Goal: Task Accomplishment & Management: Manage account settings

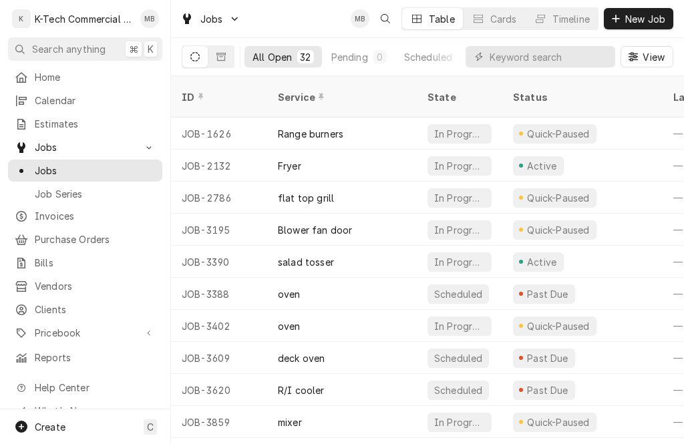
click at [53, 142] on span "Jobs" at bounding box center [85, 147] width 101 height 14
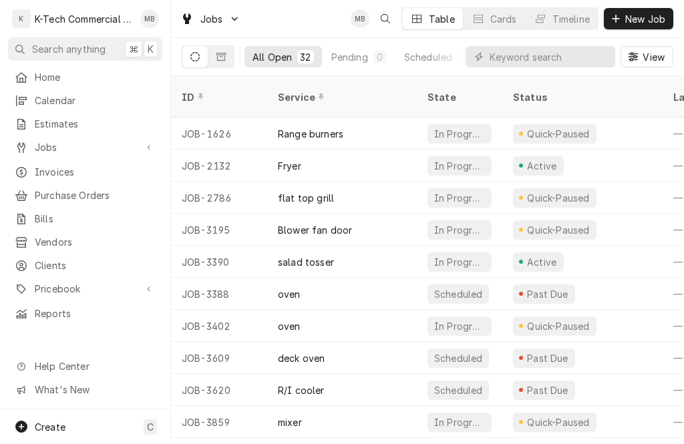
click at [146, 145] on div "Dynamic Content Wrapper" at bounding box center [148, 147] width 13 height 13
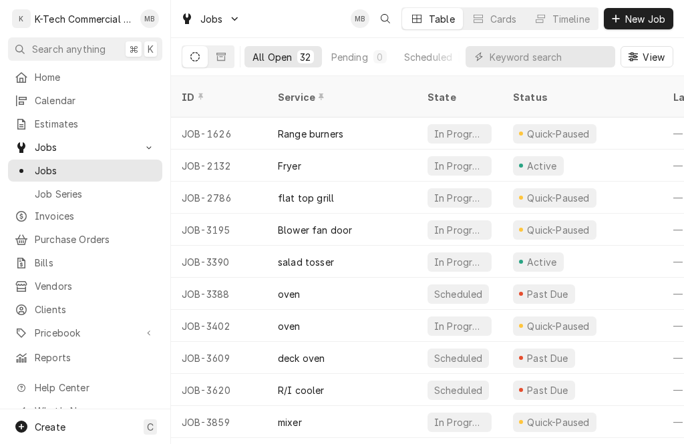
click at [641, 15] on span "New Job" at bounding box center [645, 19] width 45 height 14
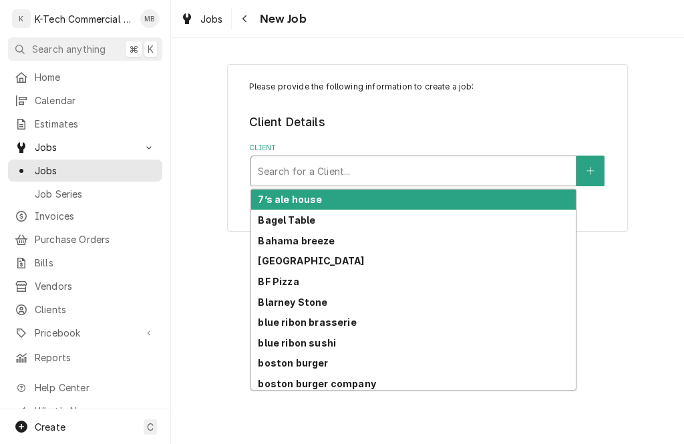
scroll to position [85, 0]
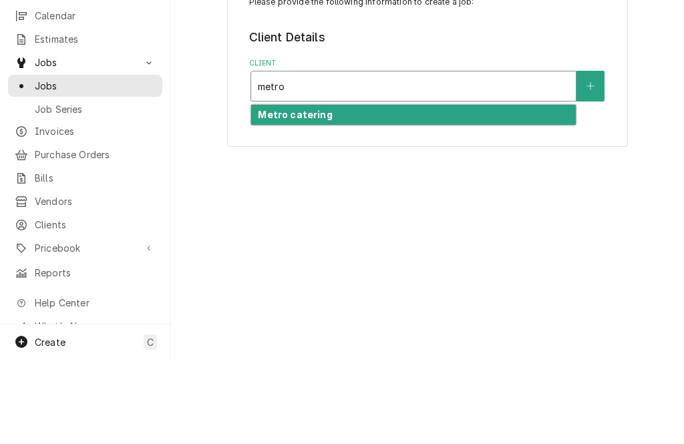
click at [428, 190] on div "Metro catering" at bounding box center [413, 200] width 325 height 21
type input "metro"
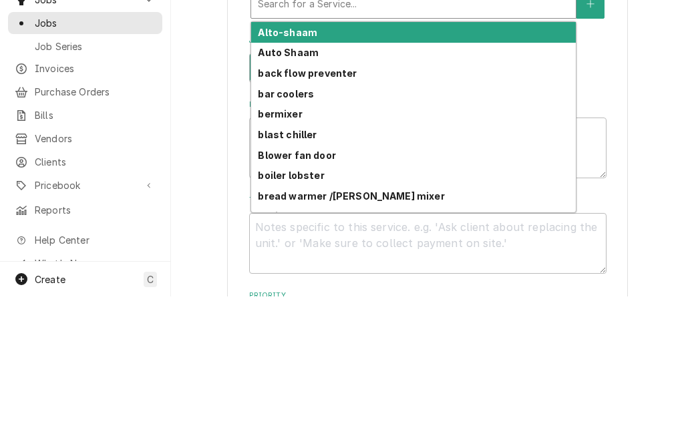
scroll to position [353, 0]
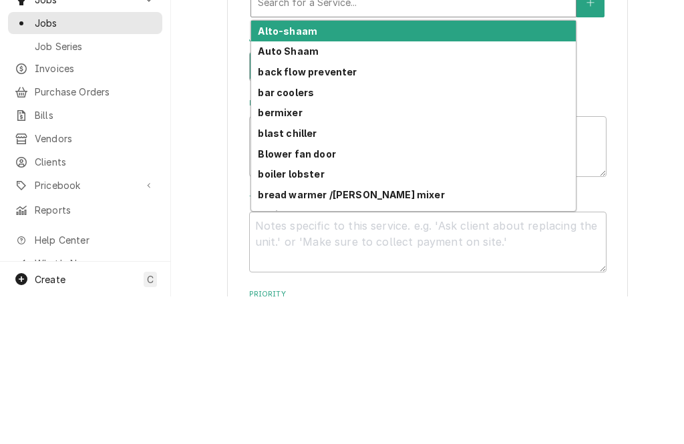
type textarea "x"
type input "d"
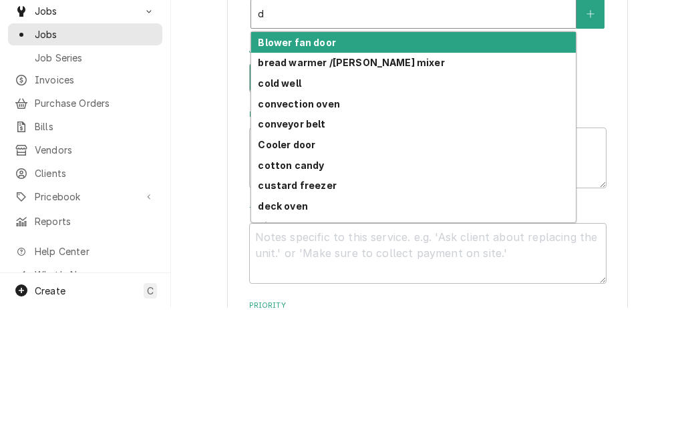
type textarea "x"
type input "di"
type textarea "x"
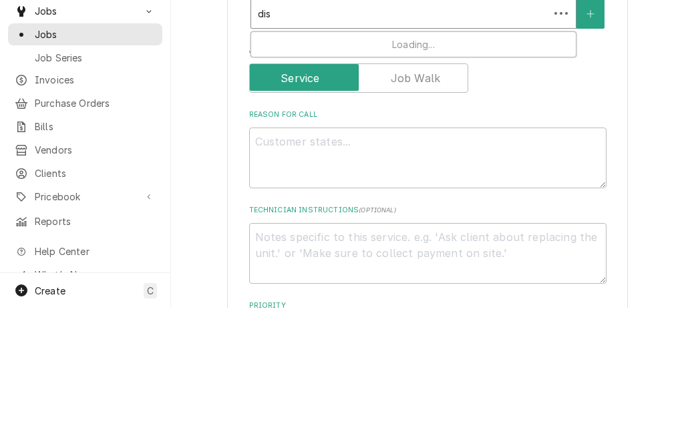
type input "disp"
type textarea "x"
type input "displ"
type textarea "x"
type input "displa"
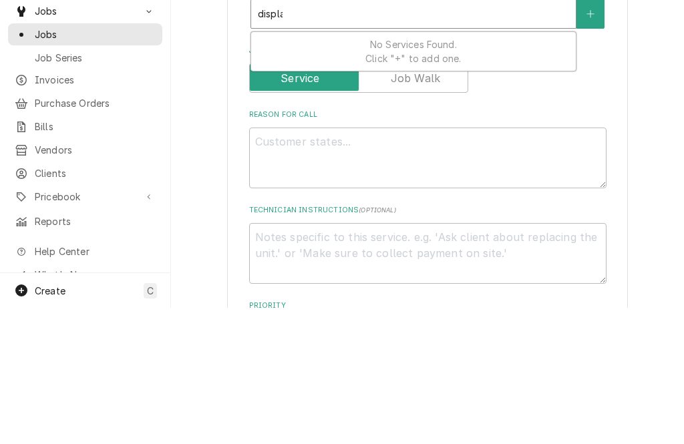
type textarea "x"
type input "display"
type textarea "x"
type input "display"
type textarea "x"
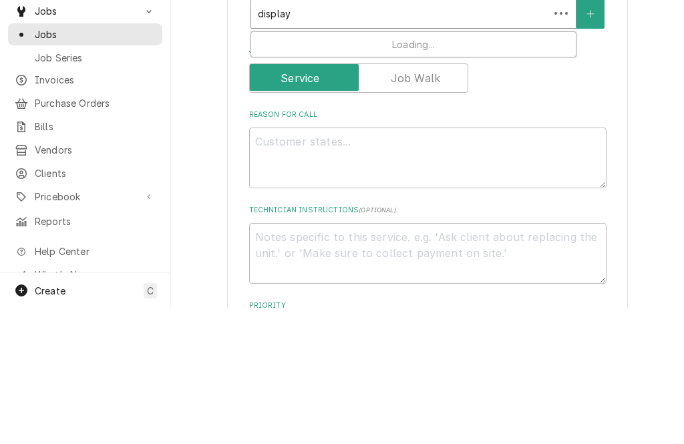
type input "display c"
type textarea "x"
type input "display coo"
type textarea "x"
type input "display cool"
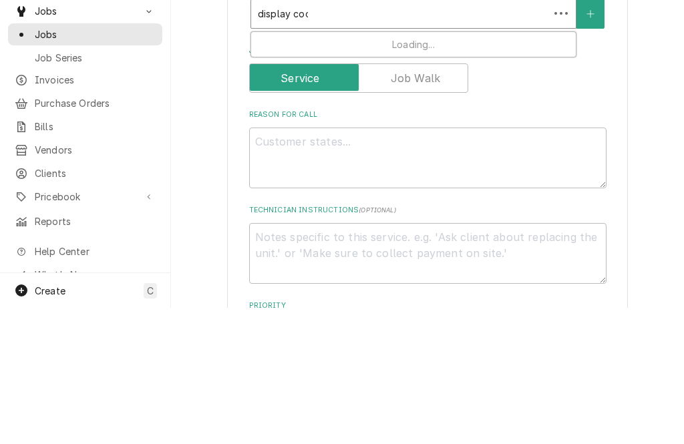
type textarea "x"
type input "display coole"
type textarea "x"
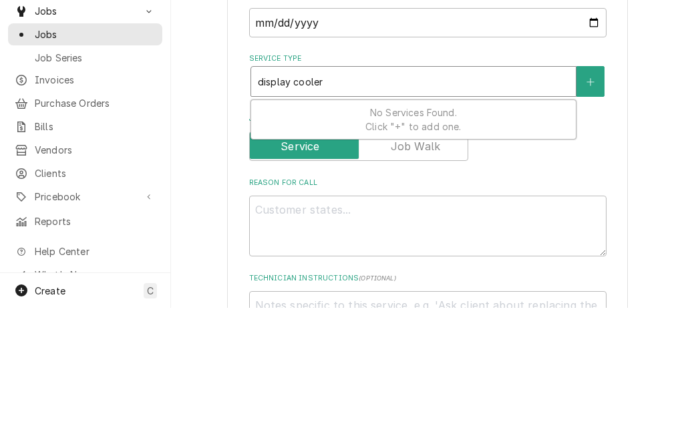
scroll to position [282, 0]
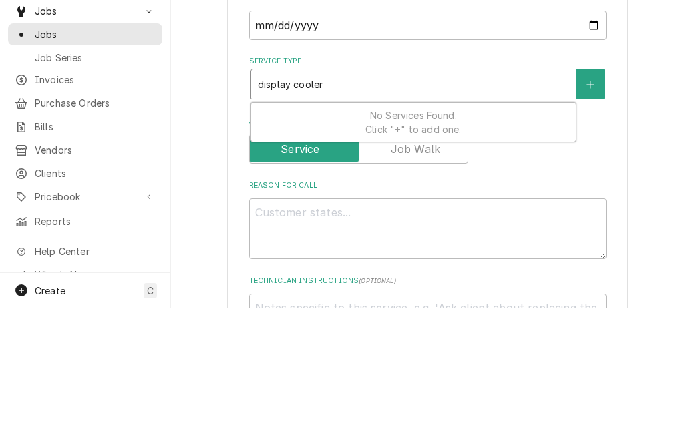
type input "display coole"
type textarea "x"
type input "display coo"
type textarea "x"
type input "display co"
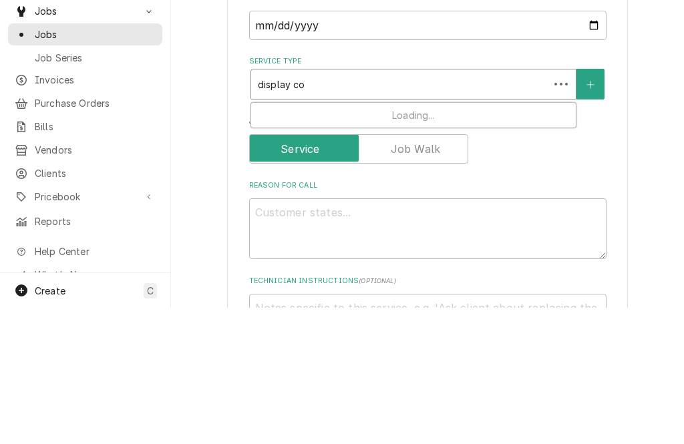
type textarea "x"
type input "display c"
type textarea "x"
type input "display"
type textarea "x"
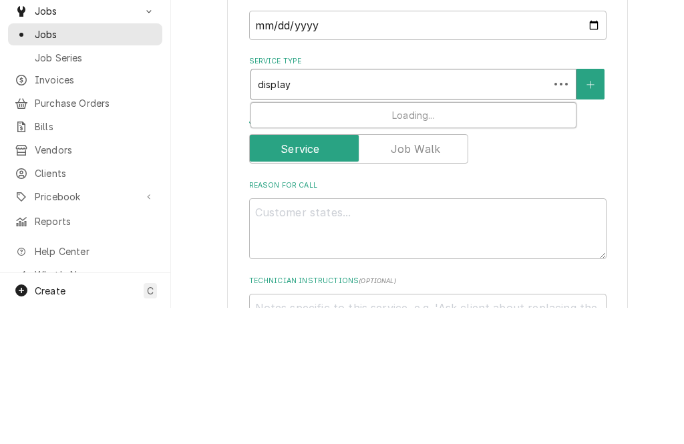
type input "display"
type textarea "x"
type input "displa"
type textarea "x"
type input "displ"
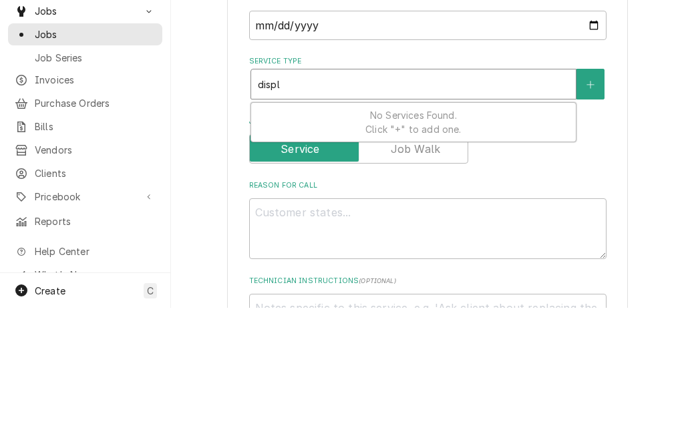
type textarea "x"
type input "dis"
type textarea "x"
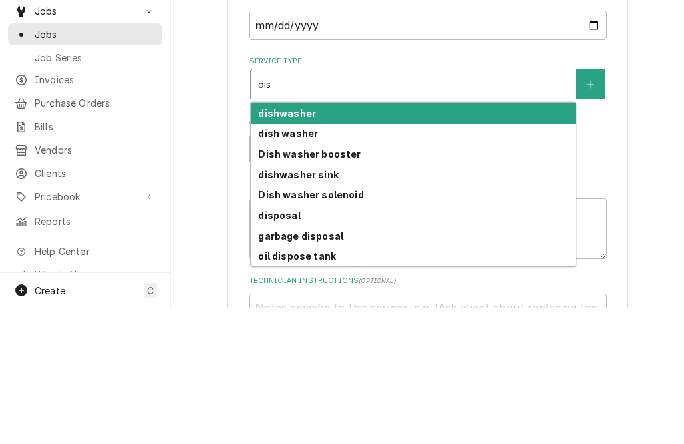
type input "di"
type textarea "x"
type input "d"
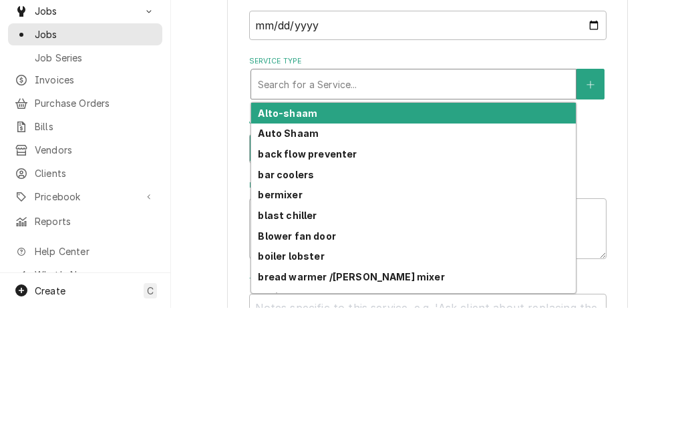
type textarea "x"
type input "R"
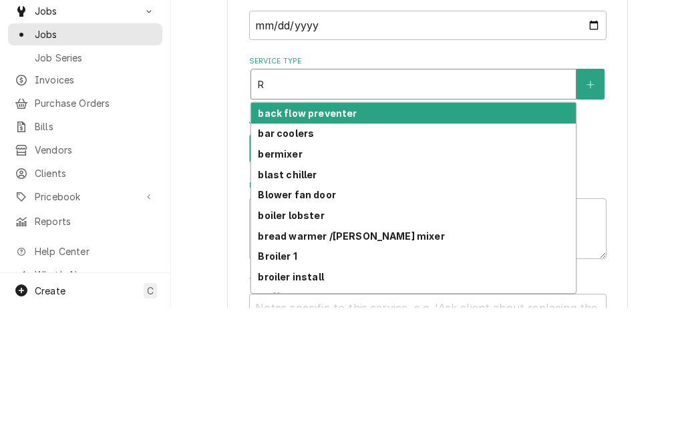
type textarea "x"
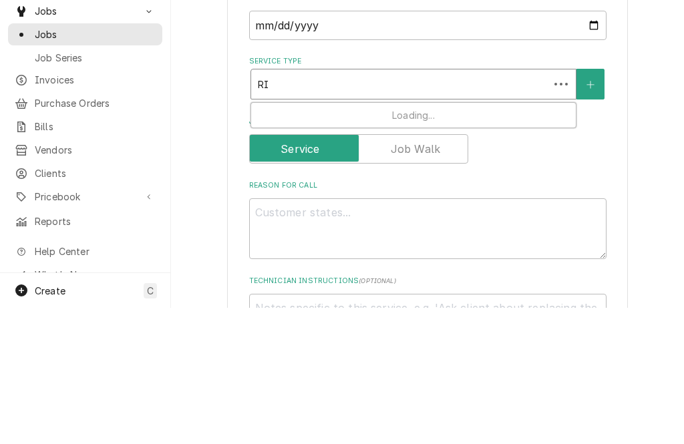
type input "RI"
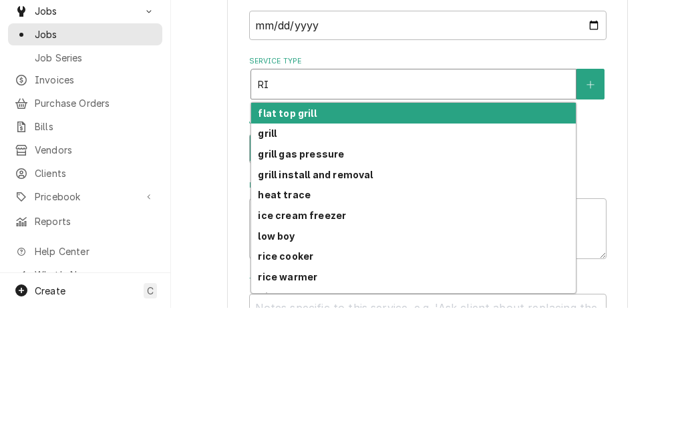
type textarea "x"
type input "RI c"
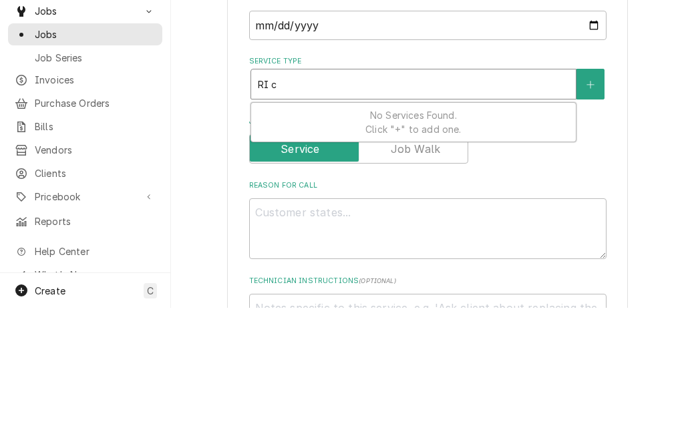
type textarea "x"
type input "RI co"
type textarea "x"
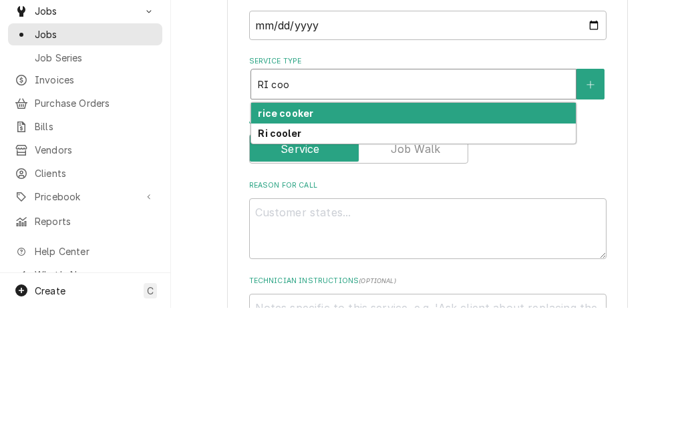
click at [349, 260] on div "Ri cooler" at bounding box center [413, 270] width 325 height 21
type input "RI coo"
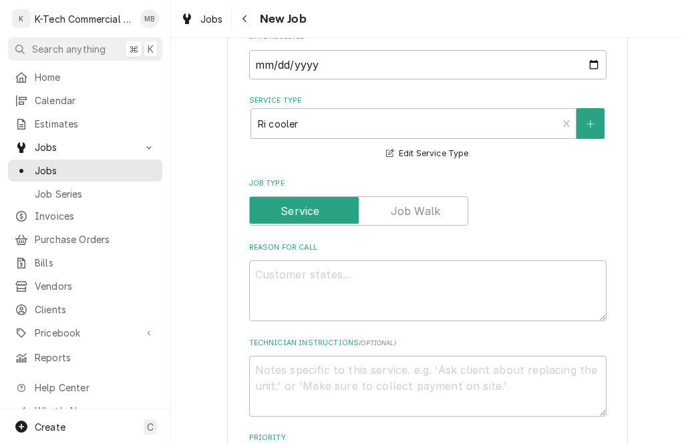
scroll to position [382, 0]
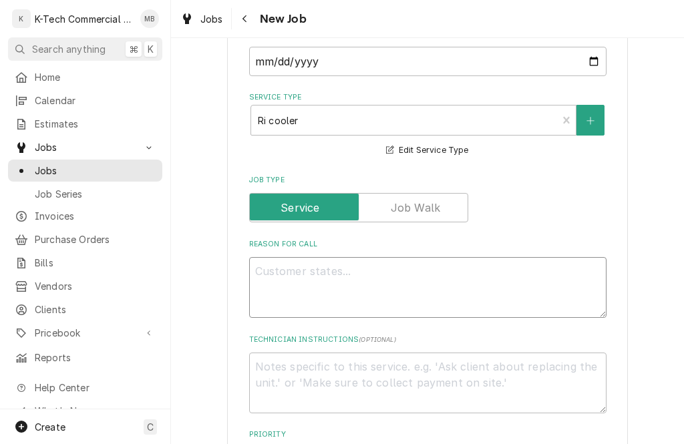
click at [385, 275] on textarea "Reason For Call" at bounding box center [427, 287] width 357 height 61
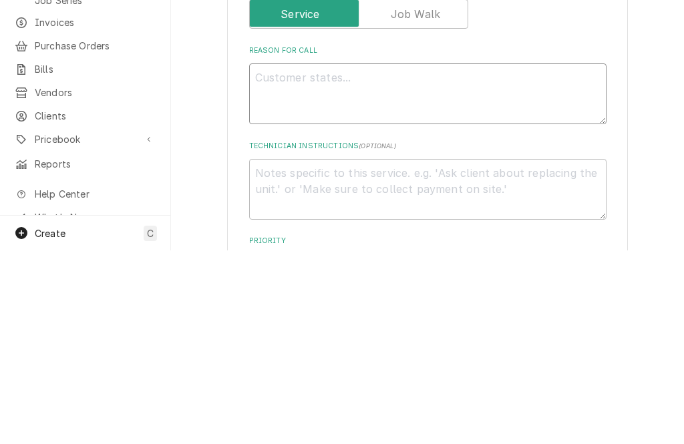
type textarea "x"
type textarea "No"
type textarea "x"
type textarea "Not"
type textarea "x"
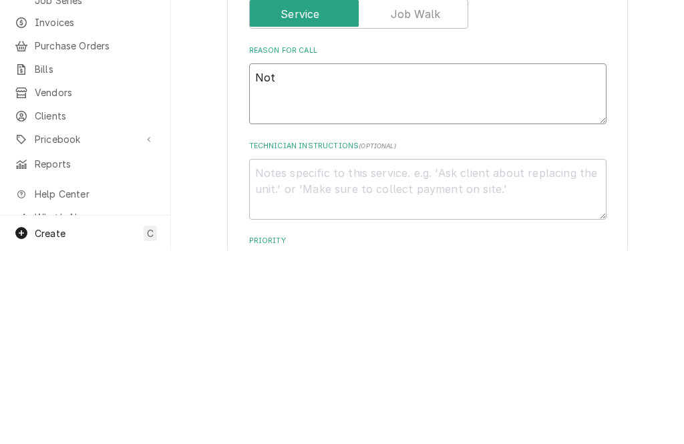
type textarea "Not"
type textarea "x"
type textarea "Not c"
type textarea "x"
type textarea "Not co"
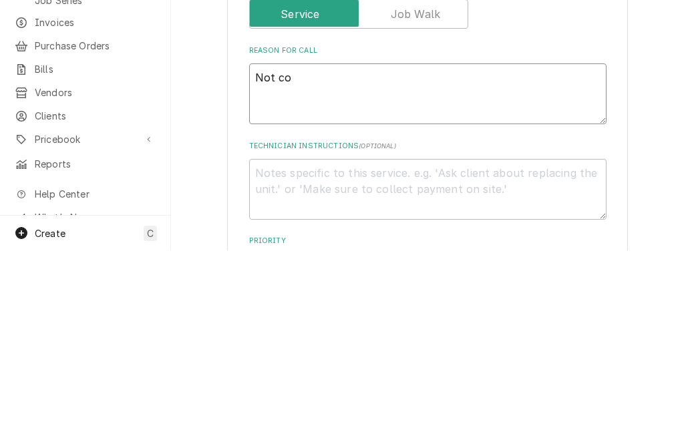
type textarea "x"
type textarea "Not coo"
type textarea "x"
type textarea "Not cool"
type textarea "x"
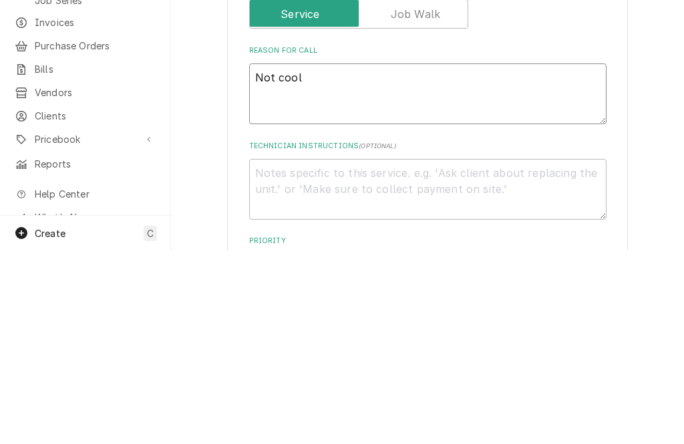
type textarea "Not cooli"
type textarea "x"
type textarea "Not coolin"
type textarea "x"
type textarea "Not cooling"
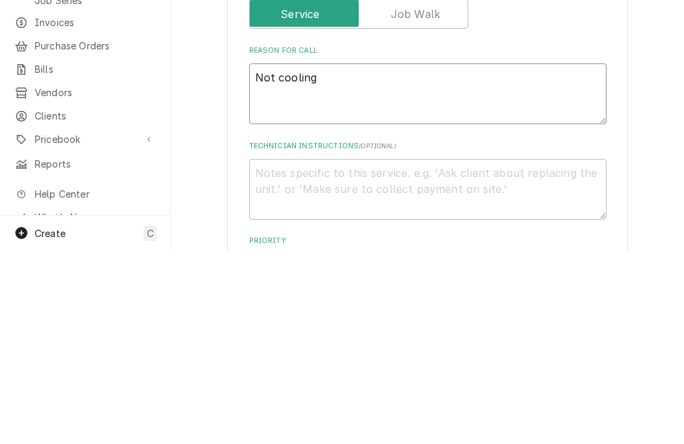
type textarea "x"
type textarea "Not cooling"
type textarea "x"
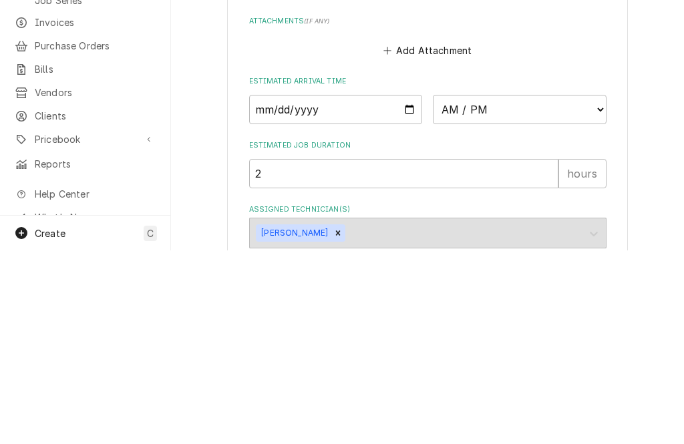
scroll to position [921, 0]
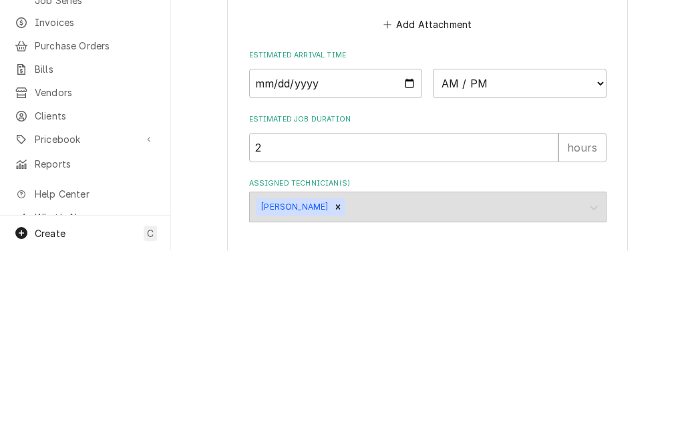
type textarea "Not cooling"
click at [296, 263] on input "Date" at bounding box center [336, 277] width 174 height 29
type input "2025-09-09"
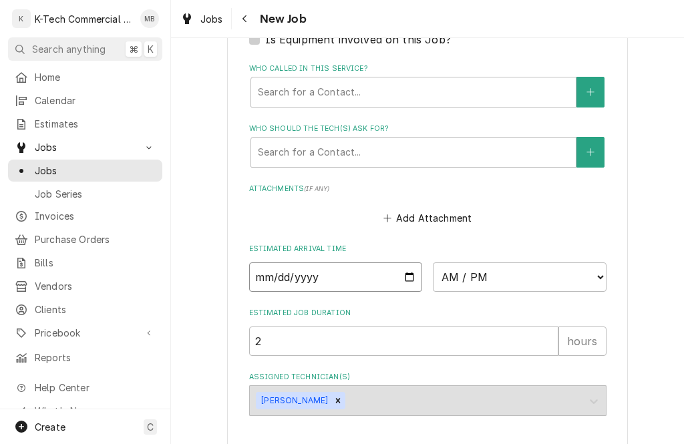
type textarea "x"
type input "2025-09-02"
type textarea "x"
click at [591, 265] on select "AM / PM 6:00 AM 6:15 AM 6:30 AM 6:45 AM 7:00 AM 7:15 AM 7:30 AM 7:45 AM 8:00 AM…" at bounding box center [520, 277] width 174 height 29
select select "06:00:00"
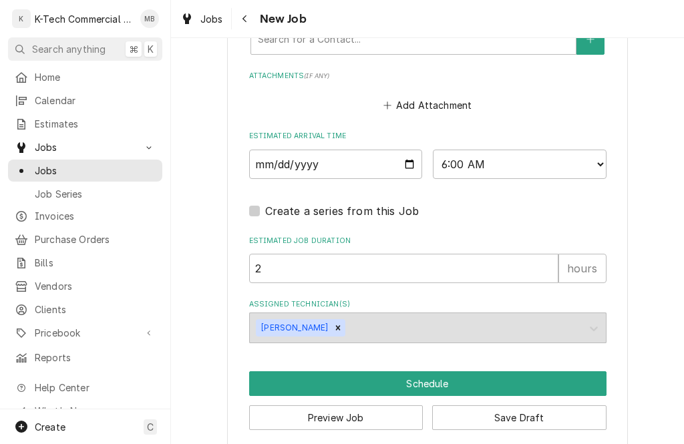
click at [448, 371] on button "Schedule" at bounding box center [427, 383] width 357 height 25
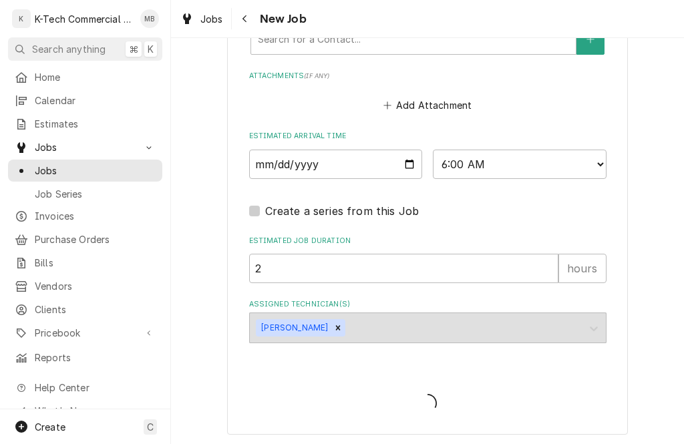
scroll to position [1020, 0]
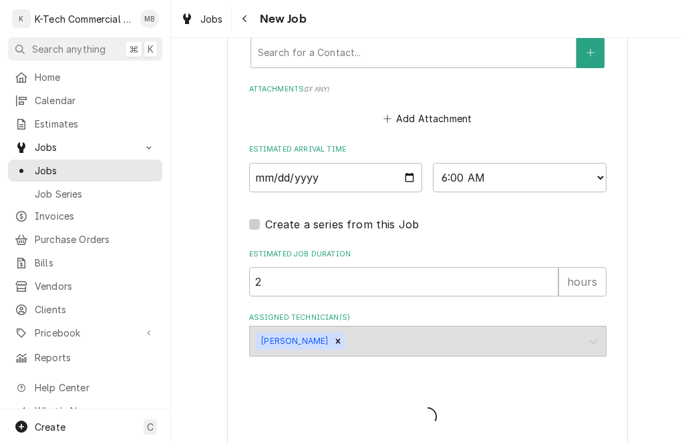
type textarea "x"
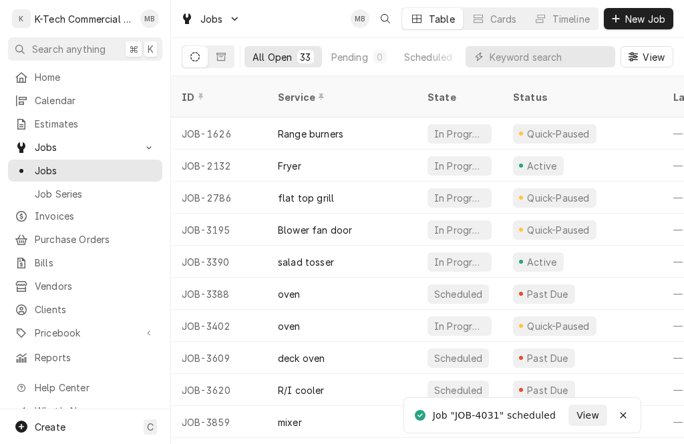
click at [646, 17] on span "New Job" at bounding box center [645, 19] width 45 height 14
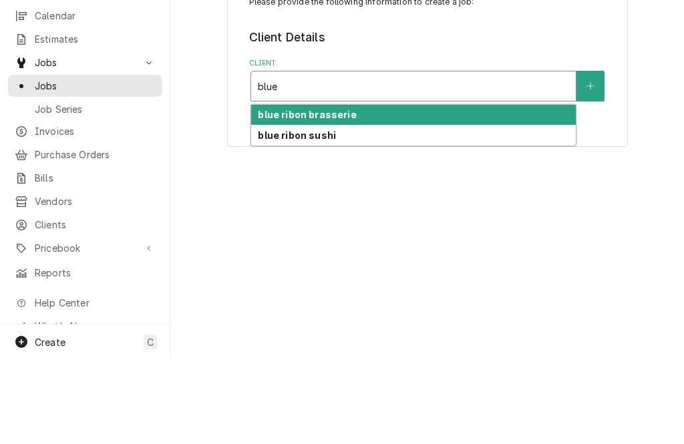
click at [399, 210] on div "blue ribon sushi" at bounding box center [413, 220] width 325 height 21
type input "blue"
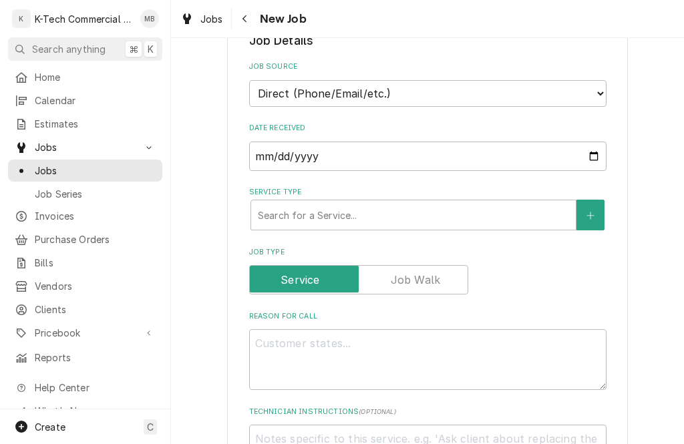
scroll to position [293, 0]
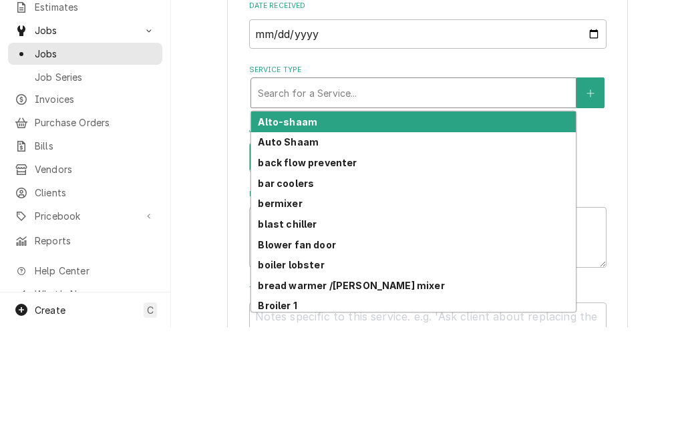
type textarea "x"
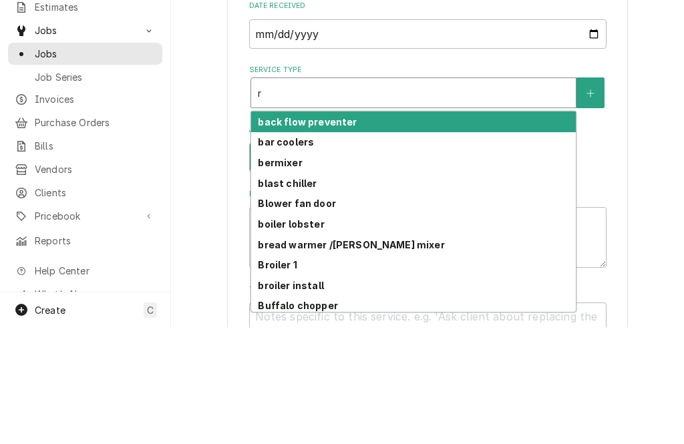
type input "r/"
type textarea "x"
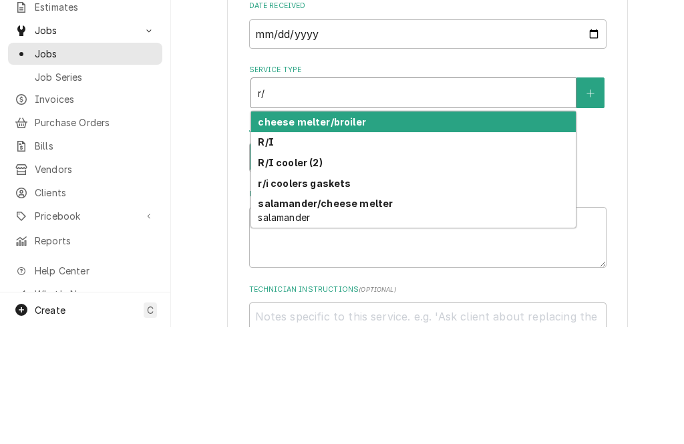
type input "r/i"
type textarea "x"
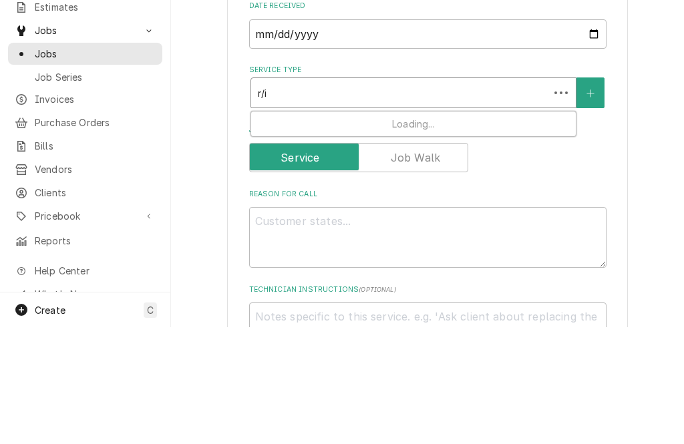
type input "r/i"
type textarea "x"
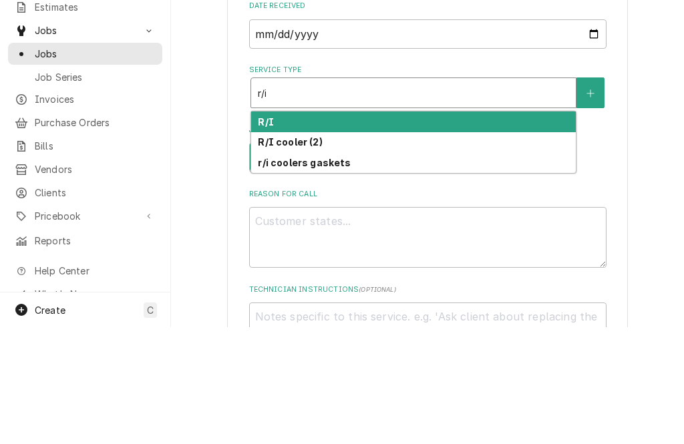
type input "r/i c"
type textarea "x"
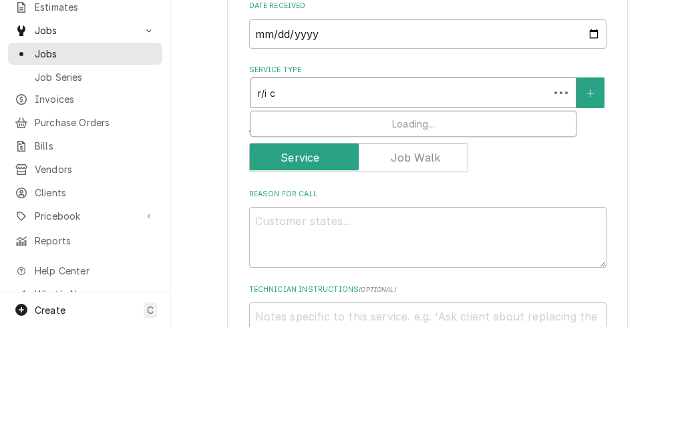
type input "r/i co"
type textarea "x"
type input "r/i coo"
type textarea "x"
type input "r/i cool"
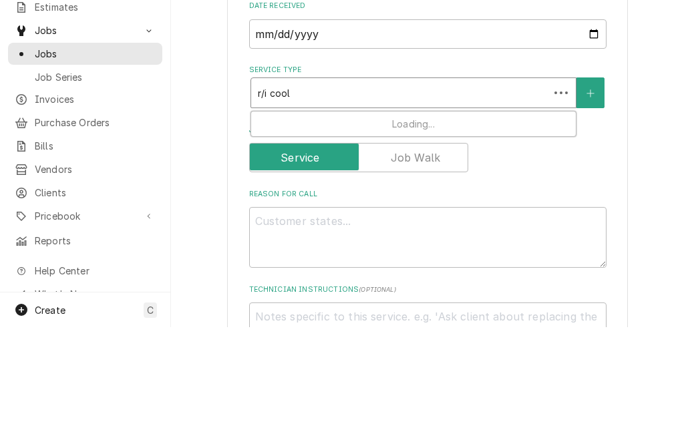
type textarea "x"
type input "r/i coole"
type textarea "x"
type input "r/i cooler"
type textarea "x"
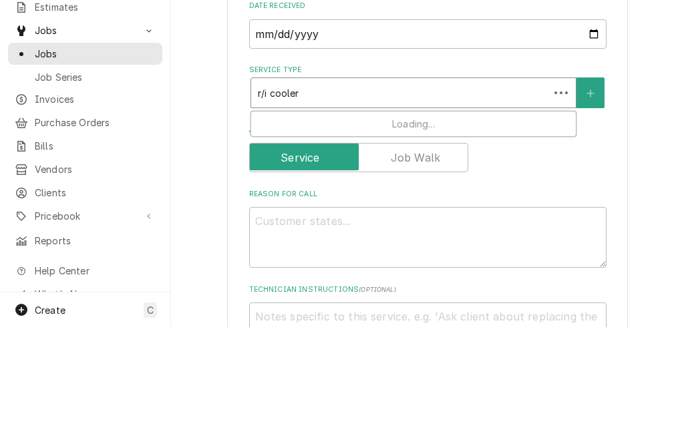
type input "r/i cooler"
type textarea "x"
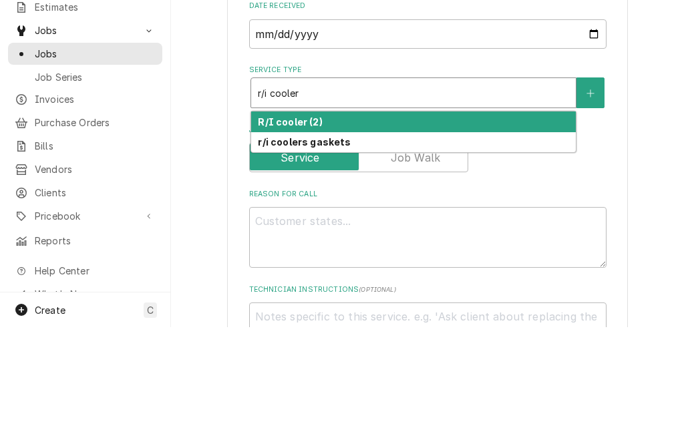
click at [411, 228] on div "R/I cooler (2)" at bounding box center [413, 238] width 325 height 21
type input "r/i cooler"
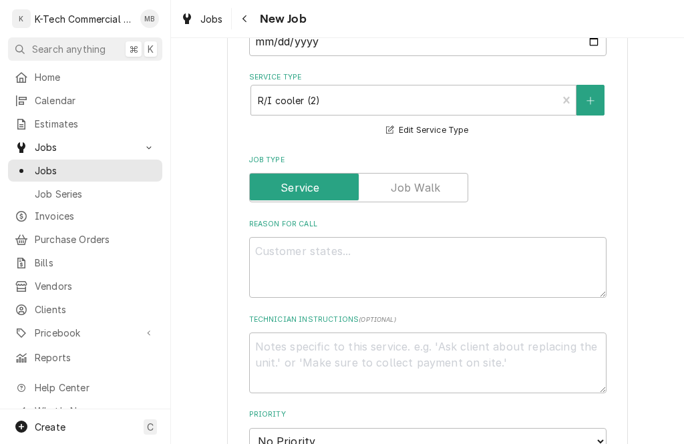
scroll to position [408, 0]
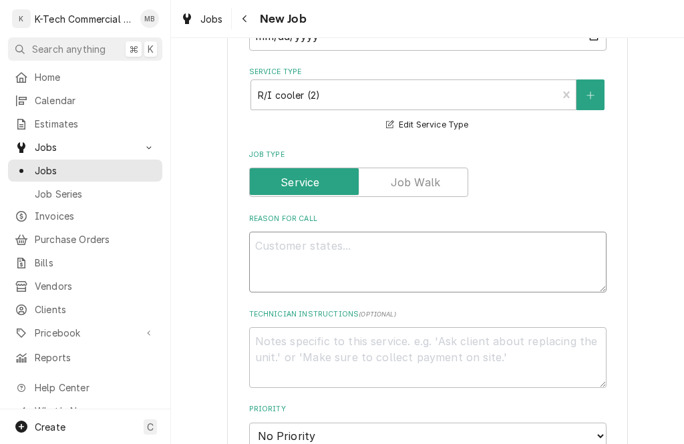
click at [397, 249] on textarea "Reason For Call" at bounding box center [427, 262] width 357 height 61
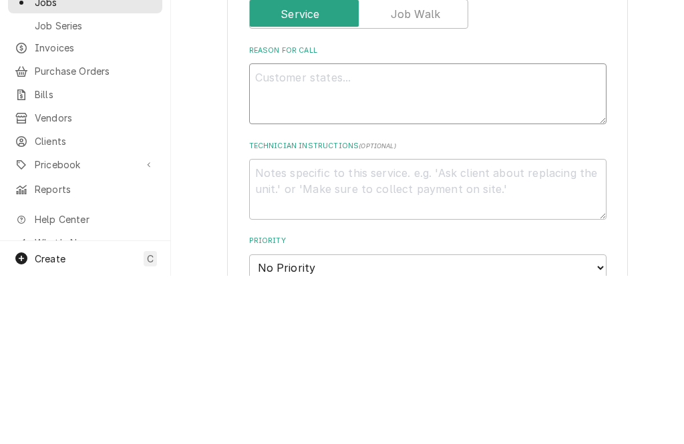
type textarea "x"
type textarea "No"
type textarea "x"
type textarea "Not"
type textarea "x"
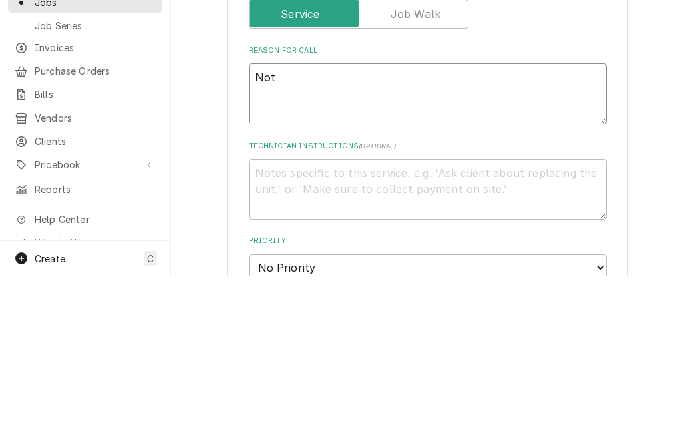
type textarea "Not"
type textarea "x"
type textarea "No"
type textarea "x"
type textarea "N"
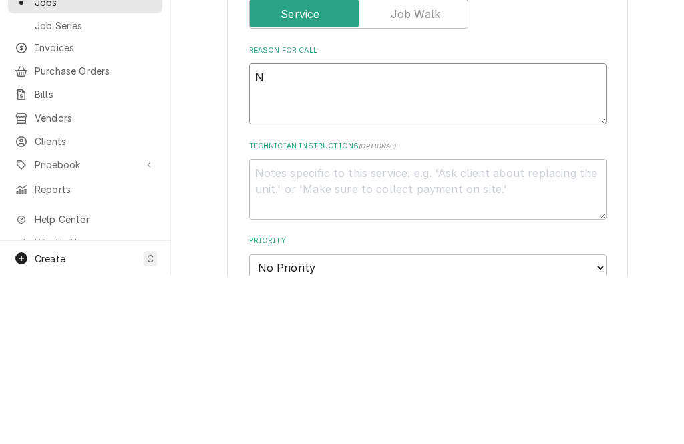
type textarea "x"
type textarea "Fr"
type textarea "x"
type textarea "Fre"
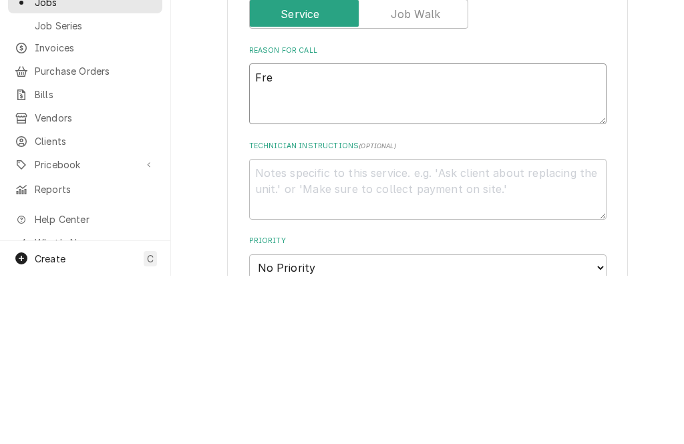
type textarea "x"
type textarea "Free"
type textarea "x"
type textarea "Freex"
type textarea "x"
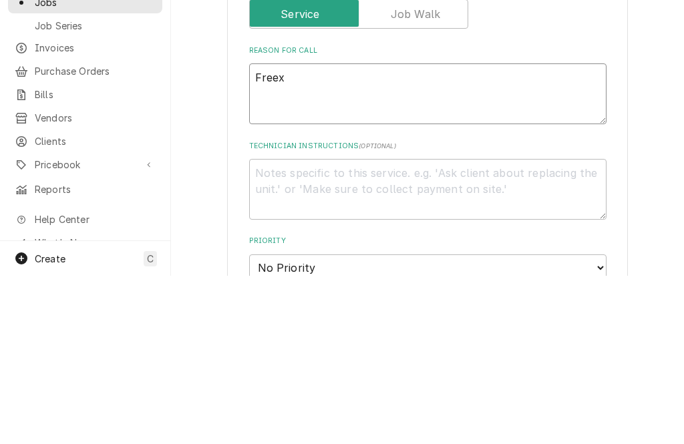
type textarea "Free"
type textarea "x"
type textarea "Freezi"
type textarea "x"
type textarea "Freezin"
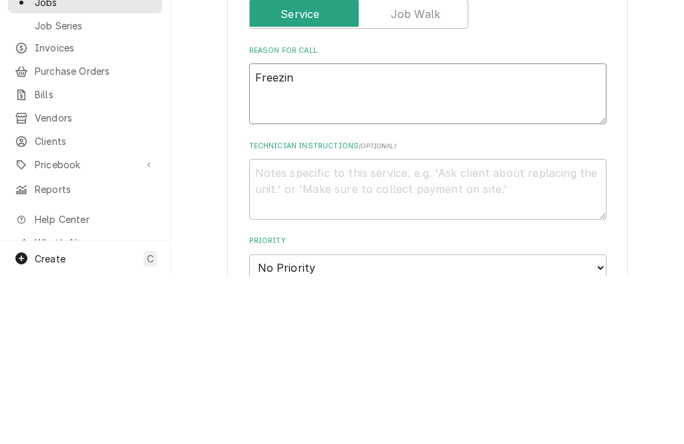
type textarea "x"
type textarea "Freezing"
type textarea "x"
type textarea "Freezing"
type textarea "x"
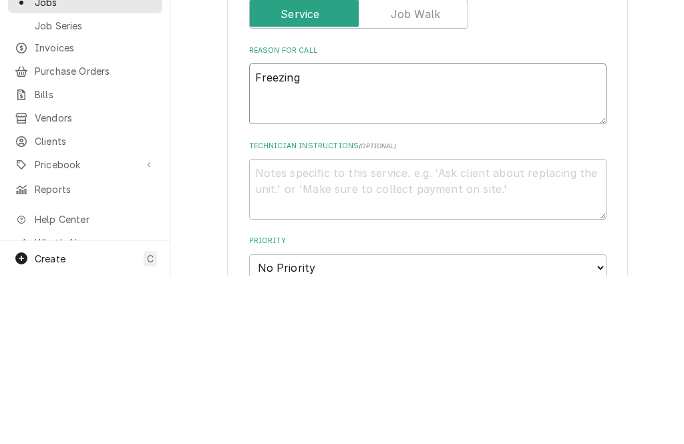
type textarea "Freezing u"
type textarea "x"
type textarea "Freezing uo"
type textarea "x"
type textarea "Freezing up"
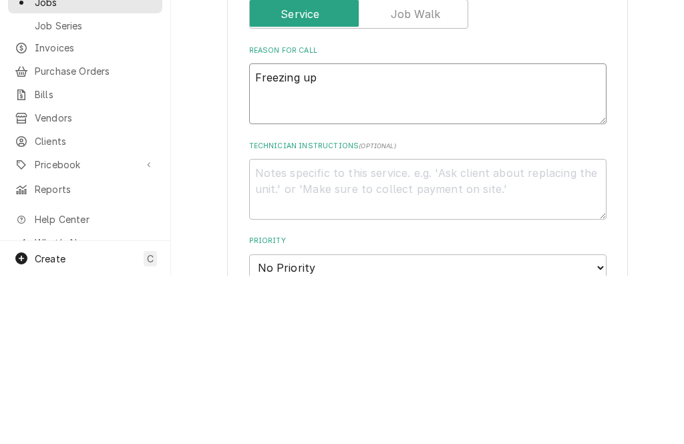
type textarea "x"
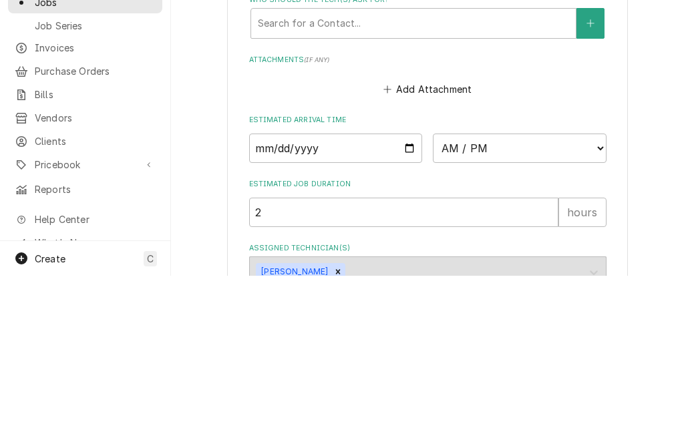
scroll to position [881, 0]
type textarea "Freezing up"
click at [289, 302] on input "Date" at bounding box center [336, 316] width 174 height 29
type input "2025-09-09"
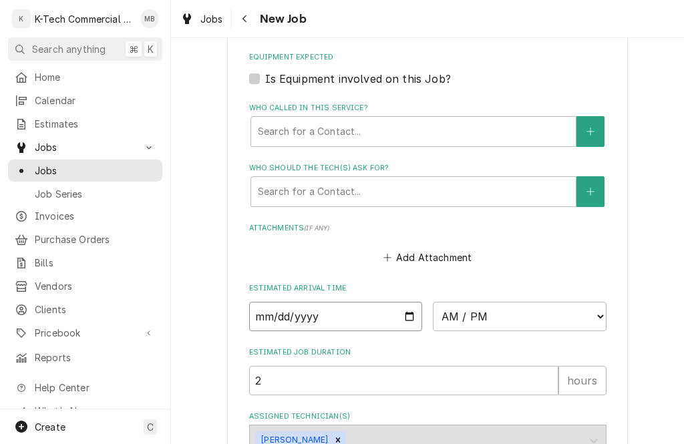
type textarea "x"
type input "2025-09-08"
type textarea "x"
click at [595, 302] on select "AM / PM 6:00 AM 6:15 AM 6:30 AM 6:45 AM 7:00 AM 7:15 AM 7:30 AM 7:45 AM 8:00 AM…" at bounding box center [520, 316] width 174 height 29
select select "06:00:00"
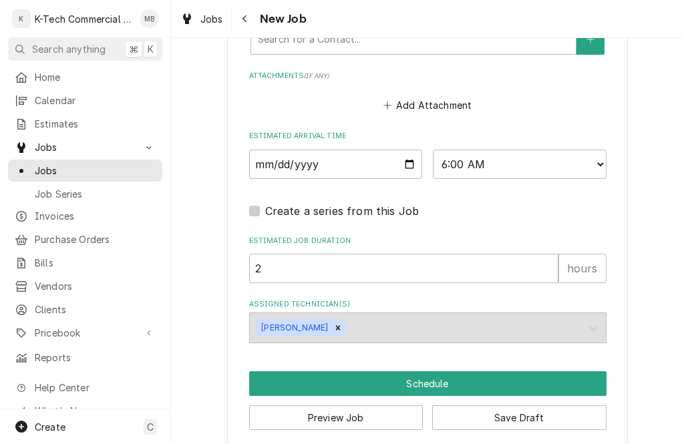
click at [438, 371] on button "Schedule" at bounding box center [427, 383] width 357 height 25
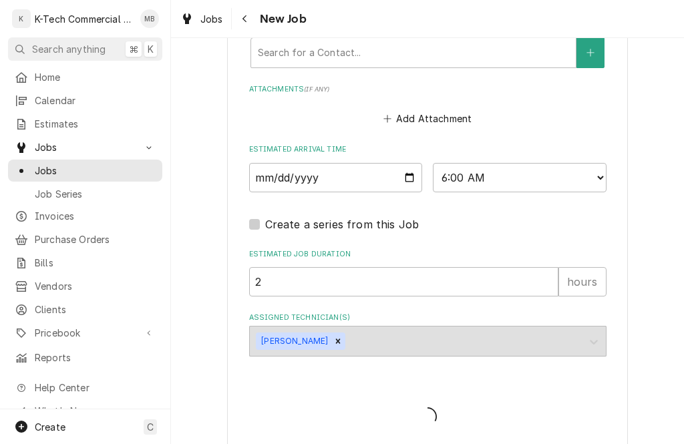
type textarea "x"
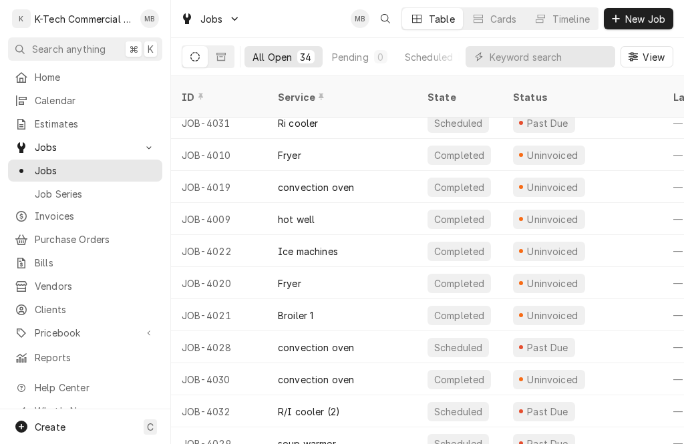
scroll to position [748, 0]
click at [191, 53] on icon "Dynamic Content Wrapper" at bounding box center [194, 56] width 9 height 9
click at [221, 56] on icon "Dynamic Content Wrapper" at bounding box center [220, 56] width 9 height 9
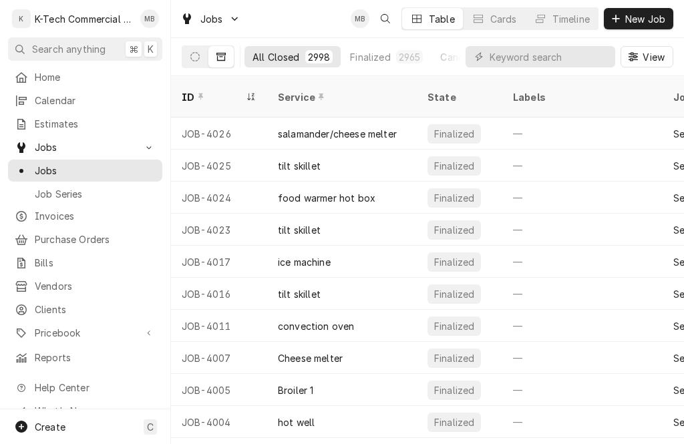
scroll to position [0, 0]
click at [537, 90] on div "Labels" at bounding box center [582, 97] width 139 height 14
click at [198, 92] on icon "Dynamic Content Wrapper" at bounding box center [200, 96] width 5 height 9
click at [190, 92] on div "ID" at bounding box center [218, 97] width 72 height 14
click at [287, 57] on div "All Closed" at bounding box center [276, 57] width 47 height 14
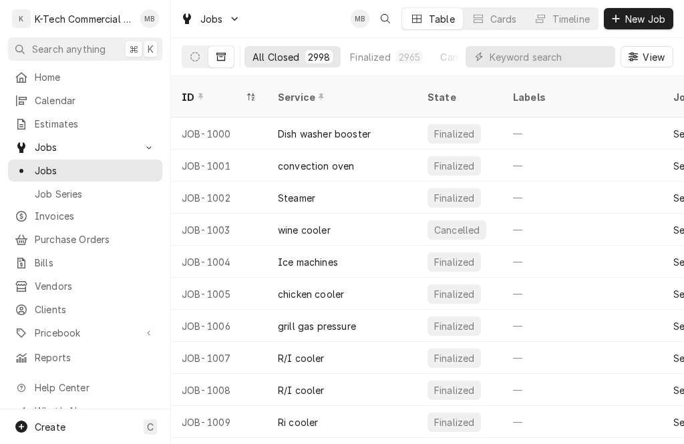
click at [337, 47] on button "All Closed 2998" at bounding box center [293, 56] width 96 height 21
click at [300, 55] on button "All Closed 2998" at bounding box center [293, 56] width 96 height 21
click at [215, 59] on button "Dynamic Content Wrapper" at bounding box center [220, 56] width 25 height 21
click at [200, 61] on button "Dynamic Content Wrapper" at bounding box center [194, 56] width 25 height 21
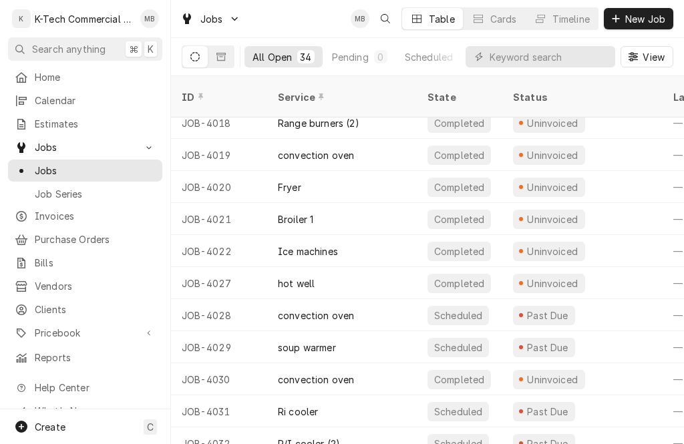
scroll to position [748, 0]
click at [437, 15] on div "Table" at bounding box center [442, 19] width 26 height 14
click at [433, 15] on div "Table" at bounding box center [442, 19] width 26 height 14
click at [499, 19] on div "Cards" at bounding box center [503, 19] width 27 height 14
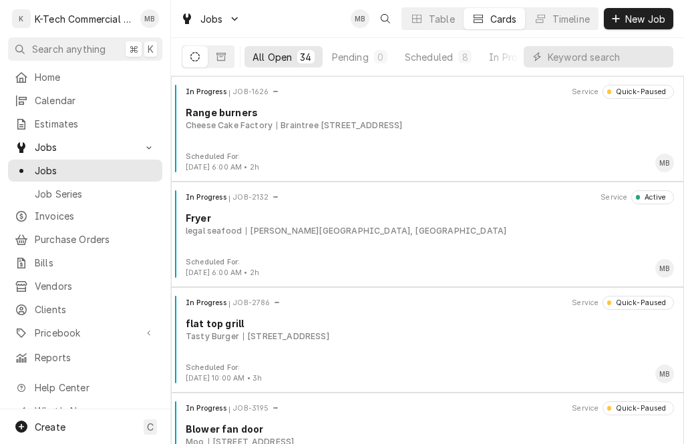
click at [571, 15] on div "Timeline" at bounding box center [571, 19] width 37 height 14
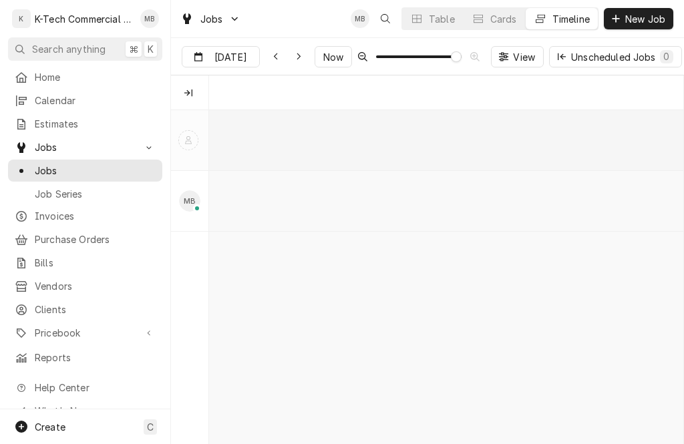
scroll to position [0, 9441]
click at [492, 18] on div "Cards" at bounding box center [503, 19] width 27 height 14
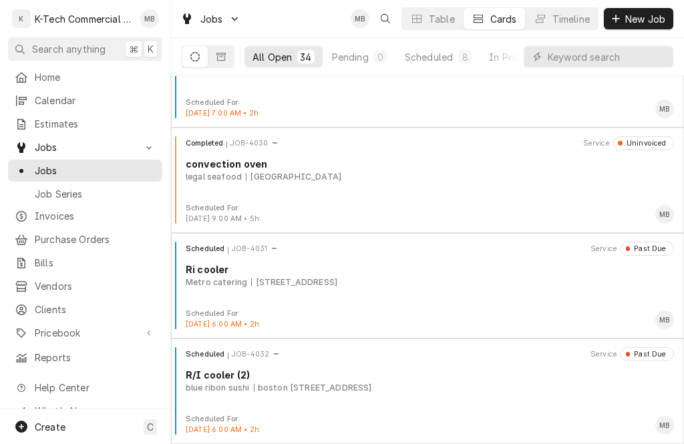
scroll to position [3221, 0]
click at [372, 390] on div "boston 500 commonwealth ave, Boston, Ma" at bounding box center [313, 388] width 118 height 12
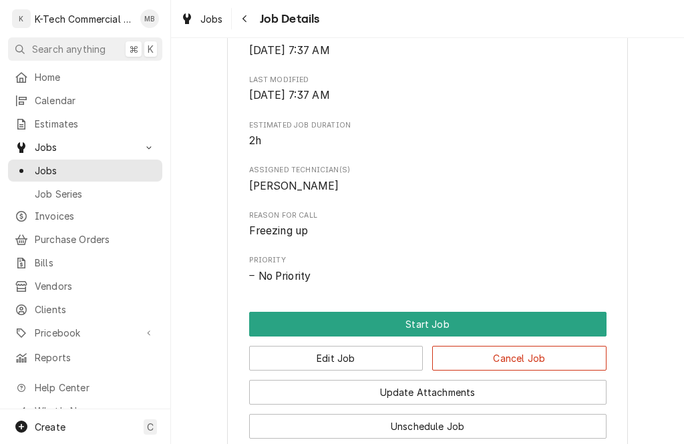
scroll to position [474, 0]
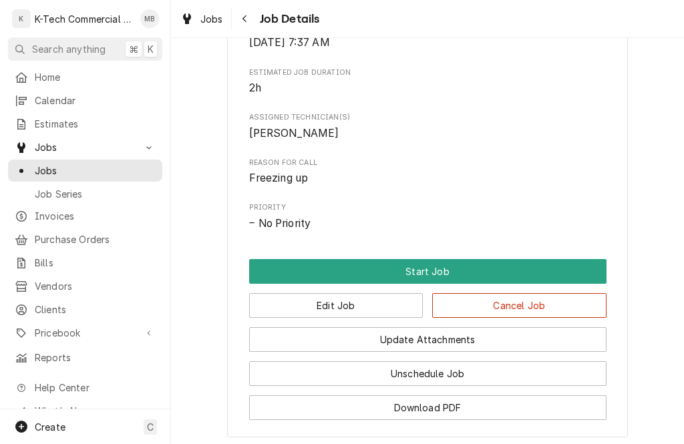
click at [490, 279] on button "Start Job" at bounding box center [427, 271] width 357 height 25
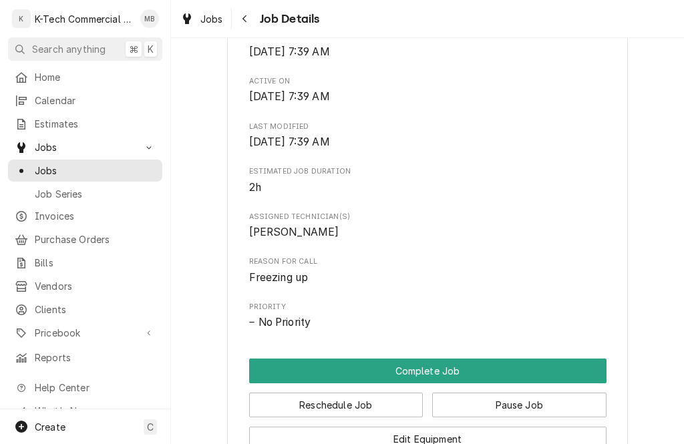
scroll to position [444, 0]
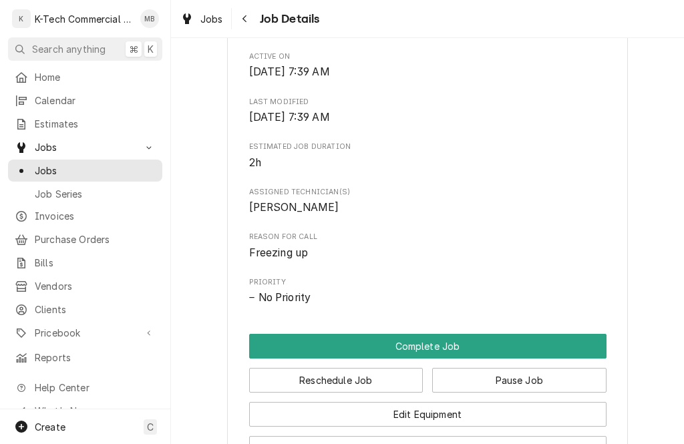
click at [482, 350] on button "Complete Job" at bounding box center [427, 346] width 357 height 25
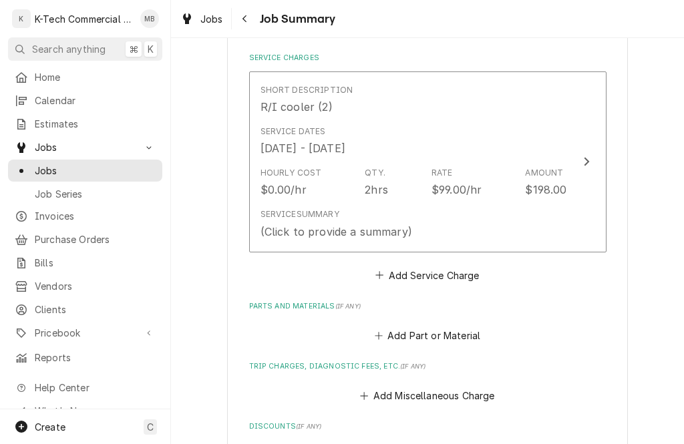
click at [520, 231] on div "Service Summary (Click to provide a summary)" at bounding box center [414, 223] width 307 height 41
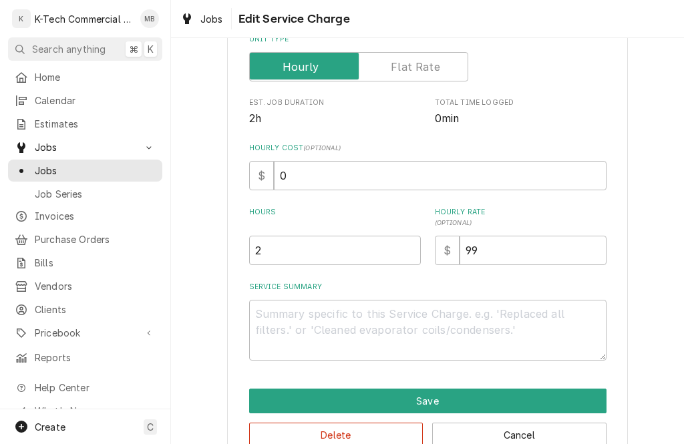
scroll to position [226, 0]
click at [475, 317] on textarea "Service Summary" at bounding box center [427, 330] width 357 height 61
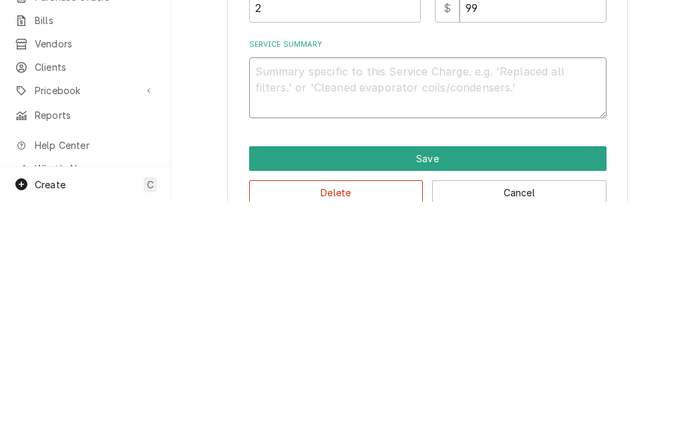
type textarea "x"
type textarea "T"
type textarea "x"
type textarea "Te"
type textarea "x"
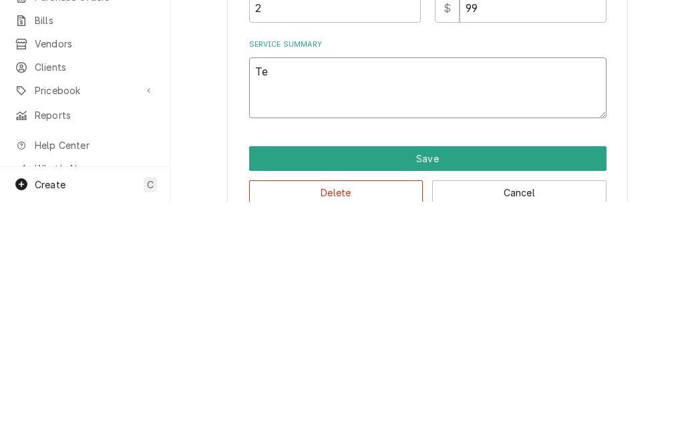
type textarea "Tes"
type textarea "x"
type textarea "Tested"
type textarea "x"
type textarea "Tested u"
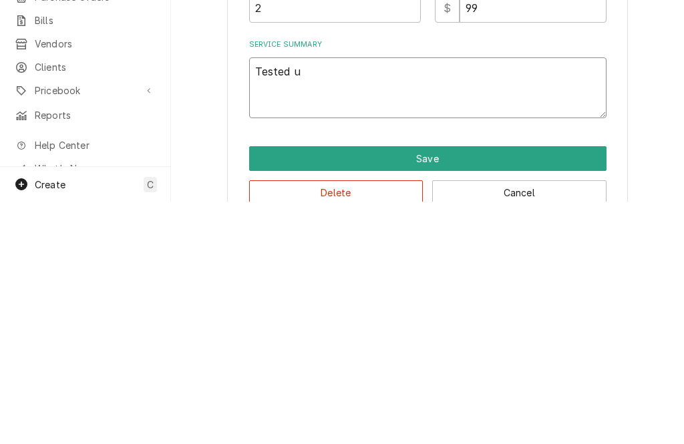
type textarea "x"
type textarea "Tested unit"
type textarea "x"
type textarea "Tested unit"
type textarea "x"
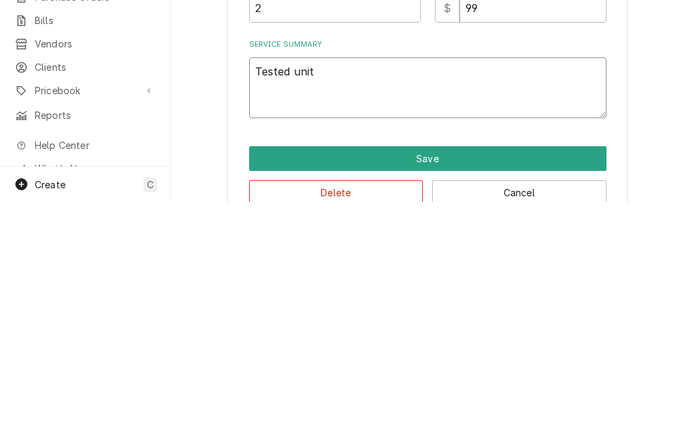
type textarea "Tested unit o"
type textarea "x"
type textarea "Tested unit ope"
type textarea "x"
type textarea "Tested unit oper"
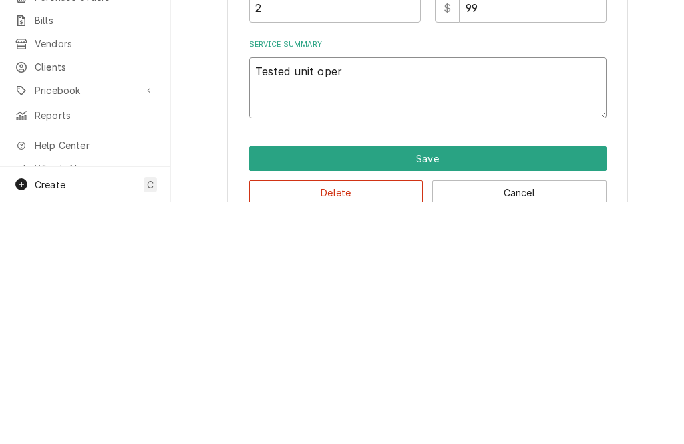
type textarea "x"
type textarea "Tested unit opera"
type textarea "x"
type textarea "Tested unit operat"
type textarea "x"
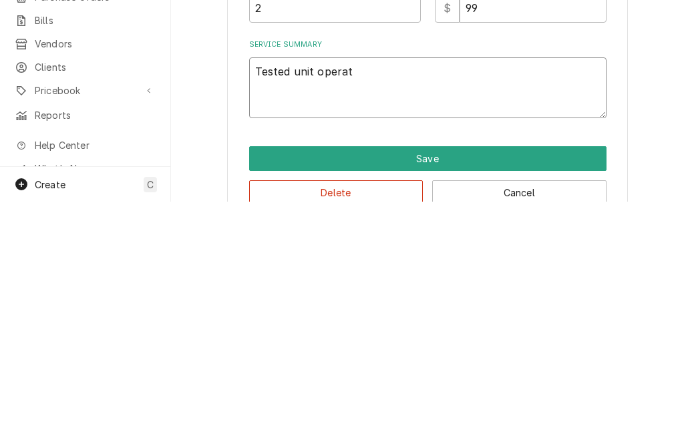
type textarea "Tested unit operati"
type textarea "x"
type textarea "Tested unit operatio"
type textarea "x"
type textarea "Tested unit operation"
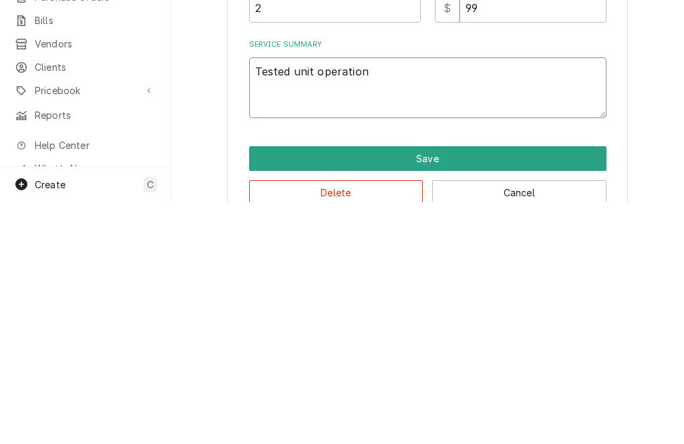
type textarea "x"
type textarea "Tested unit operation"
type textarea "x"
type textarea "Tested unit operation a"
type textarea "x"
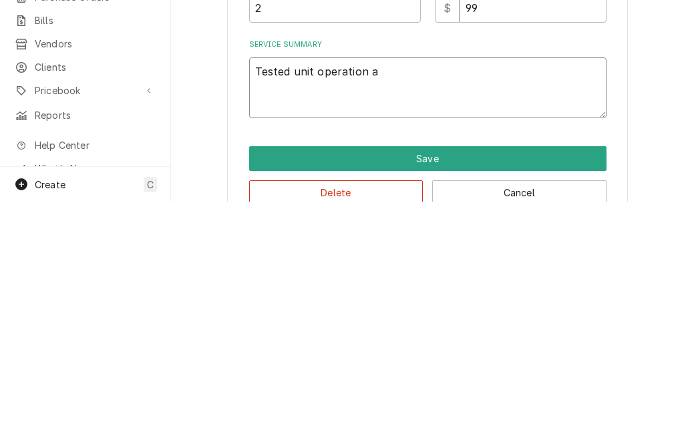
type textarea "Tested unit operation am"
type textarea "x"
type textarea "Tested unit operation amd"
type textarea "x"
type textarea "Tested unit operation and"
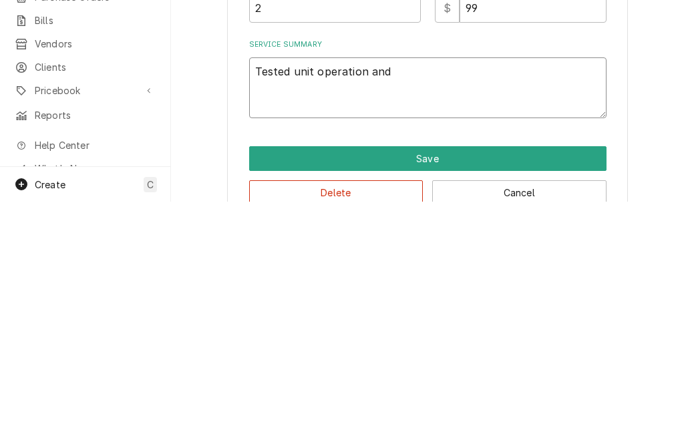
type textarea "x"
type textarea "Tested unit operation and fo"
type textarea "x"
type textarea "Tested unit operation and fou"
type textarea "x"
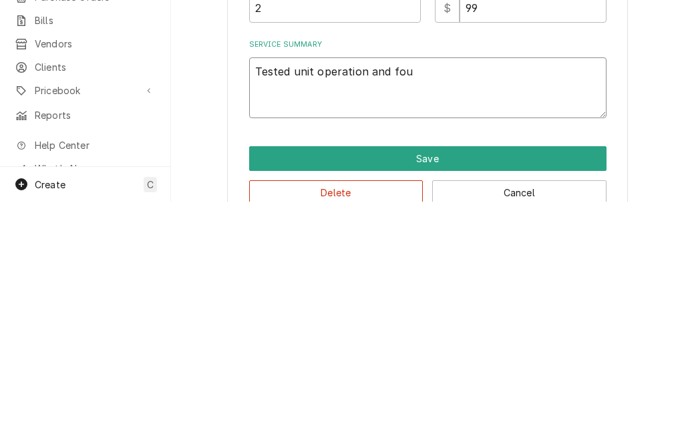
type textarea "Tested unit operation and foun"
type textarea "x"
type textarea "Tested unit operation and found"
type textarea "x"
type textarea "Tested unit operation and found"
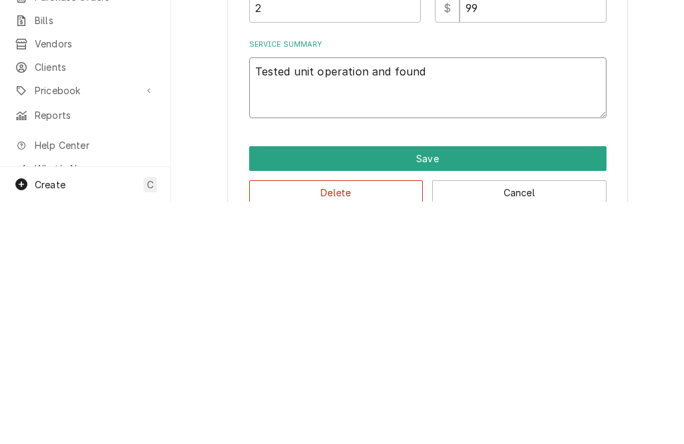
type textarea "x"
type textarea "Tested unit operation and found d"
type textarea "x"
type textarea "Tested unit operation and found dab"
type textarea "x"
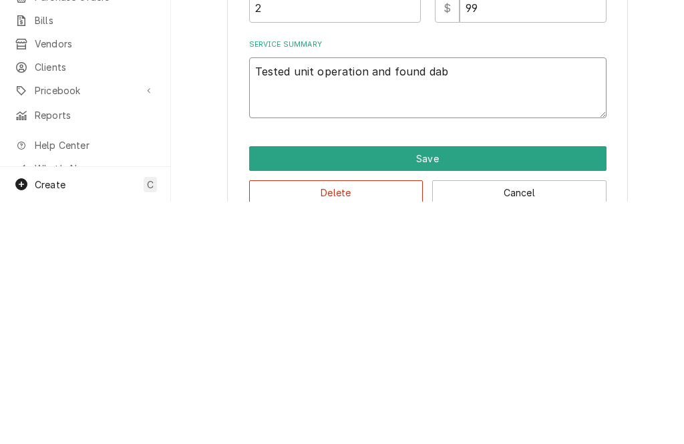
type textarea "Tested unit operation and found dab"
type textarea "x"
type textarea "Tested unit operation and found dab c"
type textarea "x"
type textarea "Tested unit operation and found dab co"
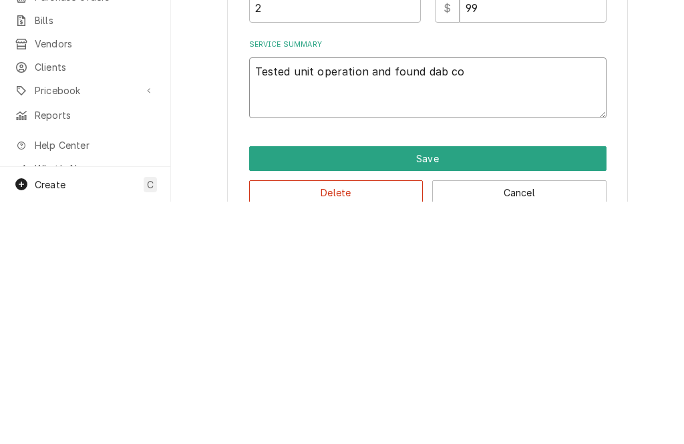
type textarea "x"
type textarea "Tested unit operation and found dab c"
type textarea "x"
type textarea "Tested unit operation and found dab"
type textarea "x"
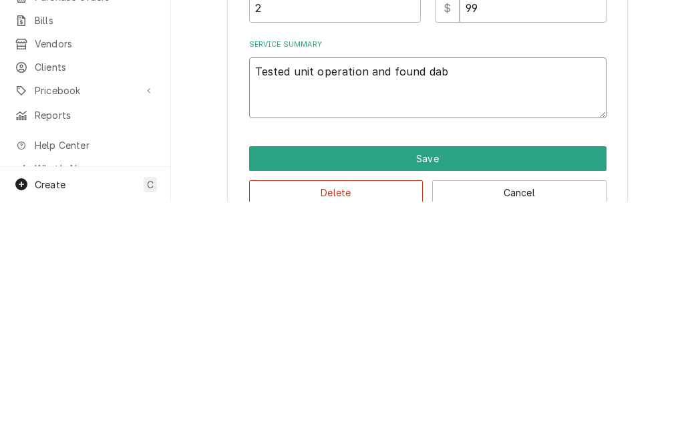
type textarea "Tested unit operation and found da"
type textarea "x"
type textarea "Tested unit operation and found d"
type textarea "x"
type textarea "Tested unit operation and found"
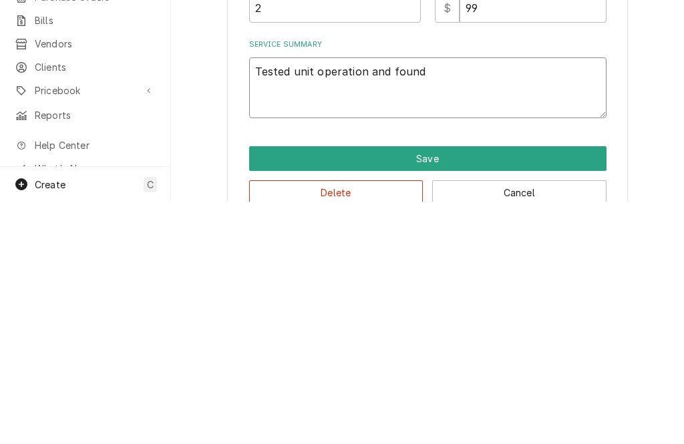
type textarea "x"
type textarea "Tested unit operation and found b"
type textarea "x"
type textarea "Tested unit operation and found ba"
type textarea "x"
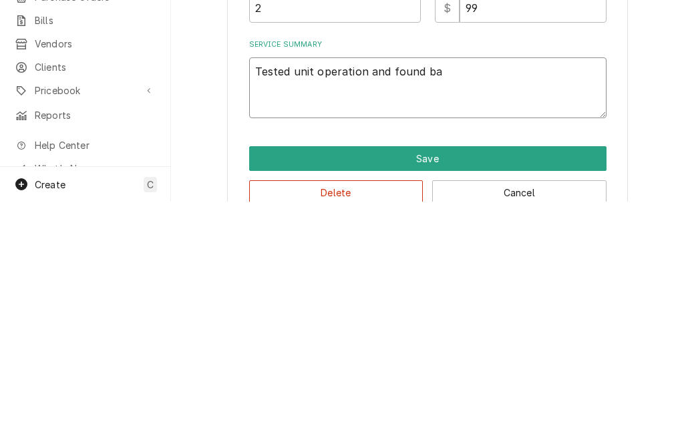
type textarea "Tested unit operation and found bad"
type textarea "x"
type textarea "Tested unit operation and found bad"
type textarea "x"
type textarea "Tested unit operation and found bad c"
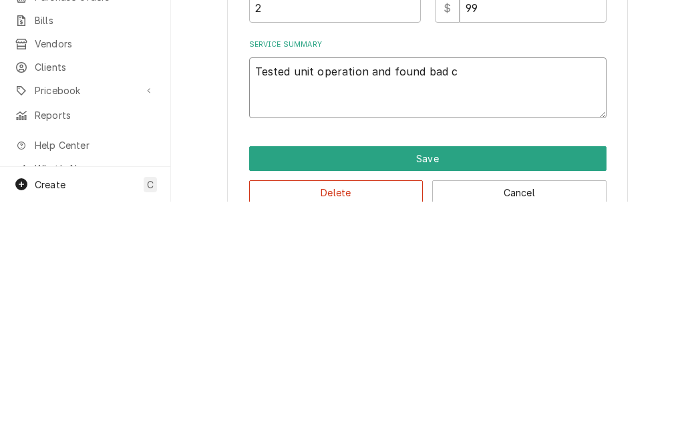
type textarea "x"
type textarea "Tested unit operation and found bad co"
type textarea "x"
type textarea "Tested unit operation and found bad cont"
type textarea "x"
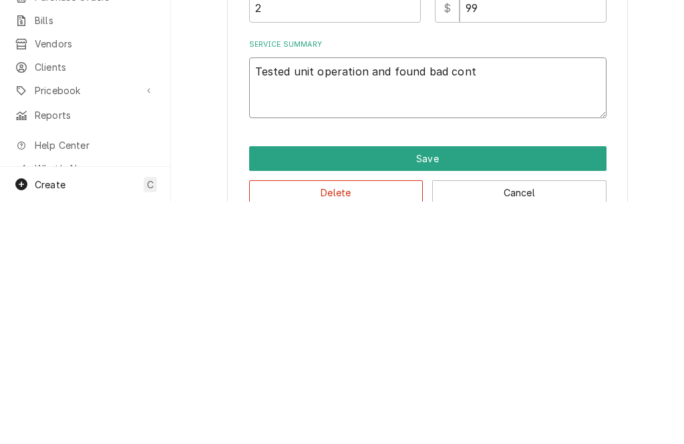
type textarea "Tested unit operation and found bad contr"
type textarea "x"
type textarea "Tested unit operation and found bad contro"
type textarea "x"
type textarea "Tested unit operation and found bad control"
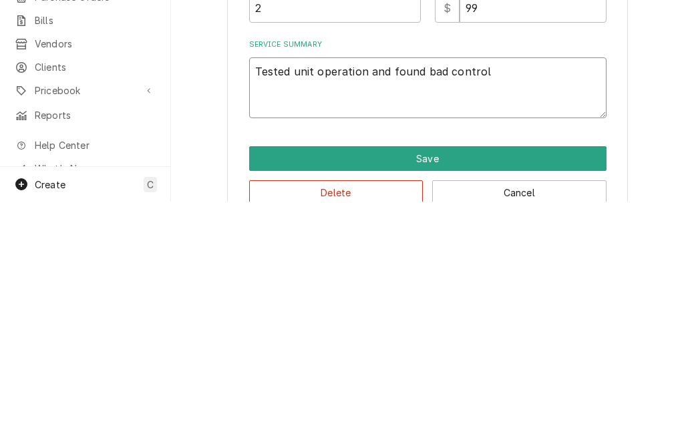
type textarea "x"
type textarea "Tested unit operation and found bad controlle"
type textarea "x"
type textarea "Tested unit operation and found bad controller"
type textarea "x"
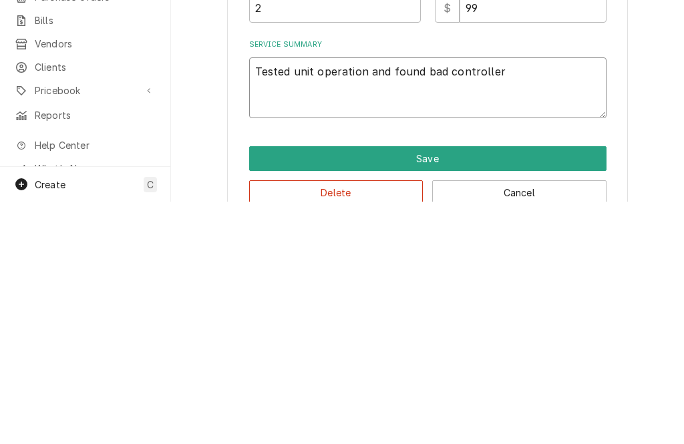
type textarea "Tested unit operation and found bad controller"
type textarea "x"
type textarea "Tested unit operation and found bad controller p"
type textarea "x"
type textarea "Tested unit operation and found bad controller pR"
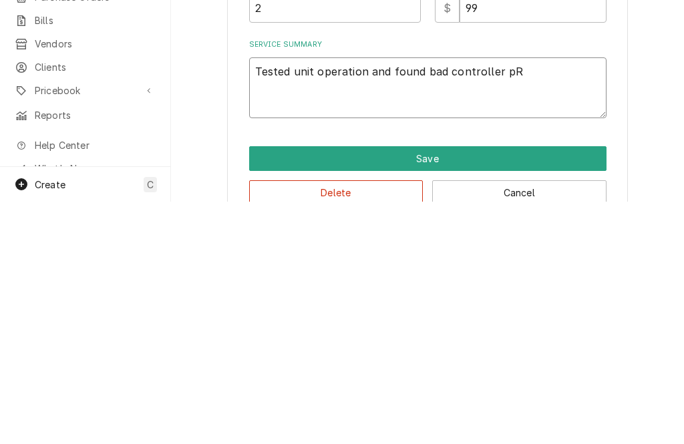
type textarea "x"
type textarea "Tested unit operation and found bad controller pRt"
type textarea "x"
type textarea "Tested unit operation and found bad controller part"
type textarea "x"
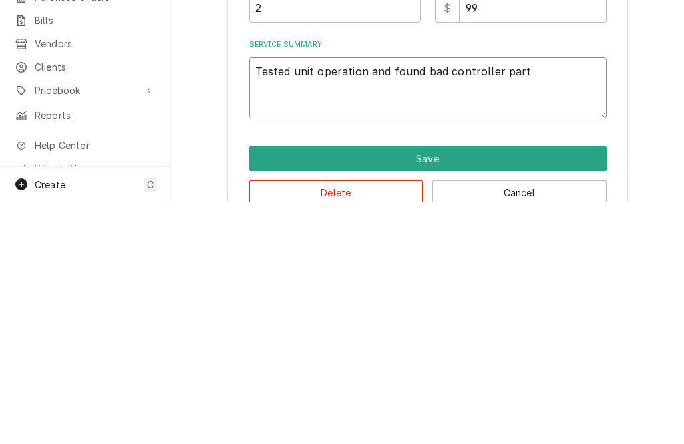
type textarea "Tested unit operation and found bad controller part o"
type textarea "x"
type textarea "Tested unit operation and found bad controller part om"
type textarea "x"
type textarea "Tested unit operation and found bad controller part I’m"
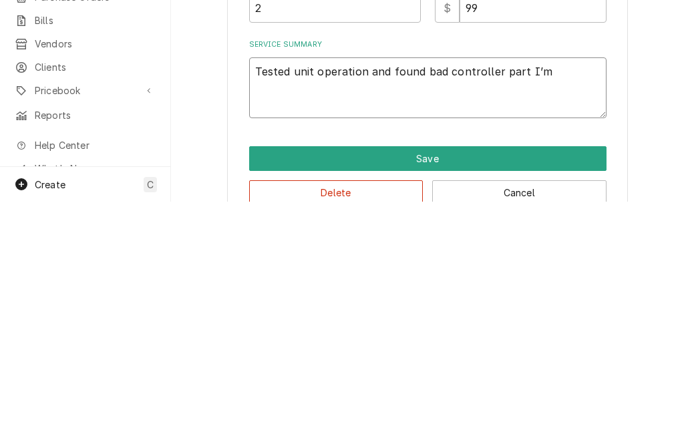
type textarea "x"
type textarea "Tested unit operation and found bad controller part I’m o"
type textarea "x"
type textarea "Tested unit operation and found bad controller part I’m"
type textarea "x"
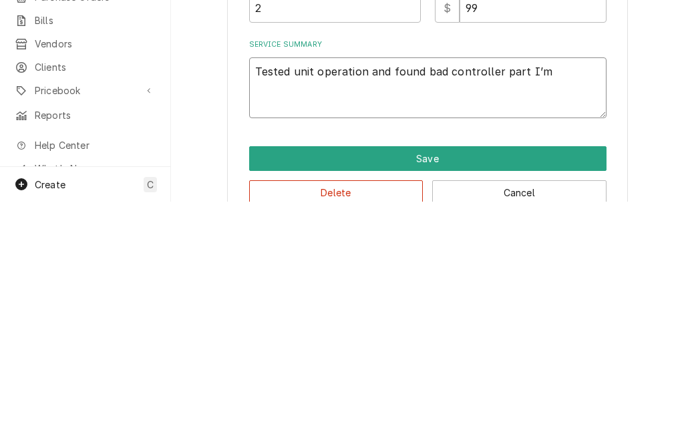
type textarea "Tested unit operation and found bad controller part I’"
type textarea "x"
type textarea "Tested unit operation and found bad controller part I"
type textarea "x"
type textarea "Tested unit operation and found bad controller part"
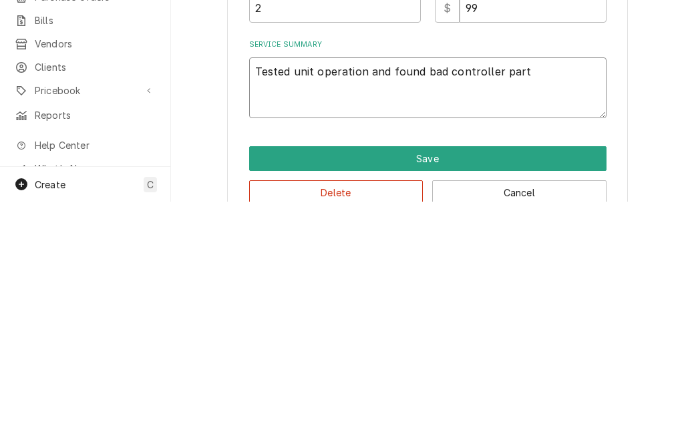
type textarea "x"
type textarea "Tested unit operation and found bad controller part o"
type textarea "x"
type textarea "Tested unit operation and found bad controller part on"
type textarea "x"
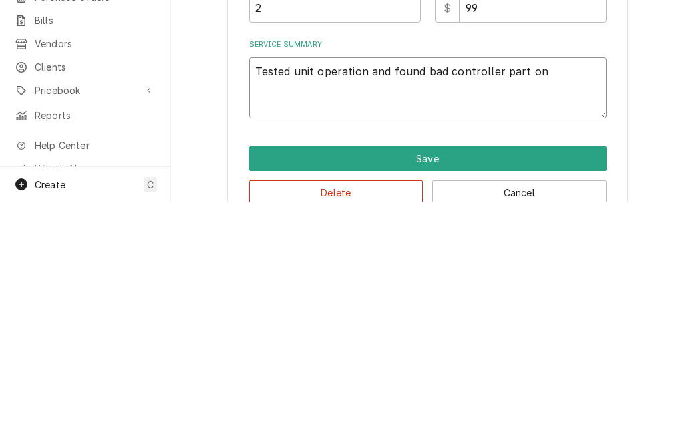
type textarea "Tested unit operation and found bad controller part on"
type textarea "x"
type textarea "Tested unit operation and found bad controller part on o"
type textarea "x"
type textarea "Tested unit operation and found bad controller part on or"
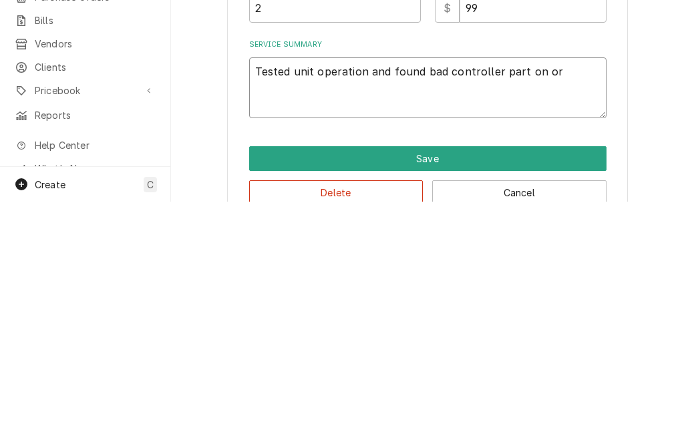
type textarea "x"
type textarea "Tested unit operation and found bad controller part on order"
type textarea "x"
type textarea "Tested unit operation and found bad controller part on order 9"
type textarea "x"
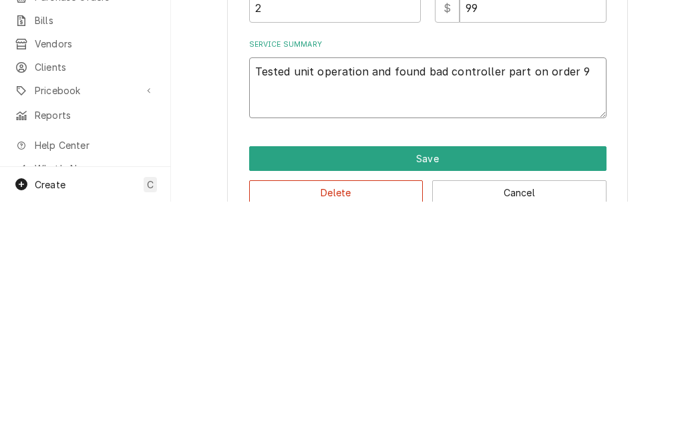
type textarea "Tested unit operation and found bad controller part on order 9/"
type textarea "x"
type textarea "Tested unit operation and found bad controller part on order 9/8"
type textarea "x"
type textarea "Tested unit operation and found bad controller part on order 9/8"
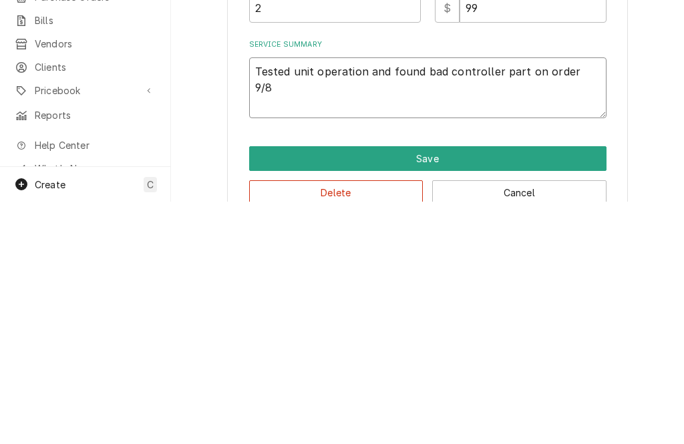
type textarea "x"
type textarea "Tested unit operation and found bad controller part on order 9/8 r"
type textarea "x"
type textarea "Tested unit operation and found bad controller part on order 9/8 re"
type textarea "x"
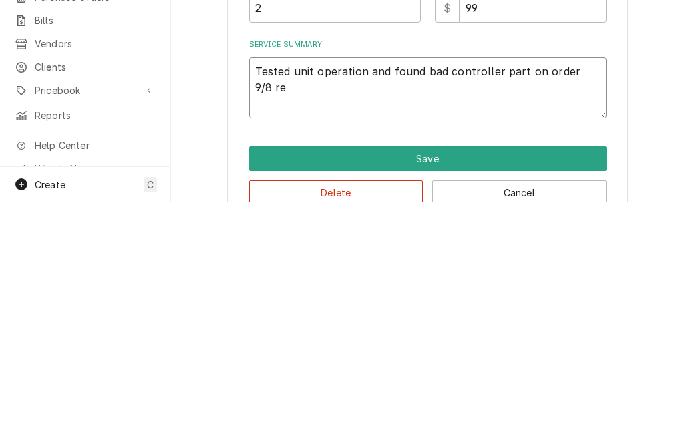
type textarea "Tested unit operation and found bad controller part on order 9/8 rem"
type textarea "x"
type textarea "Tested unit operation and found bad controller part on order 9/8 remo"
type textarea "x"
type textarea "Tested unit operation and found bad controller part on order 9/8 remov"
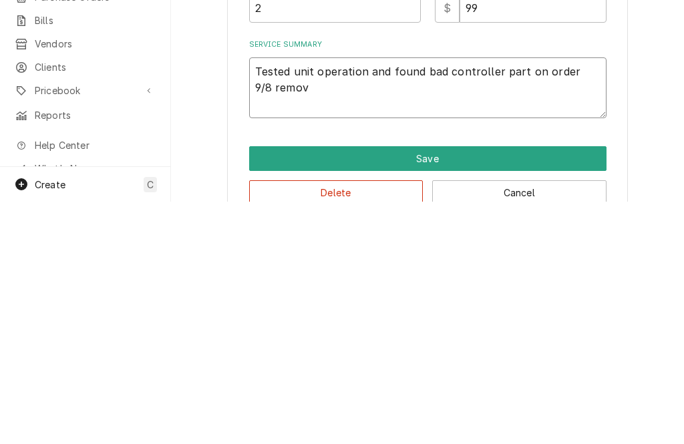
type textarea "x"
type textarea "Tested unit operation and found bad controller part on order 9/8 remove"
type textarea "x"
type textarea "Tested unit operation and found bad controller part on order 9/8 removed"
type textarea "x"
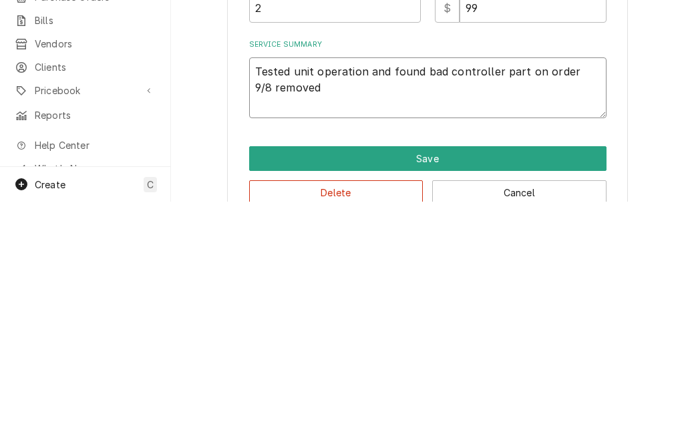
type textarea "Tested unit operation and found bad controller part on order 9/8 removed f"
type textarea "x"
type textarea "Tested unit operation and found bad controller part on order 9/8 removed fa"
type textarea "x"
type textarea "Tested unit operation and found bad controller part on order 9/8 removed faul"
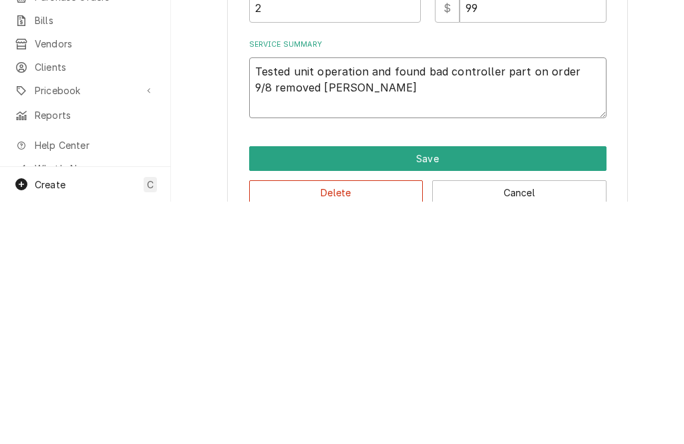
type textarea "x"
type textarea "Tested unit operation and found bad controller part on order 9/8 removed faulty"
type textarea "x"
type textarea "Tested unit operation and found bad controller part on order 9/8 removed faulty"
type textarea "x"
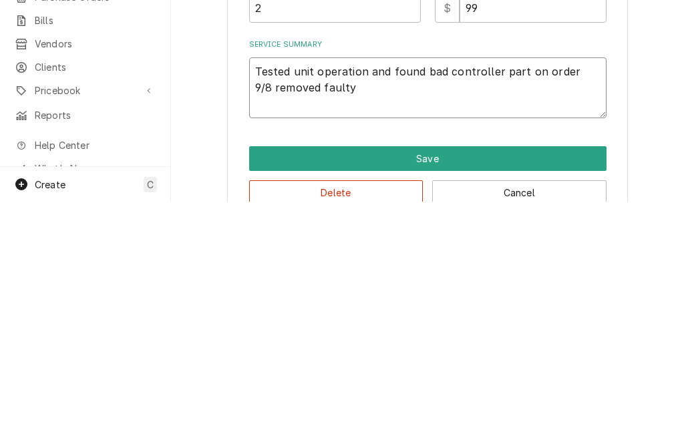
type textarea "Tested unit operation and found bad controller part on order 9/8 removed faulty…"
type textarea "x"
type textarea "Tested unit operation and found bad controller part on order 9/8 removed faulty…"
type textarea "x"
type textarea "Tested unit operation and found bad controller part on order 9/8 removed faulty…"
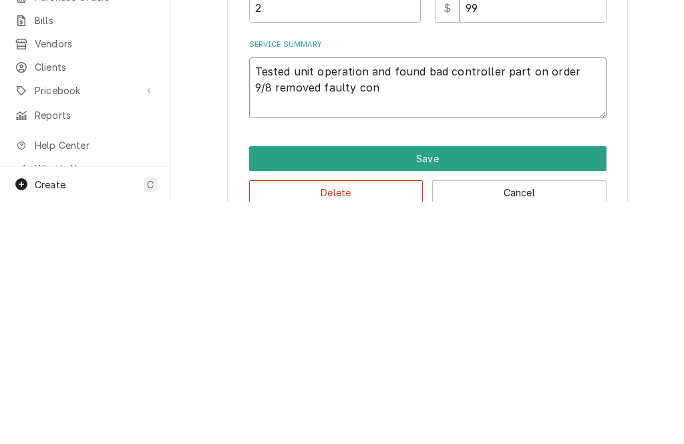
type textarea "x"
type textarea "Tested unit operation and found bad controller part on order 9/8 removed faulty…"
type textarea "x"
type textarea "Tested unit operation and found bad controller part on order 9/8 removed faulty…"
type textarea "x"
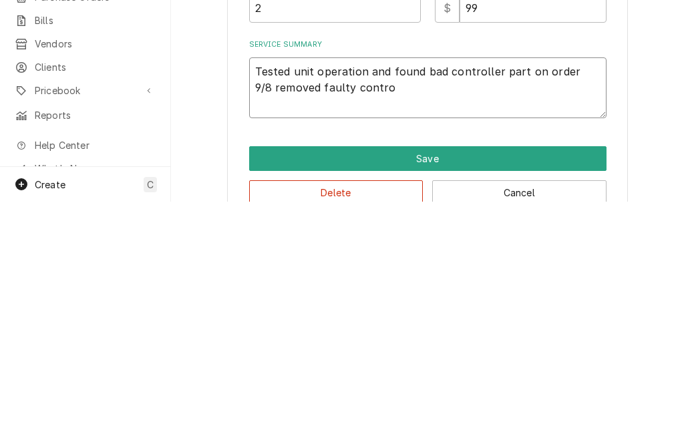
type textarea "Tested unit operation and found bad controller part on order 9/8 removed faulty…"
type textarea "x"
type textarea "Tested unit operation and found bad controller part on order 9/8 removed faulty…"
type textarea "x"
type textarea "Tested unit operation and found bad controller part on order 9/8 removed faulty…"
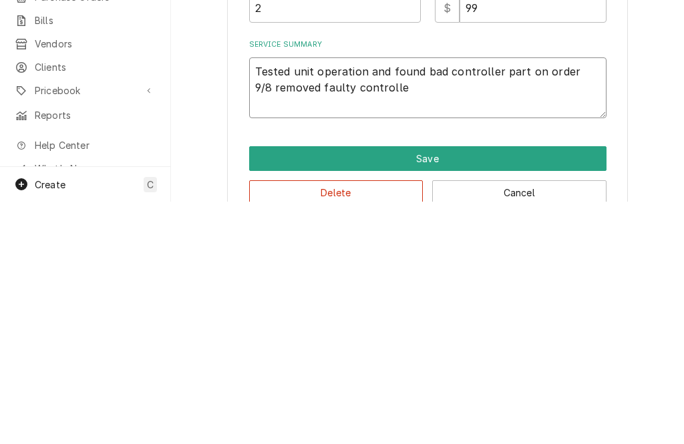
type textarea "x"
type textarea "Tested unit operation and found bad controller part on order 9/8 removed faulty…"
type textarea "x"
type textarea "Tested unit operation and found bad controller part on order 9/8 removed faulty…"
type textarea "x"
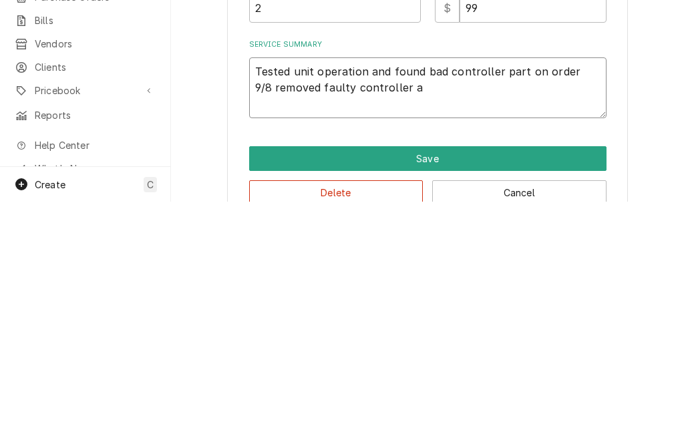
type textarea "Tested unit operation and found bad controller part on order 9/8 removed faulty…"
type textarea "x"
type textarea "Tested unit operation and found bad controller part on order 9/8 removed faulty…"
type textarea "x"
type textarea "Tested unit operation and found bad controller part on order 9/8 removed faulty…"
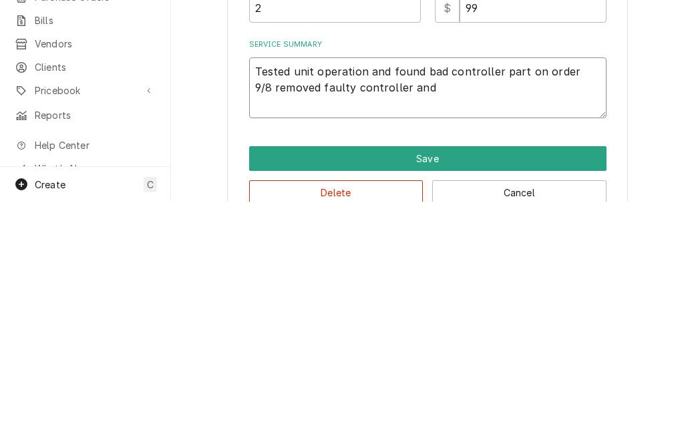
type textarea "x"
type textarea "Tested unit operation and found bad controller part on order 9/8 removed faulty…"
type textarea "x"
type textarea "Tested unit operation and found bad controller part on order 9/8 removed faulty…"
type textarea "x"
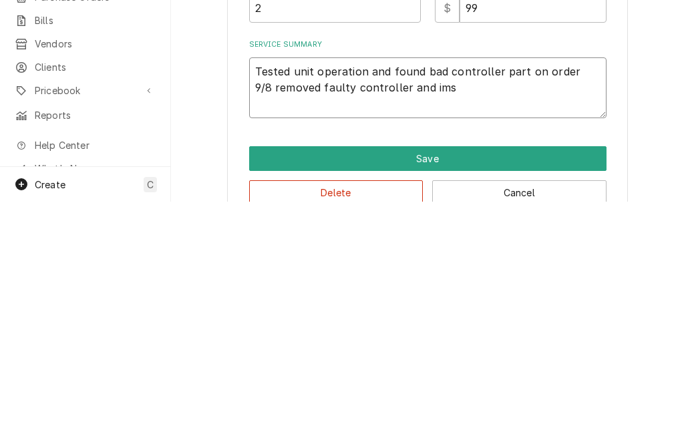
type textarea "Tested unit operation and found bad controller part on order 9/8 removed faulty…"
type textarea "x"
type textarea "Tested unit operation and found bad controller part on order 9/8 removed faulty…"
type textarea "x"
type textarea "Tested unit operation and found bad controller part on order 9/8 removed faulty…"
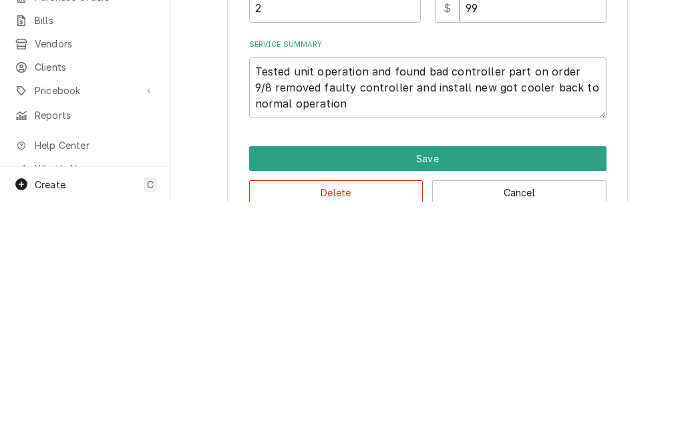
click at [449, 389] on button "Save" at bounding box center [427, 401] width 357 height 25
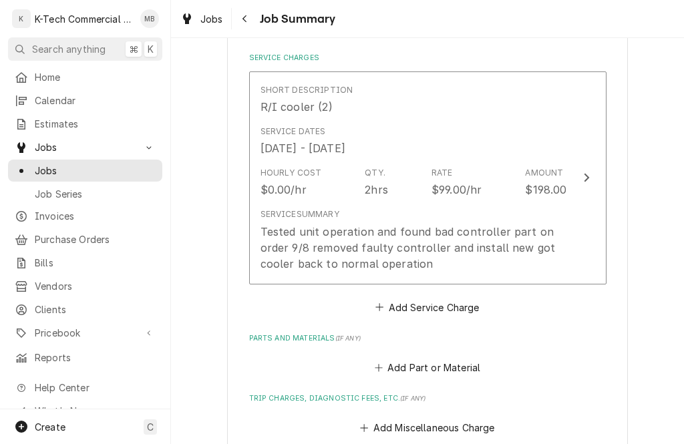
scroll to position [460, 0]
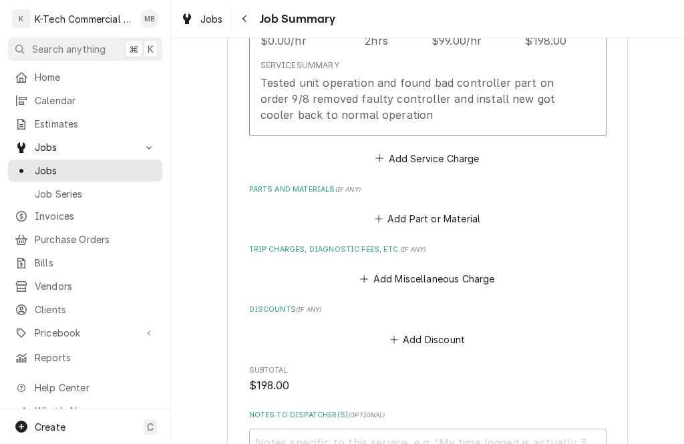
click at [456, 223] on button "Add Part or Material" at bounding box center [427, 219] width 110 height 19
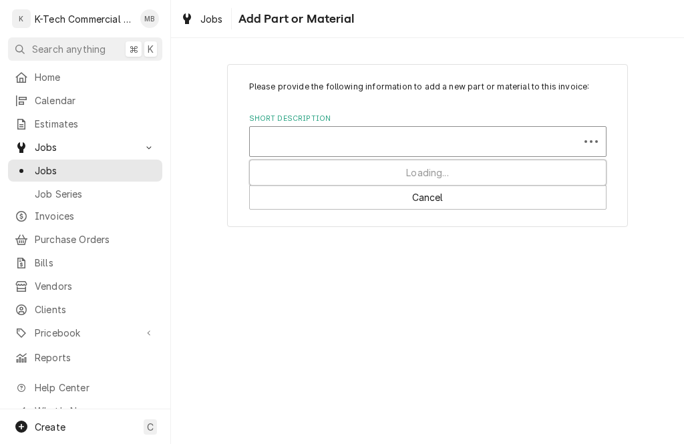
click at [641, 86] on div "Please provide the following information to add a new part or material to this …" at bounding box center [427, 145] width 513 height 186
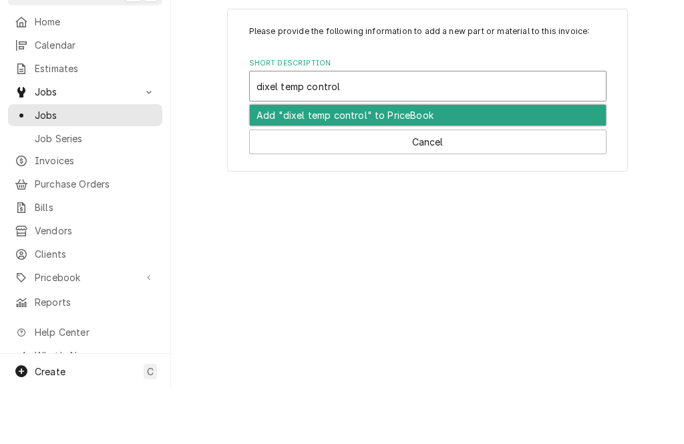
click at [383, 160] on div "Add "dixel temp control" to PriceBook" at bounding box center [428, 170] width 356 height 21
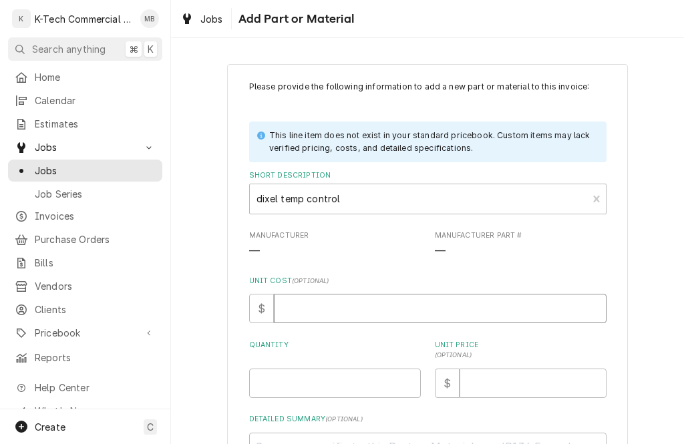
click at [335, 309] on input "Unit Cost ( optional )" at bounding box center [440, 308] width 333 height 29
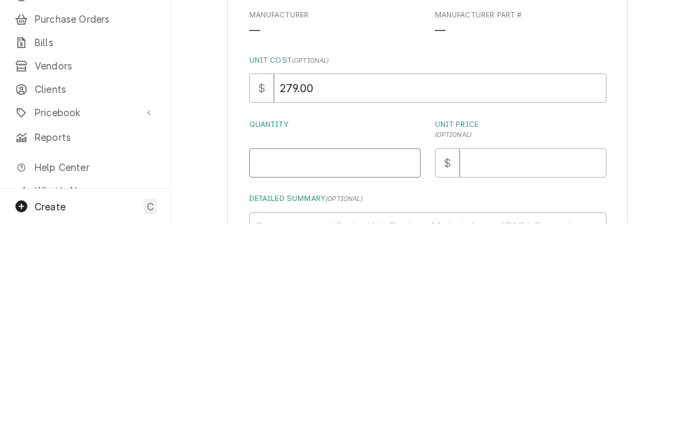
click at [373, 369] on input "Quantity" at bounding box center [335, 383] width 172 height 29
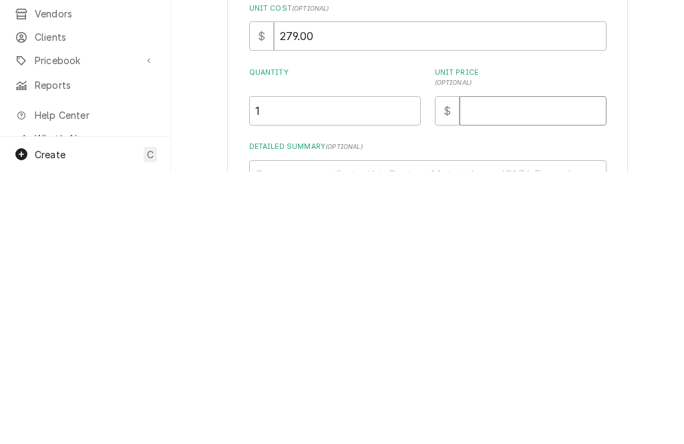
click at [521, 369] on input "Unit Price ( optional )" at bounding box center [533, 383] width 147 height 29
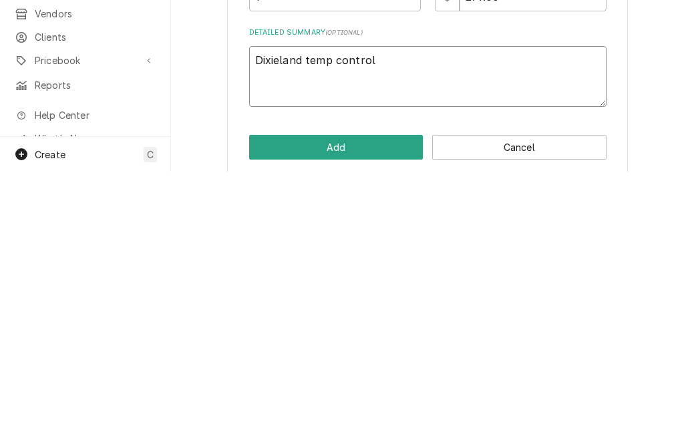
scroll to position [118, 0]
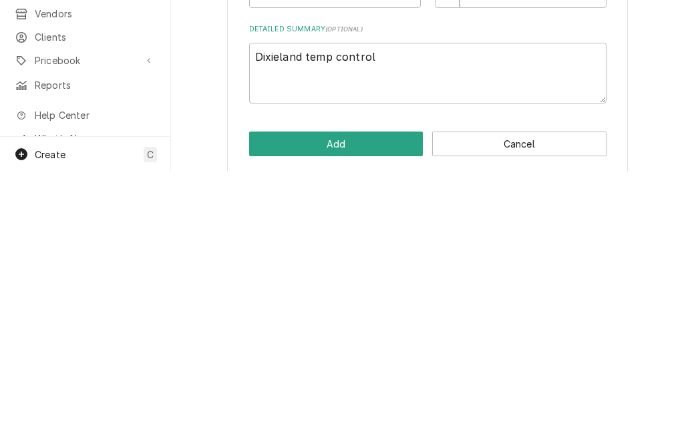
click at [368, 404] on button "Add" at bounding box center [336, 416] width 174 height 25
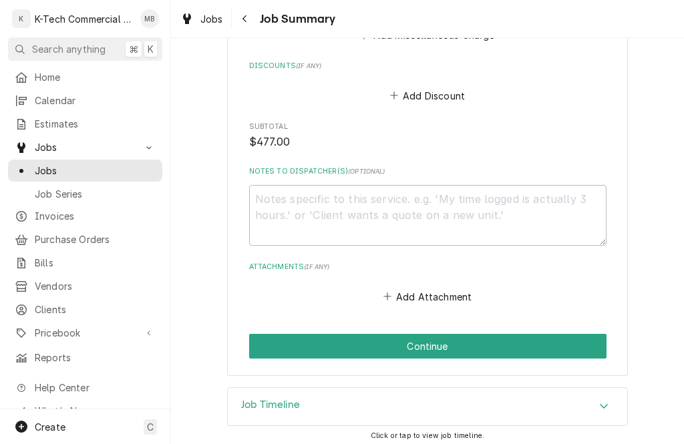
scroll to position [978, 0]
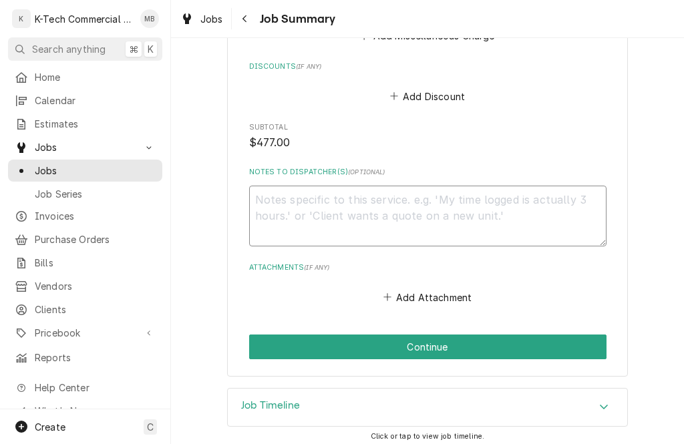
click at [410, 210] on textarea "Notes to Dispatcher(s) ( optional )" at bounding box center [427, 216] width 357 height 61
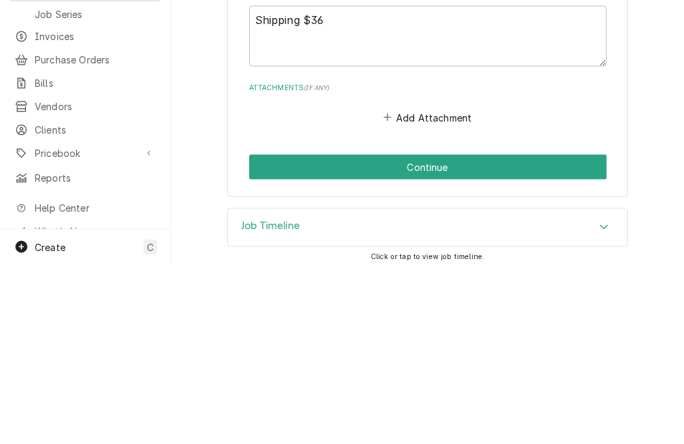
click at [448, 335] on button "Continue" at bounding box center [427, 347] width 357 height 25
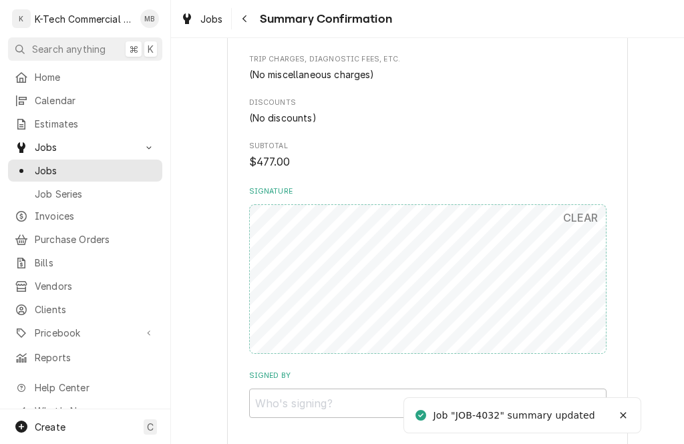
scroll to position [850, 0]
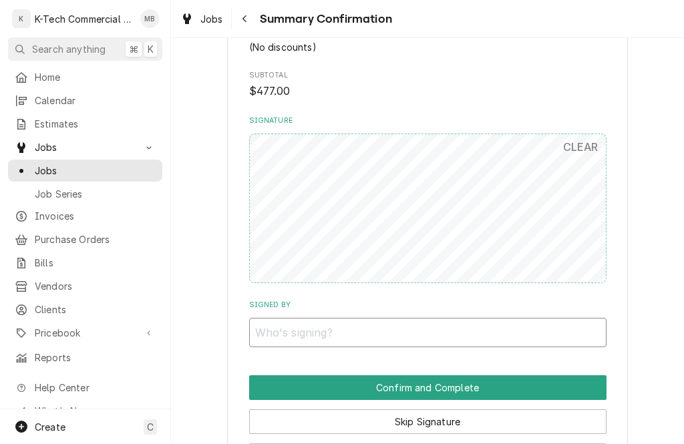
click at [415, 318] on input "Signed By" at bounding box center [427, 332] width 357 height 29
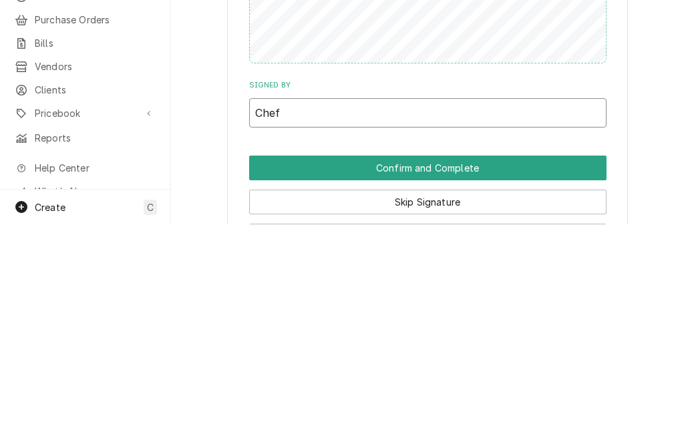
type input "Chef"
click at [402, 375] on button "Confirm and Complete" at bounding box center [427, 387] width 357 height 25
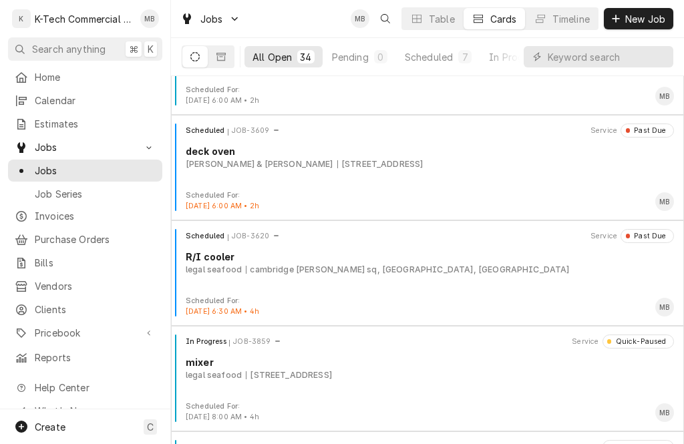
scroll to position [690, 0]
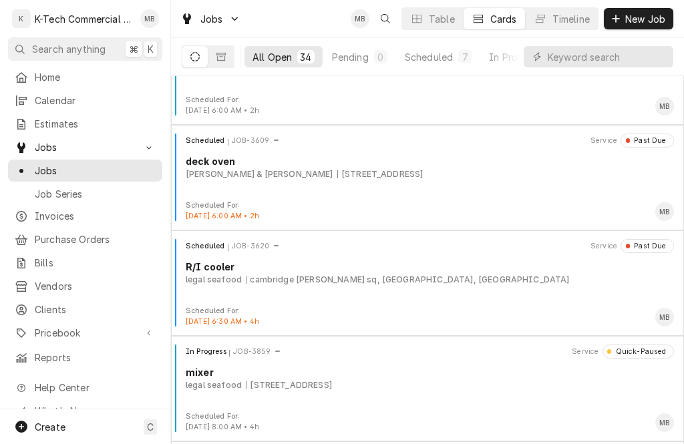
click at [360, 363] on div "In Progress JOB-3859 Service Quick-Paused mixer legal seafood [STREET_ADDRESS]" at bounding box center [427, 378] width 502 height 67
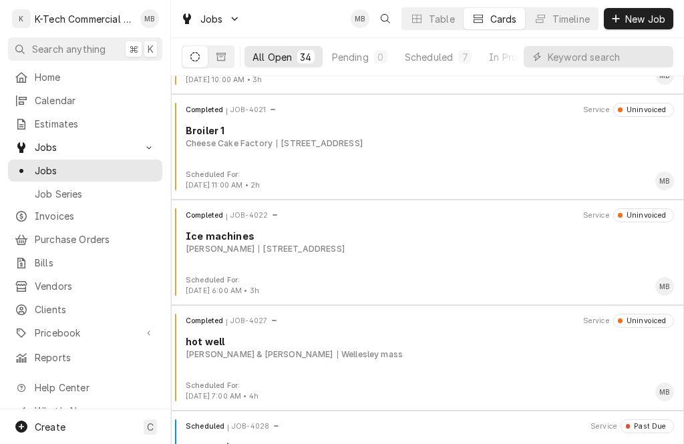
scroll to position [3221, 0]
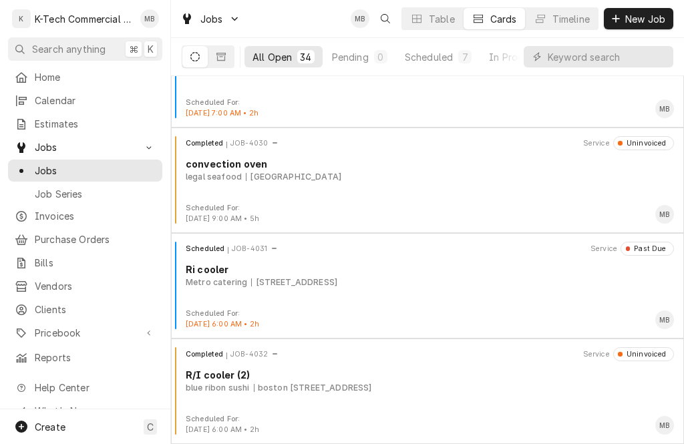
click at [337, 278] on div "[STREET_ADDRESS]" at bounding box center [294, 283] width 86 height 12
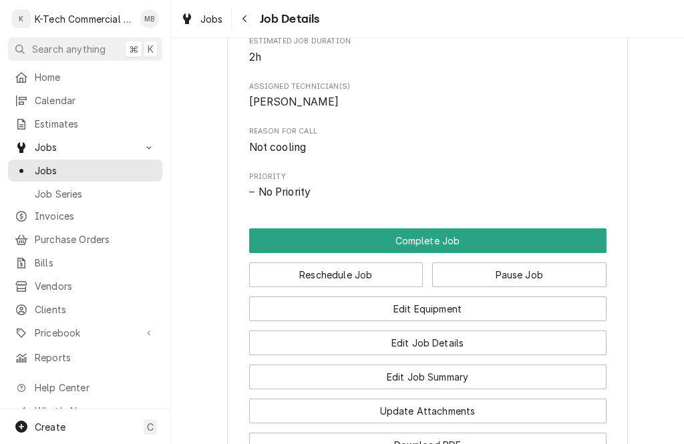
scroll to position [611, 0]
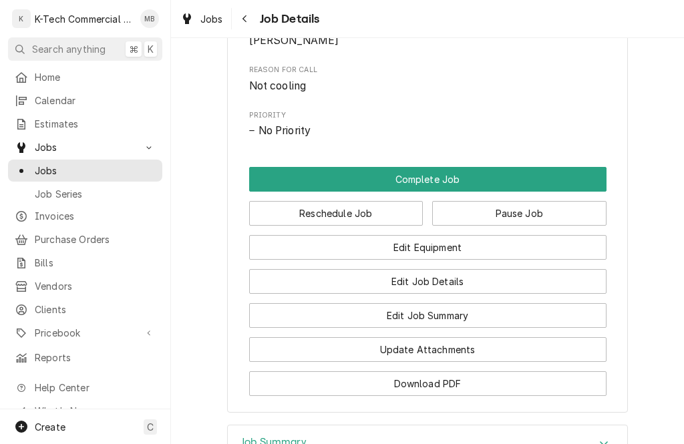
click at [422, 192] on button "Complete Job" at bounding box center [427, 179] width 357 height 25
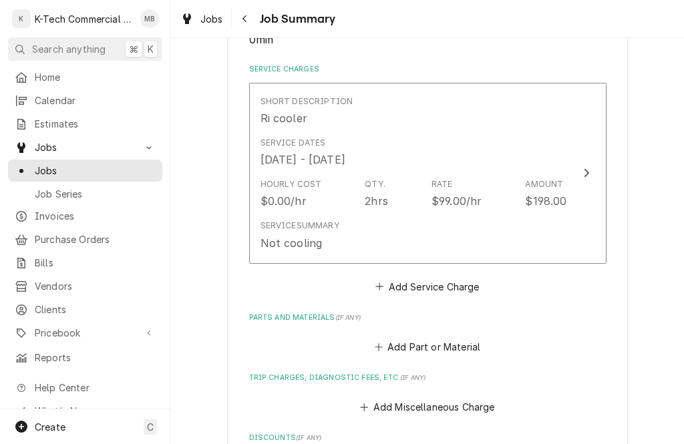
click at [354, 244] on div "Service Summary Not cooling" at bounding box center [414, 234] width 307 height 41
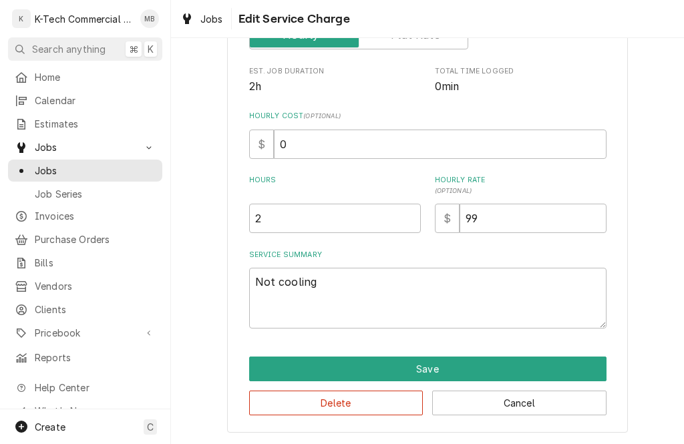
scroll to position [216, 0]
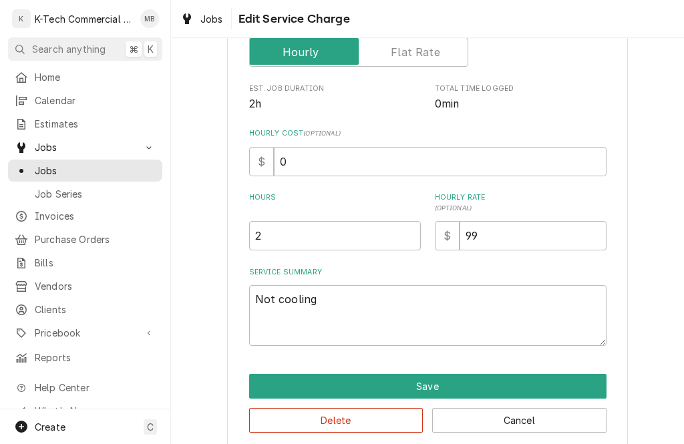
type textarea "x"
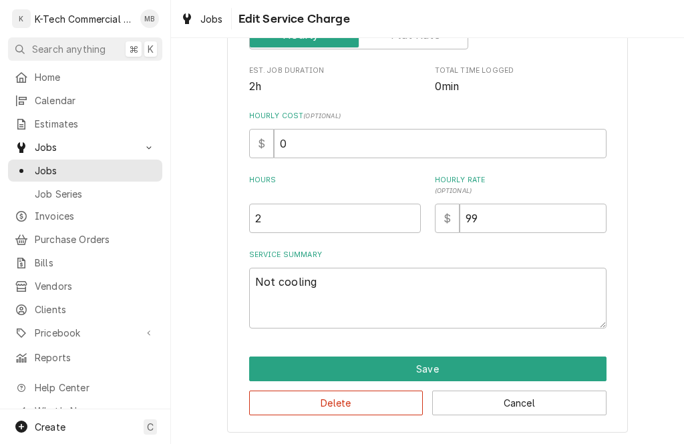
scroll to position [258, 0]
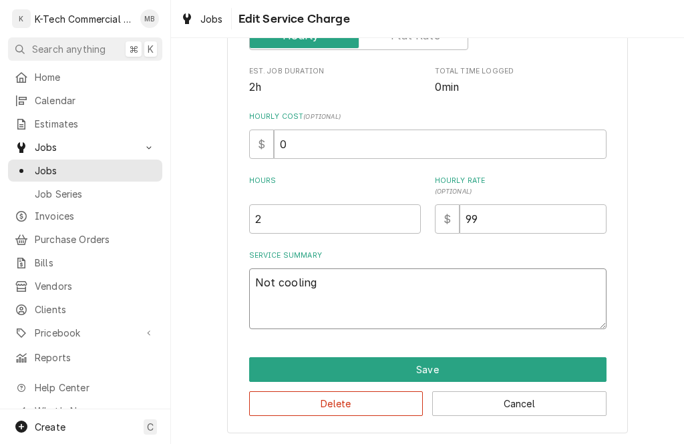
click at [371, 279] on textarea "Not cooling" at bounding box center [427, 299] width 357 height 61
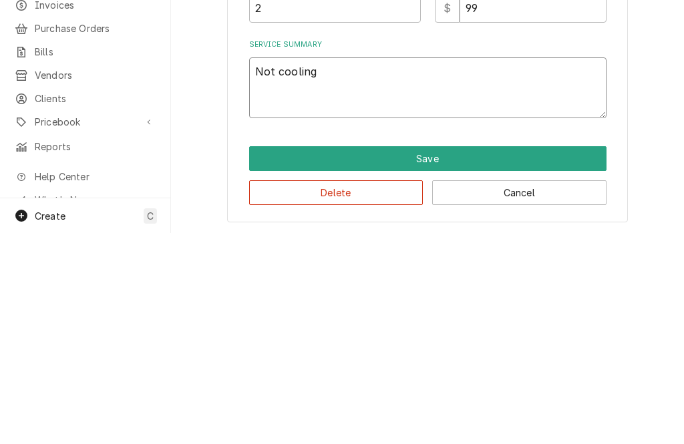
type textarea "Not coolingh"
type textarea "x"
type textarea "Not cooling"
type textarea "x"
type textarea "Not coolin"
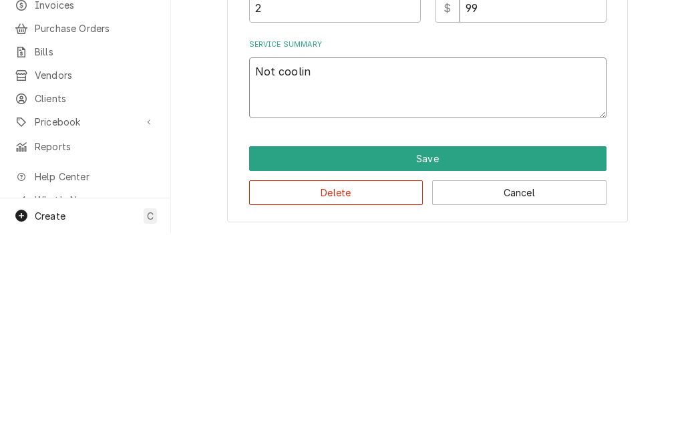
type textarea "x"
type textarea "Not cooli"
type textarea "x"
type textarea "Not cool"
type textarea "x"
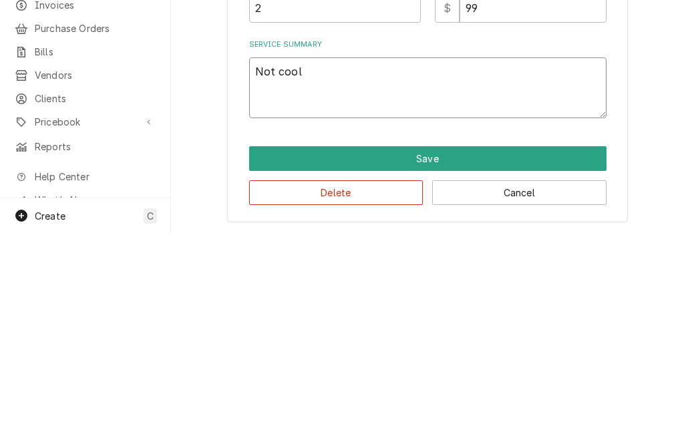
type textarea "Not coo"
type textarea "x"
type textarea "Not co"
type textarea "x"
type textarea "Not"
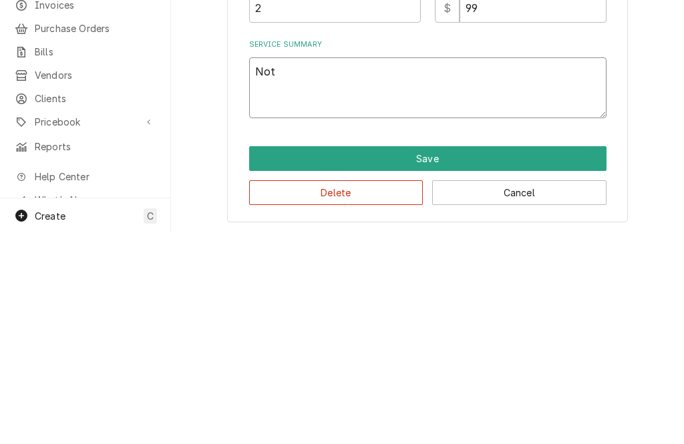
type textarea "x"
type textarea "Not"
type textarea "x"
type textarea "No"
type textarea "x"
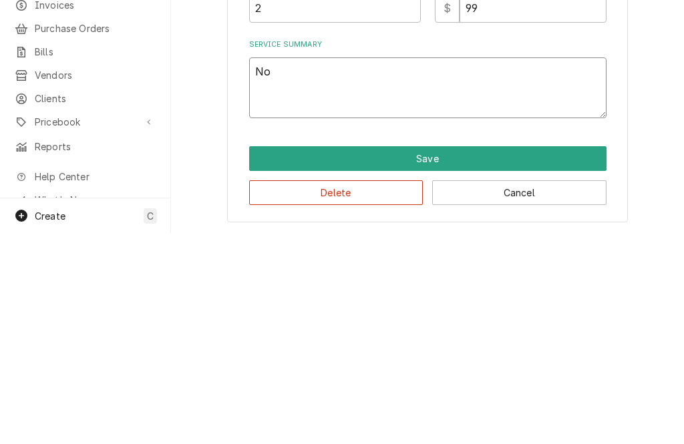
type textarea "N"
type textarea "x"
type textarea "Te"
type textarea "x"
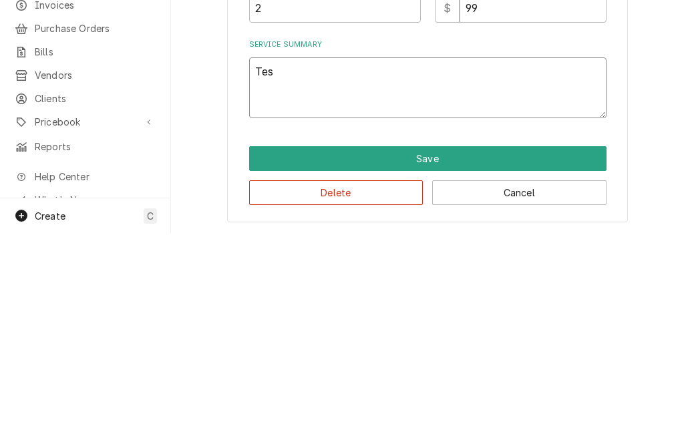
type textarea "Test"
type textarea "x"
type textarea "Tested"
type textarea "x"
type textarea "Tested"
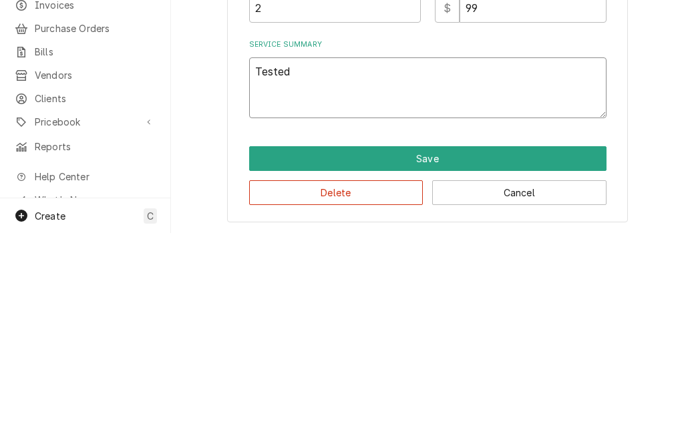
type textarea "x"
type textarea "Tested u"
type textarea "x"
type textarea "Tested unit"
type textarea "x"
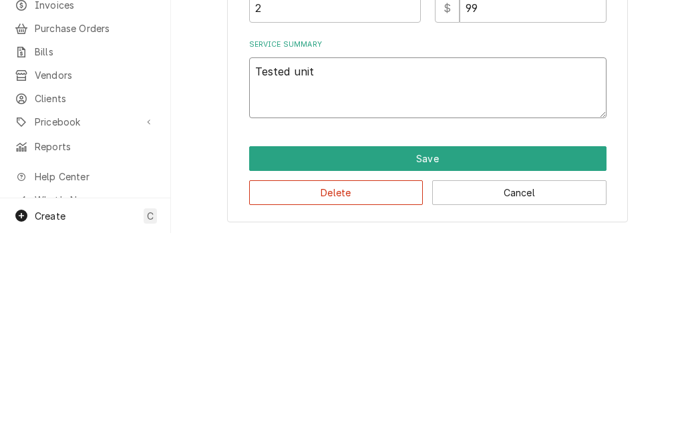
type textarea "Tested unit o"
type textarea "x"
type textarea "Tested unit op"
type textarea "x"
type textarea "Tested unit ope"
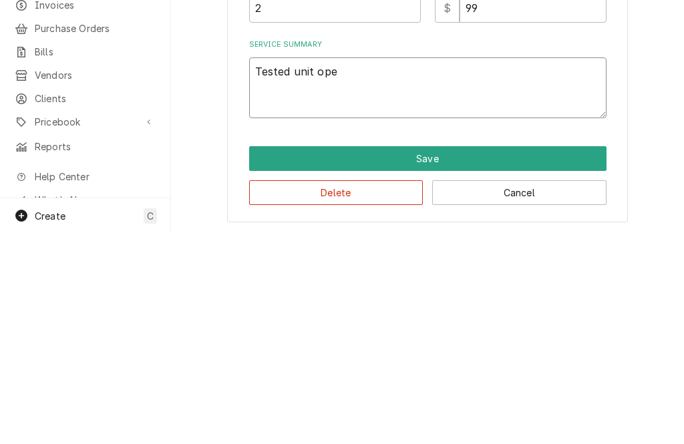
type textarea "x"
type textarea "Tested unit oper"
type textarea "x"
type textarea "Tested unit opera"
type textarea "x"
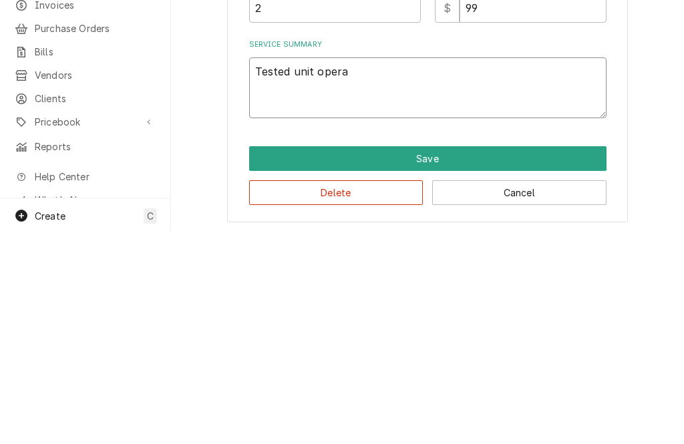
type textarea "Tested unit operat"
type textarea "x"
type textarea "Tested unit operati"
type textarea "x"
type textarea "Tested unit operatio"
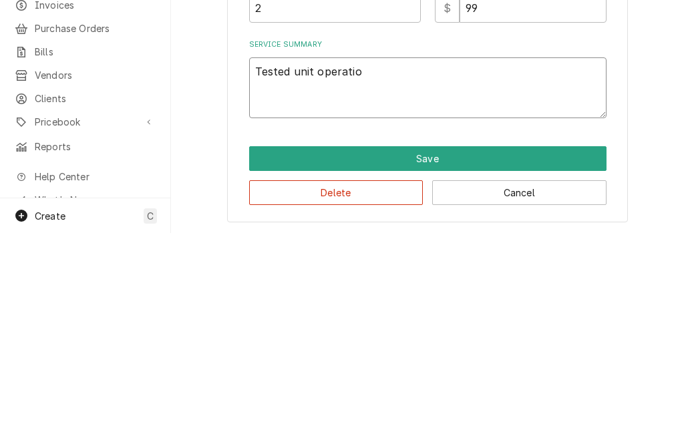
type textarea "x"
type textarea "Tested unit operation"
type textarea "x"
type textarea "Tested unit operation a"
type textarea "x"
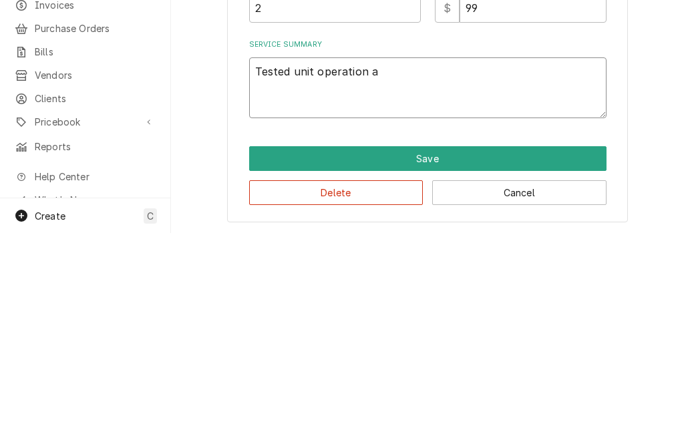
type textarea "Tested unit operation am"
type textarea "x"
type textarea "Tested unit operation amd"
type textarea "x"
type textarea "Tested unit operation and"
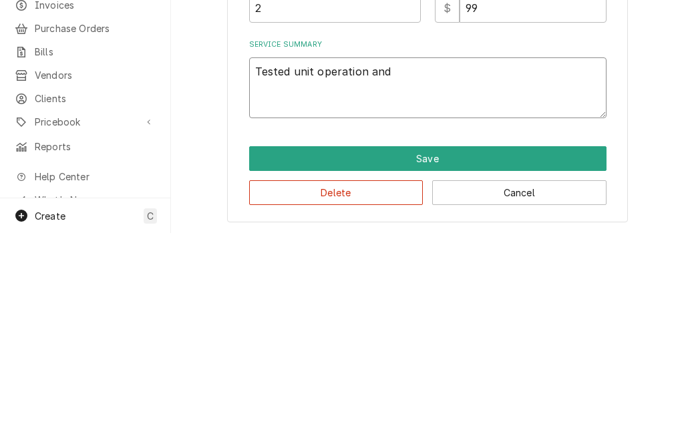
type textarea "x"
type textarea "Tested unit operation and f"
type textarea "x"
type textarea "Tested unit operation and fou"
type textarea "x"
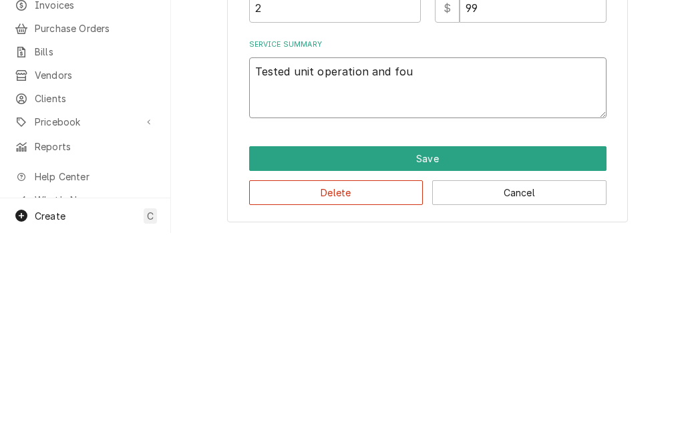
type textarea "Tested unit operation and found"
type textarea "x"
type textarea "Tested unit operation and found b"
type textarea "x"
type textarea "Tested unit operation and found bad"
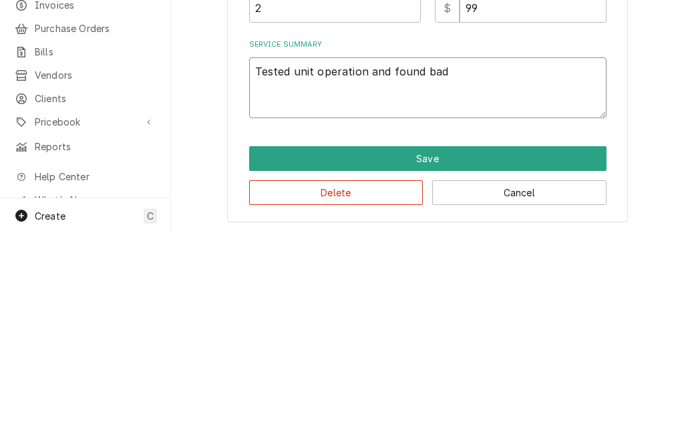
type textarea "x"
type textarea "Tested unit operation and found bad"
type textarea "x"
type textarea "Tested unit operation and found bad s"
type textarea "x"
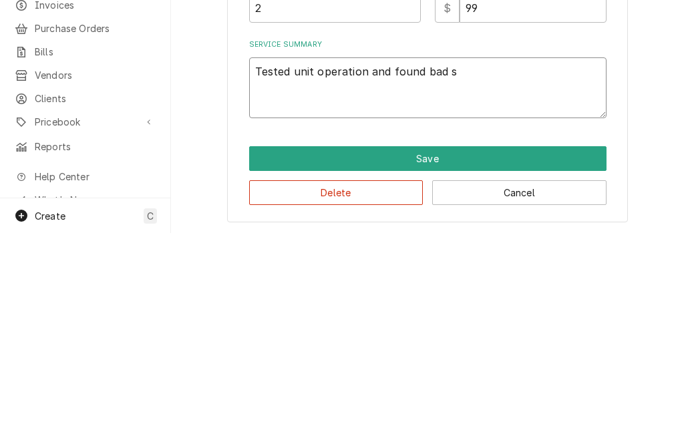
type textarea "Tested unit operation and found bad"
type textarea "x"
type textarea "Tested unit operation and found ba"
type textarea "x"
type textarea "Tested unit operation and found bu"
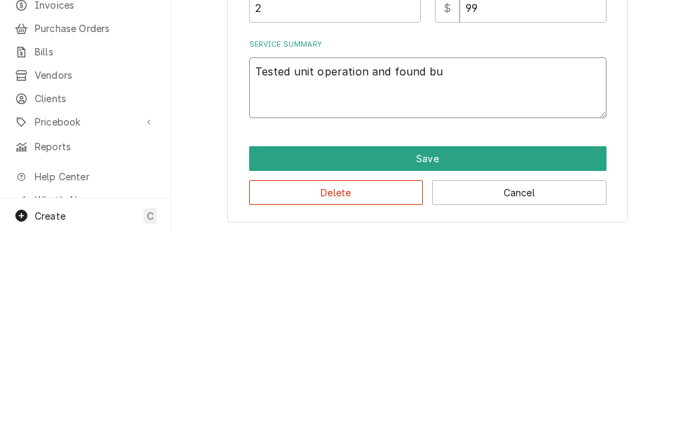
type textarea "x"
type textarea "Tested unit operation and found bur"
type textarea "x"
type textarea "Tested unit operation and found burn"
type textarea "x"
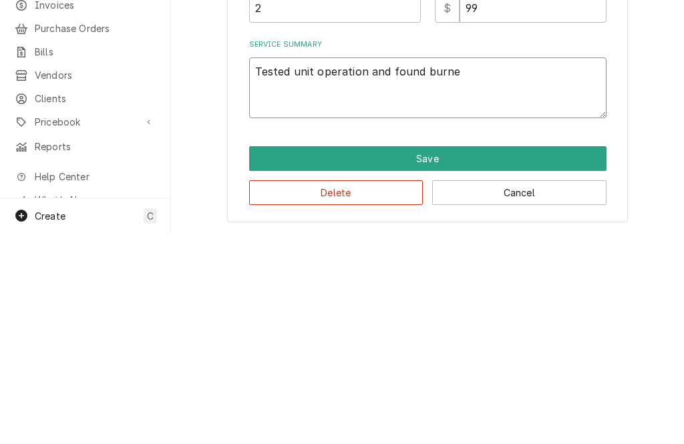
type textarea "Tested unit operation and found burned"
type textarea "x"
type textarea "Tested unit operation and found burned"
type textarea "x"
type textarea "Tested unit operation and found burne"
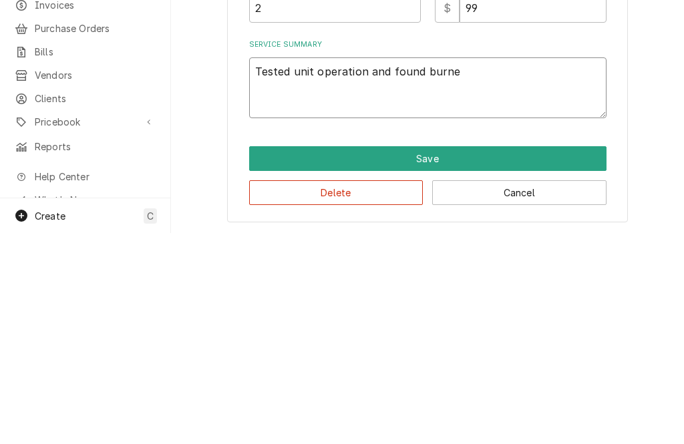
type textarea "x"
type textarea "Tested unit operation and found burn"
type textarea "x"
type textarea "Tested unit operation and found bur"
type textarea "x"
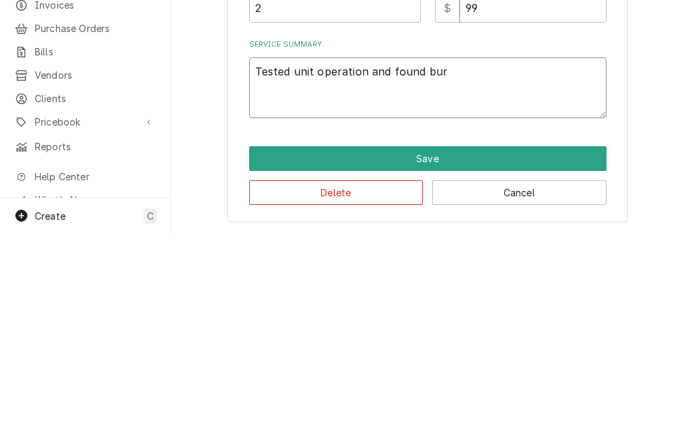
type textarea "Tested unit operation and found bu"
type textarea "x"
type textarea "Tested unit operation and found b"
type textarea "x"
type textarea "Tested unit operation and found"
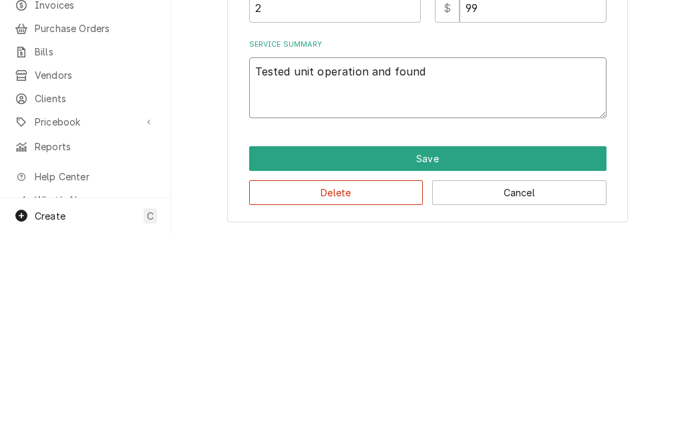
type textarea "x"
type textarea "Tested unit operation and found s"
type textarea "x"
type textarea "Tested unit operation and found sho"
type textarea "x"
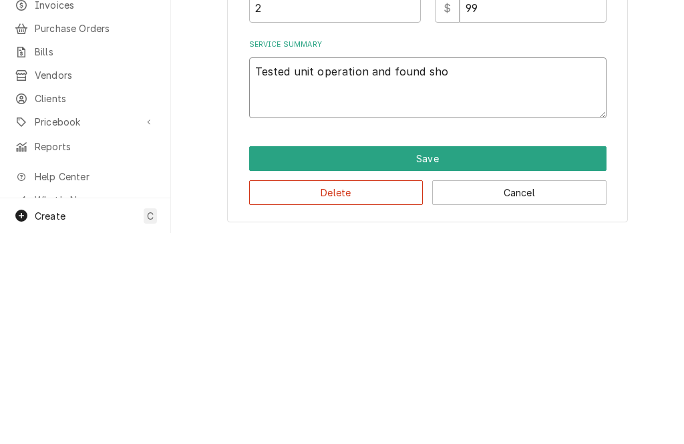
type textarea "Tested unit operation and found shor"
type textarea "x"
type textarea "Tested unit operation and found short"
type textarea "x"
type textarea "Tested unit operation and found shorte"
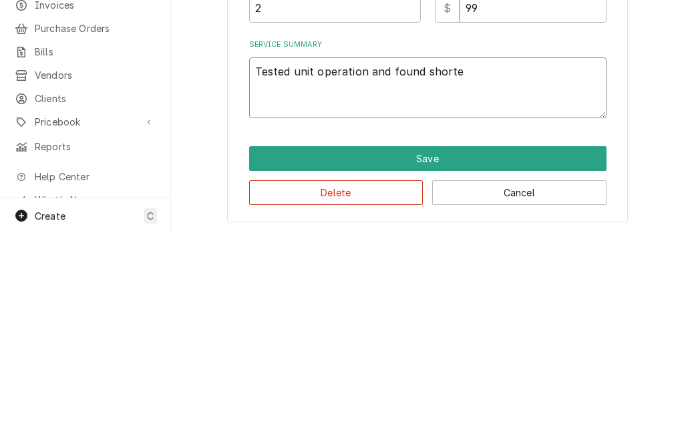
type textarea "x"
type textarea "Tested unit operation and found shorted"
type textarea "x"
type textarea "Tested unit operation and found shorted"
type textarea "x"
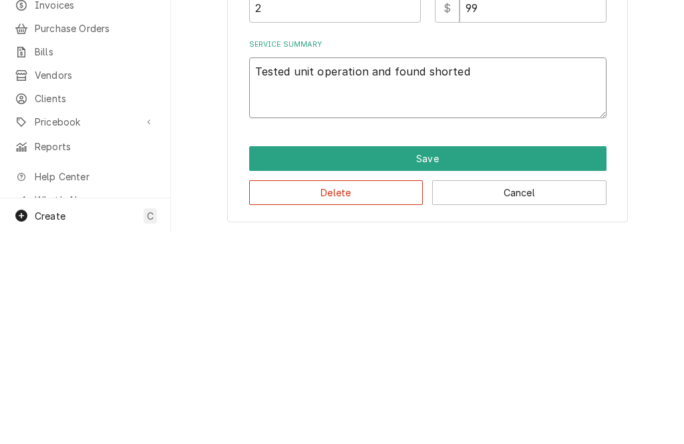
type textarea "Tested unit operation and found shorted s"
type textarea "x"
type textarea "Tested unit operation and found shorted st"
type textarea "x"
type textarea "Tested unit operation and found shorted sta"
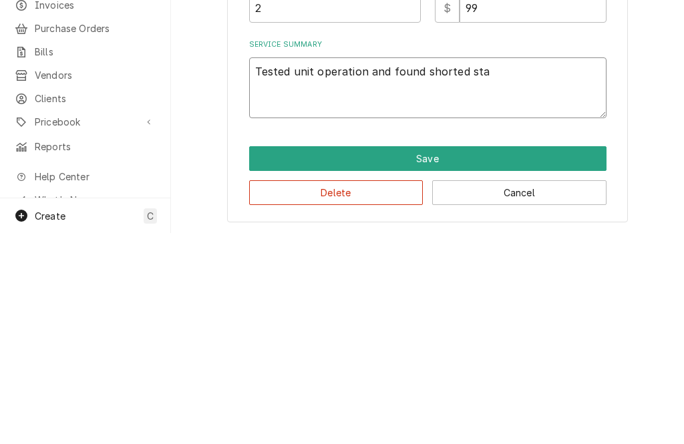
type textarea "x"
type textarea "Tested unit operation and found shorted star"
type textarea "x"
type textarea "Tested unit operation and found shorted start"
type textarea "x"
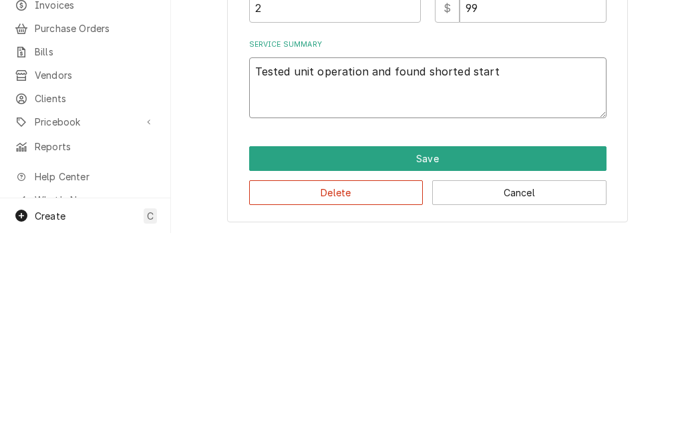
type textarea "Tested unit operation and found shorted start"
type textarea "x"
type textarea "Tested unit operation and found shorted start co"
type textarea "x"
type textarea "Tested unit operation and found shorted start c"
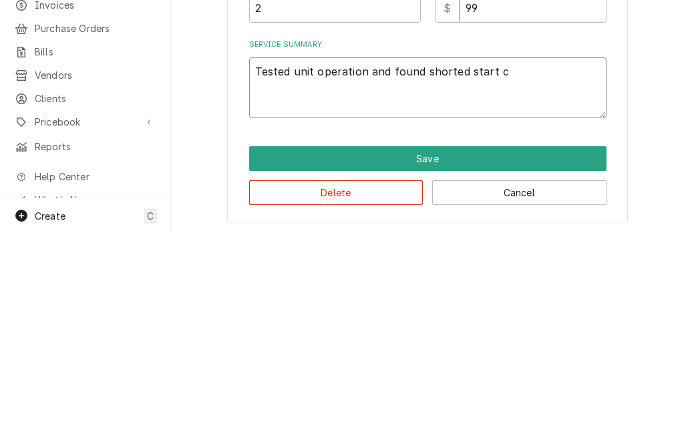
type textarea "x"
type textarea "Tested unit operation and found shorted start"
type textarea "x"
type textarea "Tested unit operation and found shorted star"
type textarea "x"
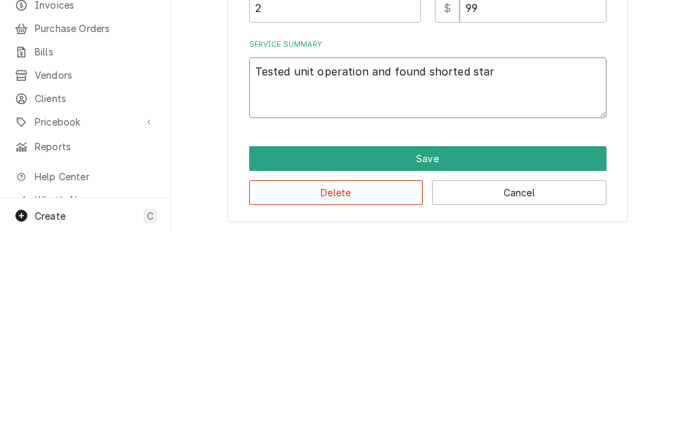
type textarea "Tested unit operation and found shorted sta"
type textarea "x"
type textarea "Tested unit operation and found shorted st"
type textarea "x"
type textarea "Tested unit operation and found shorted s"
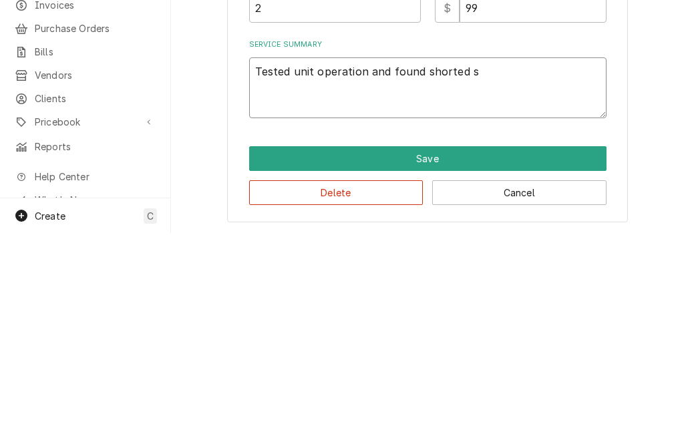
type textarea "x"
type textarea "Tested unit operation and found shorted"
type textarea "x"
type textarea "Tested unit operation and found shorted c"
type textarea "x"
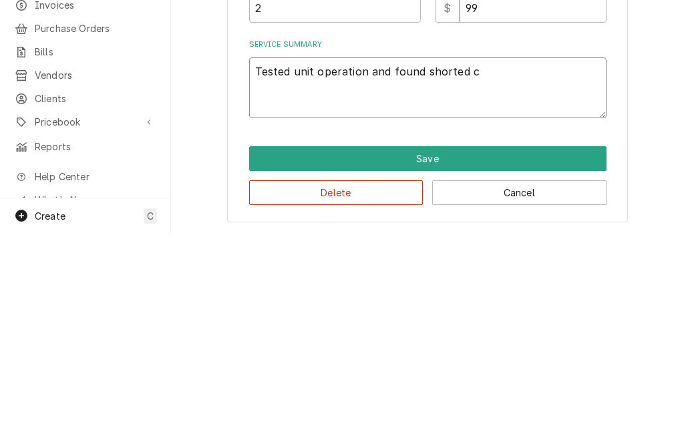
type textarea "Tested unit operation and found shorted co"
type textarea "x"
type textarea "Tested unit operation and found shorted comp"
type textarea "x"
type textarea "Tested unit operation and found shorted compre"
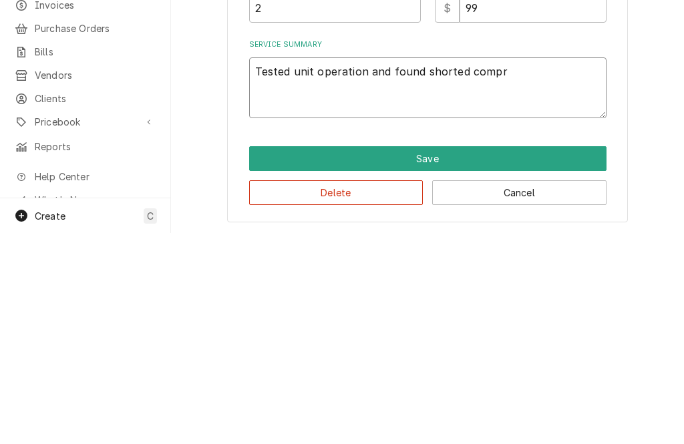
type textarea "x"
type textarea "Tested unit operation and found shorted compres"
type textarea "x"
type textarea "Tested unit operation and found shorted compress"
type textarea "x"
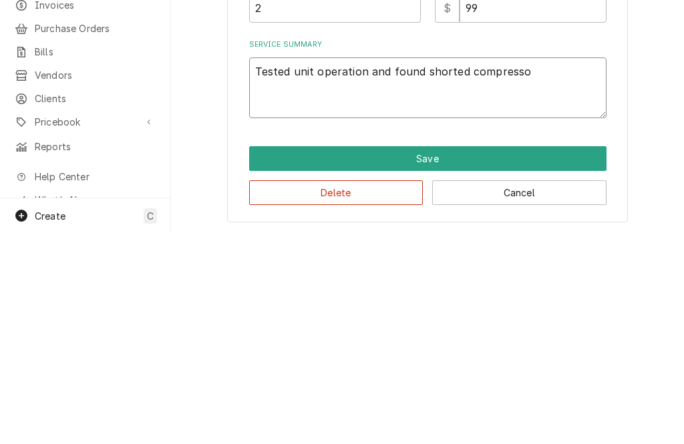
type textarea "Tested unit operation and found shorted compressor"
type textarea "x"
type textarea "Tested unit operation and found shorted compressor"
type textarea "x"
type textarea "Tested unit operation and found shorted compressor s"
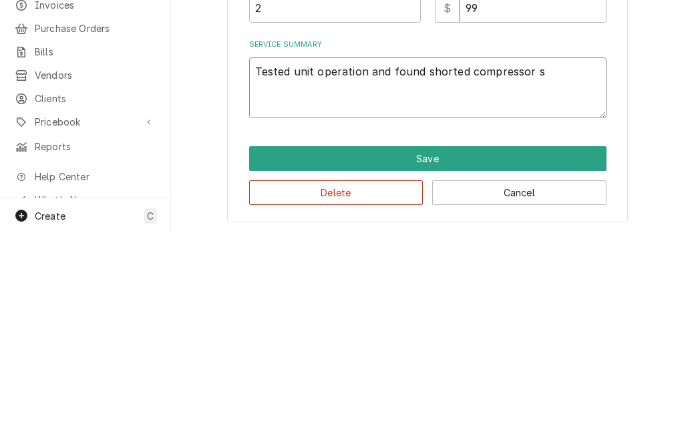
type textarea "x"
type textarea "Tested unit operation and found shorted compressor st"
type textarea "x"
type textarea "Tested unit operation and found shorted compressor sta"
type textarea "x"
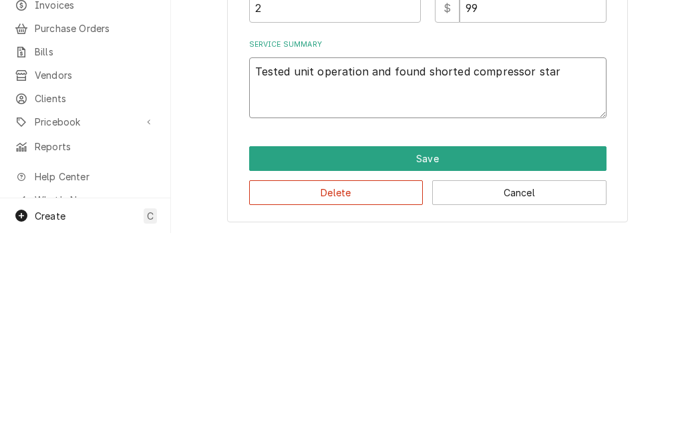
type textarea "Tested unit operation and found shorted compressor start"
type textarea "x"
type textarea "Tested unit operation and found shorted compressor start"
type textarea "x"
type textarea "Tested unit operation and found shorted compressor start c"
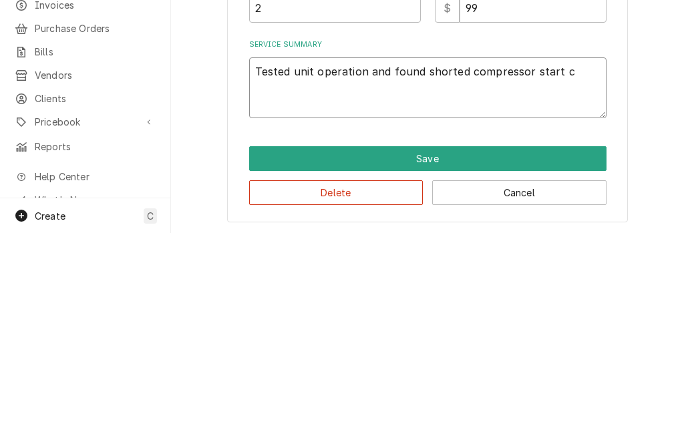
type textarea "x"
type textarea "Tested unit operation and found shorted compressor start co"
type textarea "x"
type textarea "Tested unit operation and found shorted compressor start co"
type textarea "x"
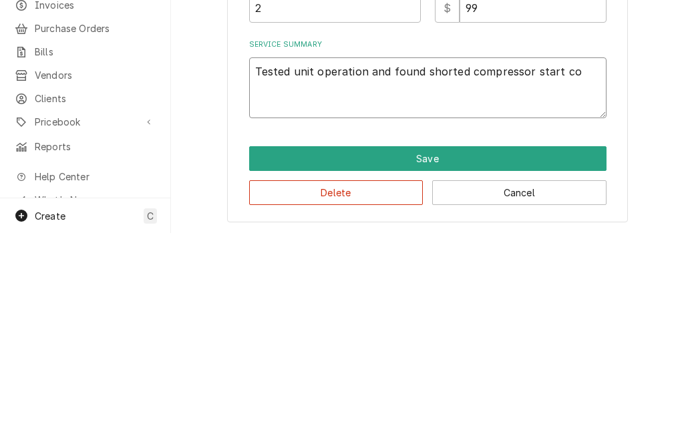
type textarea "Tested unit operation and found shorted compressor start com"
type textarea "x"
type textarea "Tested unit operation and found shorted compressor start comp"
type textarea "x"
type textarea "Tested unit operation and found shorted compressor start compo"
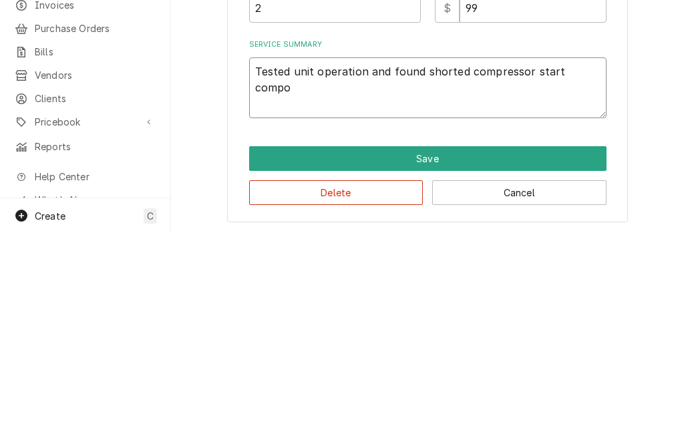
type textarea "x"
type textarea "Tested unit operation and found shorted compressor start compon"
type textarea "x"
type textarea "Tested unit operation and found shorted compressor start compona"
type textarea "x"
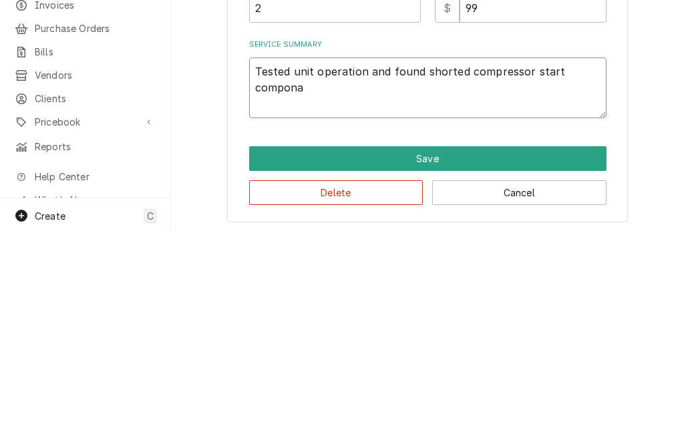
type textarea "Tested unit operation and found shorted compressor start componan"
type textarea "x"
type textarea "Tested unit operation and found shorted compressor start components"
type textarea "x"
type textarea "Tested unit operation and found shorted compressor start components a"
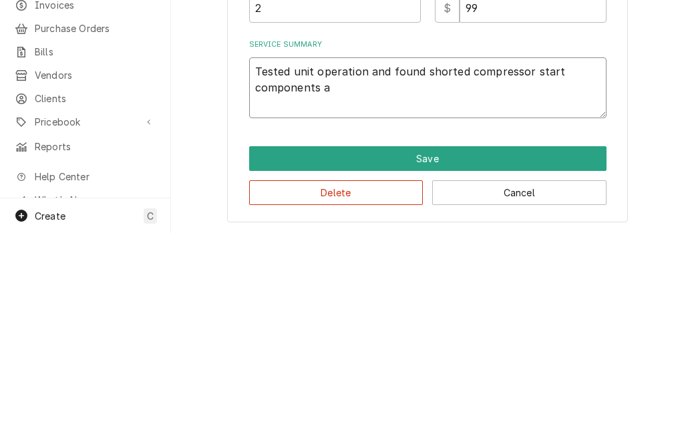
type textarea "x"
type textarea "Tested unit operation and found shorted compressor start components an"
type textarea "x"
type textarea "Tested unit operation and found shorted compressor start components and"
type textarea "x"
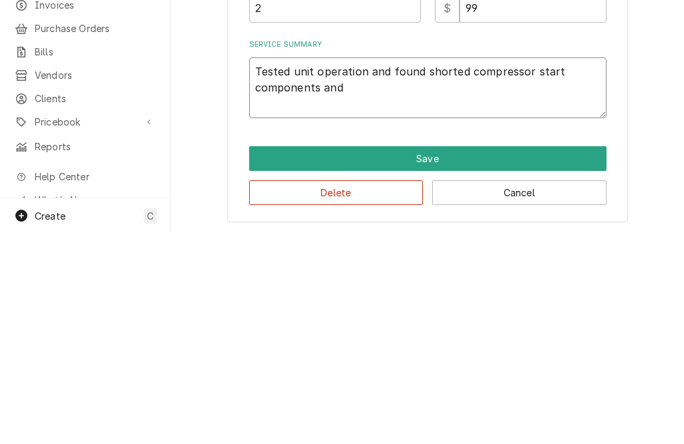
type textarea "Tested unit operation and found shorted compressor start components and a"
type textarea "x"
type textarea "Tested unit operation and found shorted compressor start components and a s"
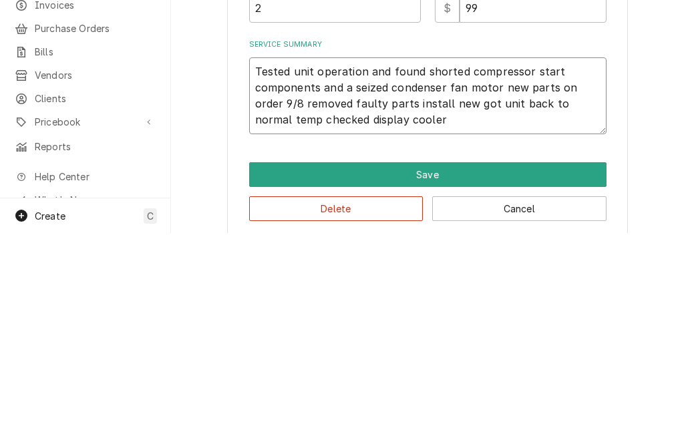
click at [297, 269] on textarea "Tested unit operation and found shorted compressor start components and a seize…" at bounding box center [427, 307] width 357 height 77
click at [453, 269] on textarea "Tested unit operation and found shorted compressor start components and a seize…" at bounding box center [427, 307] width 357 height 77
click at [351, 269] on textarea "Tested unit operation and found shorted compressor start components and a seize…" at bounding box center [427, 307] width 357 height 77
click at [354, 269] on textarea "Tested unit operation and found shorted compressor start components and a seize…" at bounding box center [427, 307] width 357 height 77
click at [460, 269] on textarea "Tested unit operation and found shorted compressor start components and a seize…" at bounding box center [427, 307] width 357 height 77
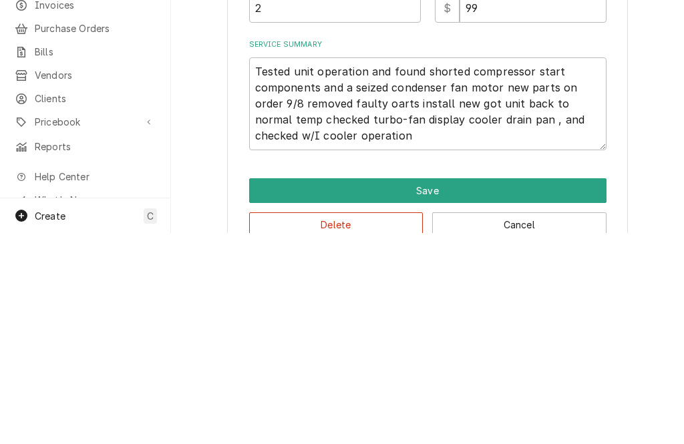
click at [637, 119] on div "Use the fields below to edit this service charge Short Description Ri cooler Ed…" at bounding box center [427, 135] width 513 height 683
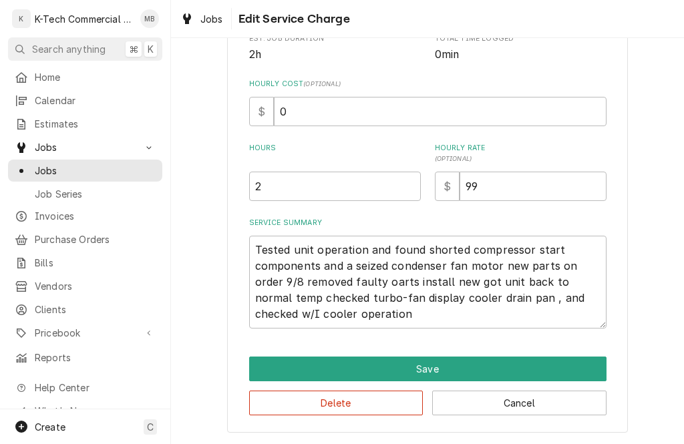
scroll to position [290, 0]
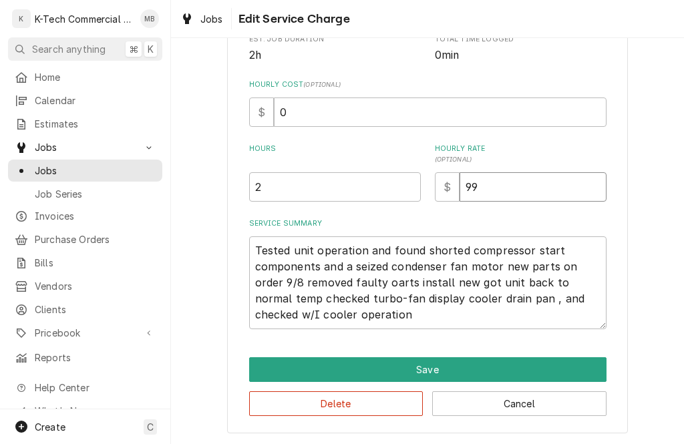
click at [536, 180] on input "99" at bounding box center [533, 186] width 147 height 29
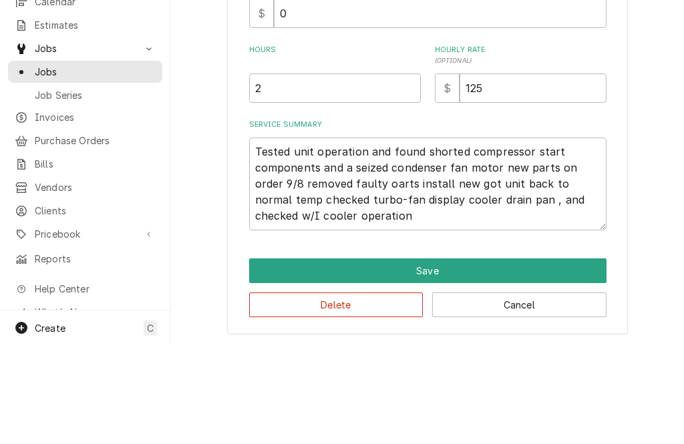
click at [663, 118] on div "Use the fields below to edit this service charge Short Description Ri cooler Ed…" at bounding box center [427, 103] width 513 height 683
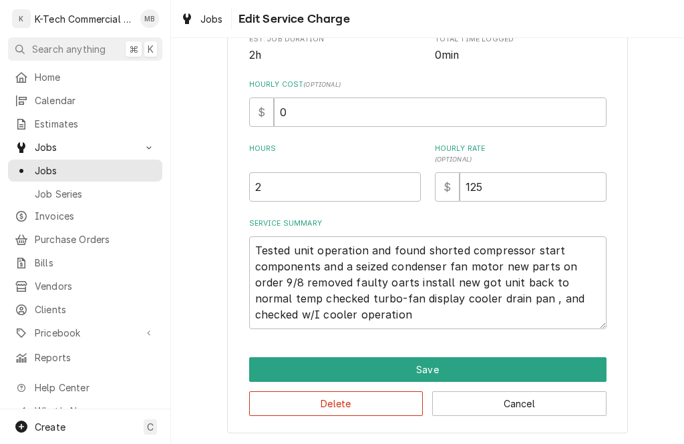
click at [493, 365] on button "Save" at bounding box center [427, 369] width 357 height 25
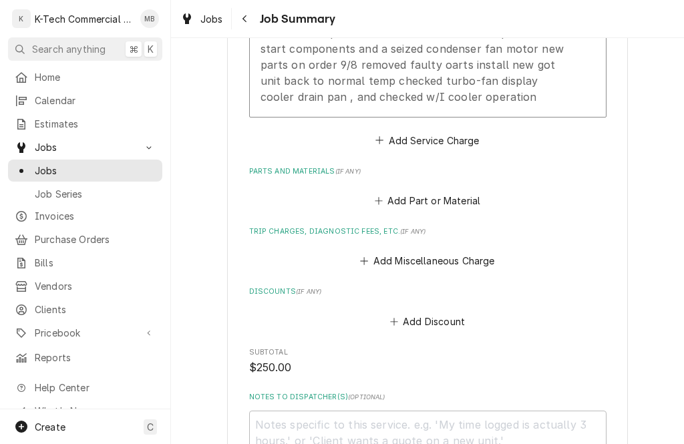
scroll to position [508, 0]
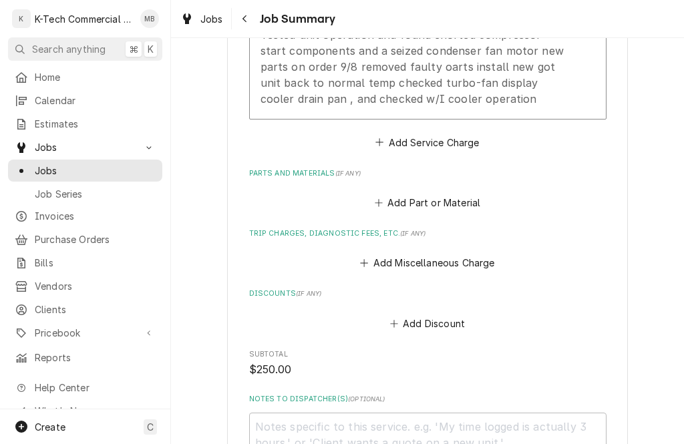
click at [449, 199] on button "Add Part or Material" at bounding box center [427, 203] width 110 height 19
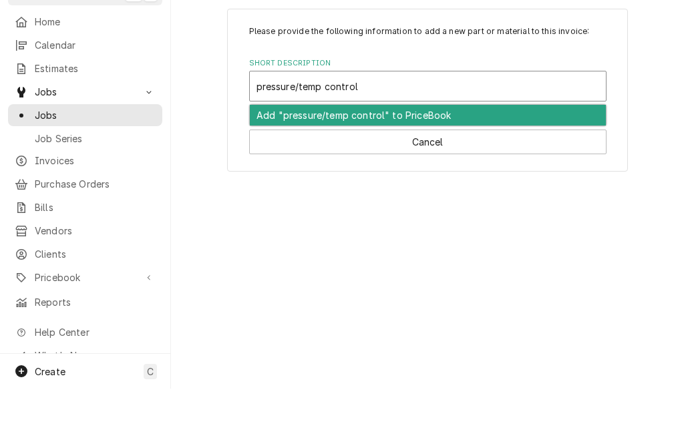
click at [409, 160] on div "Add "pressure/temp control" to PriceBook" at bounding box center [428, 170] width 356 height 21
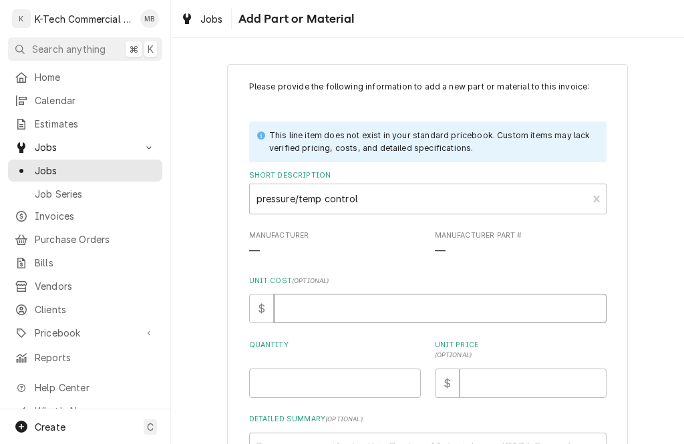
click at [353, 309] on input "Unit Cost ( optional )" at bounding box center [440, 308] width 333 height 29
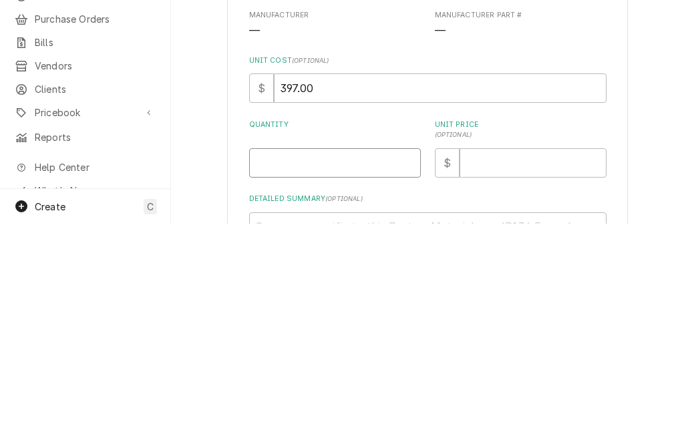
click at [373, 369] on input "Quantity" at bounding box center [335, 383] width 172 height 29
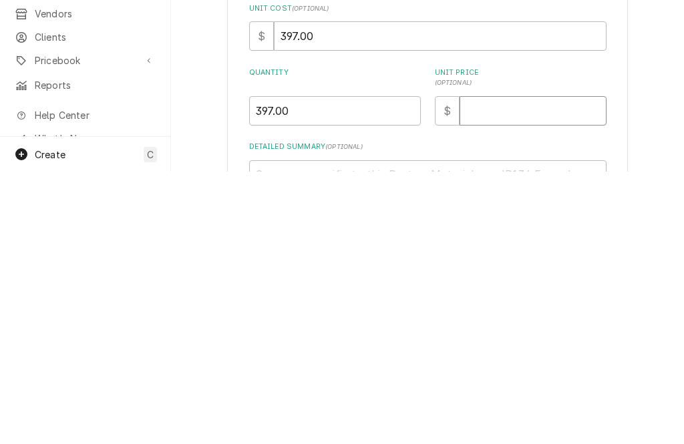
click at [524, 369] on input "Unit Price ( optional )" at bounding box center [533, 383] width 147 height 29
click at [369, 369] on input "397.00" at bounding box center [335, 383] width 172 height 29
click at [527, 369] on input "Unit Price ( optional )" at bounding box center [533, 383] width 147 height 29
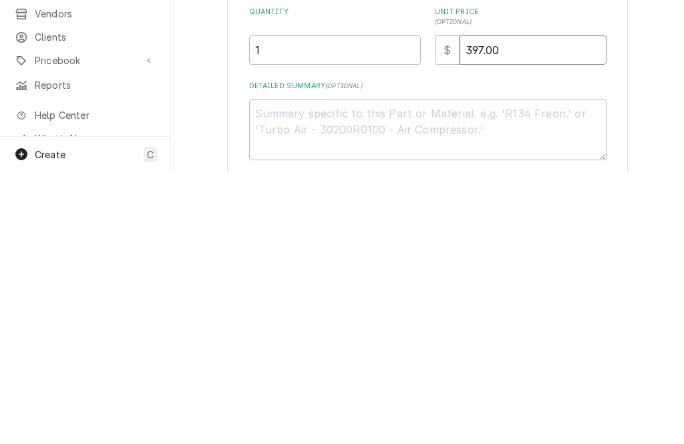
scroll to position [62, 0]
click at [504, 371] on textarea "Detailed Summary ( optional )" at bounding box center [427, 401] width 357 height 61
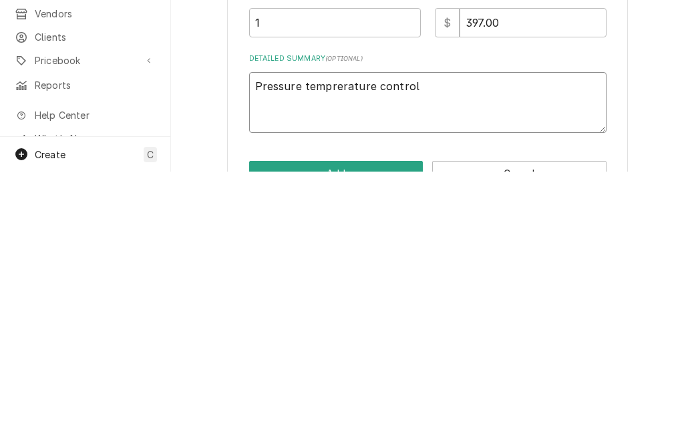
scroll to position [89, 0]
click at [347, 344] on textarea "Pressure temprerature control" at bounding box center [427, 374] width 357 height 61
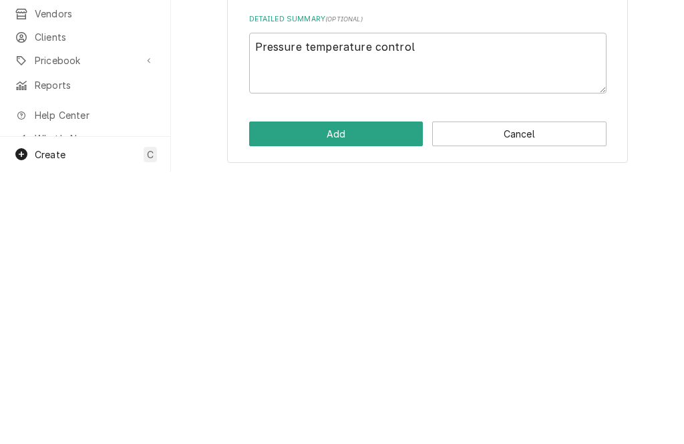
click at [384, 394] on button "Add" at bounding box center [336, 406] width 174 height 25
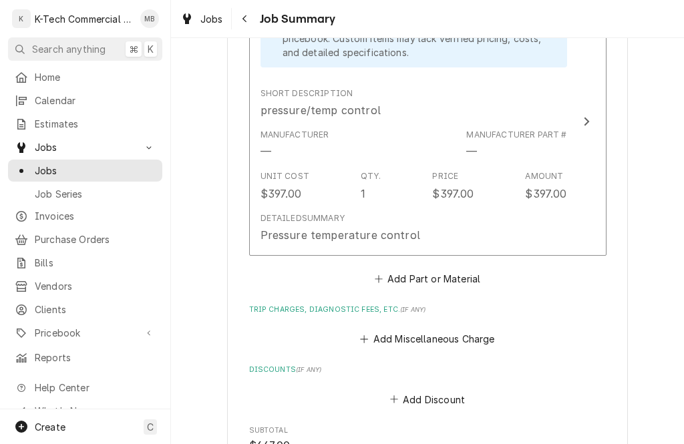
scroll to position [712, 0]
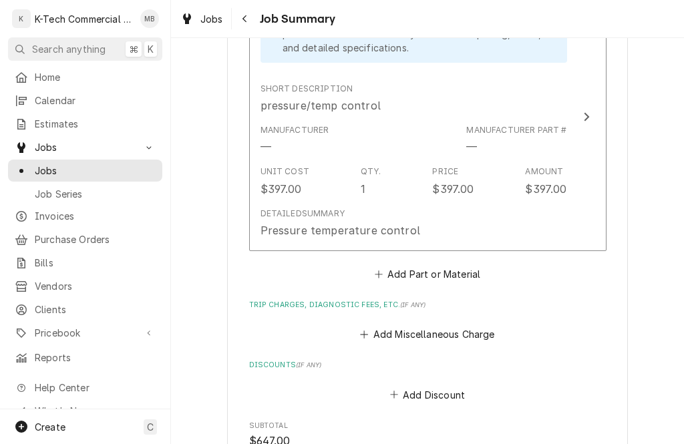
click at [464, 270] on button "Add Part or Material" at bounding box center [427, 274] width 110 height 19
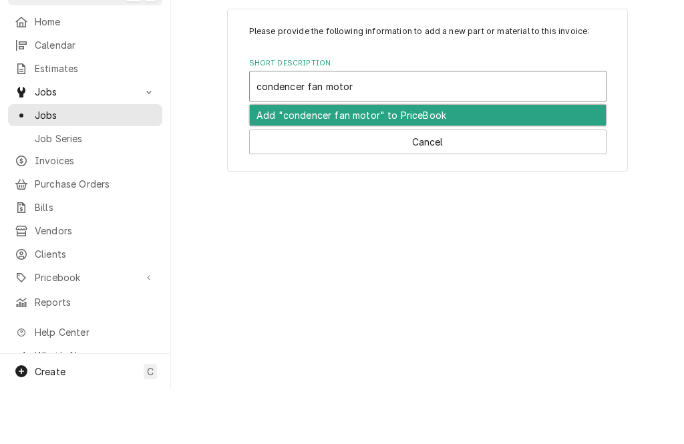
click at [510, 160] on div "Add "condencer fan motor" to PriceBook" at bounding box center [428, 170] width 356 height 21
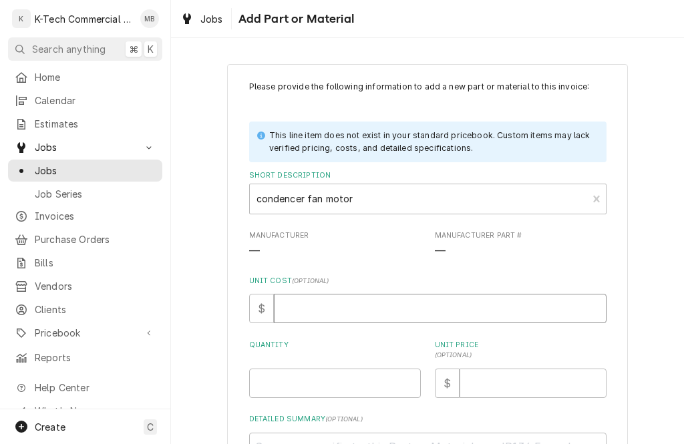
click at [375, 311] on input "Unit Cost ( optional )" at bounding box center [440, 308] width 333 height 29
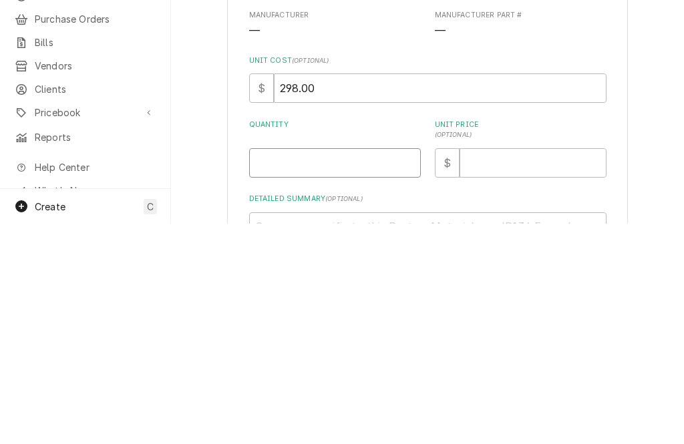
click at [413, 369] on input "Quantity" at bounding box center [335, 383] width 172 height 29
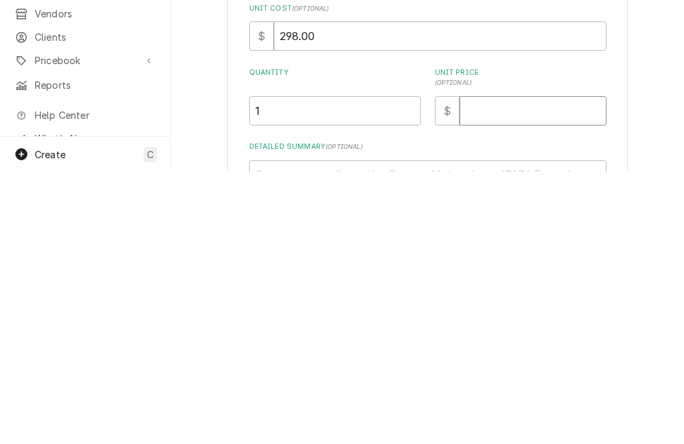
click at [512, 369] on input "Unit Price ( optional )" at bounding box center [533, 383] width 147 height 29
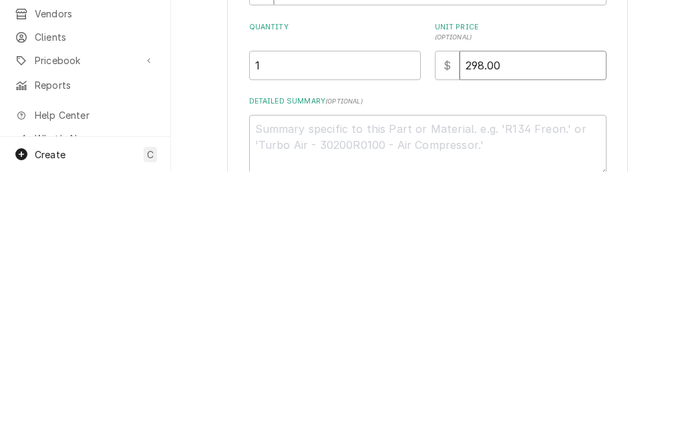
scroll to position [45, 0]
click at [500, 387] on textarea "Detailed Summary ( optional )" at bounding box center [427, 417] width 357 height 61
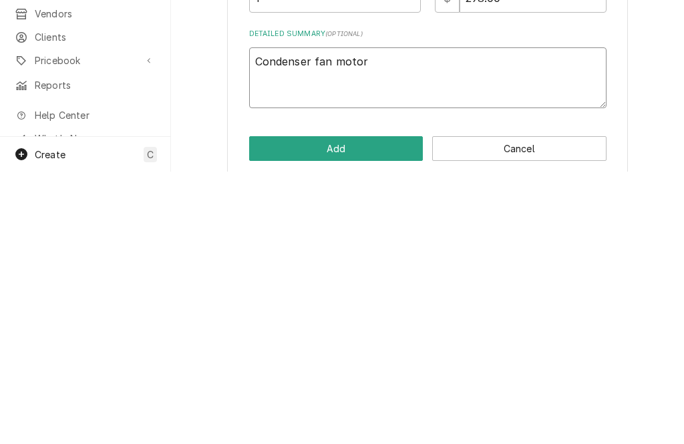
scroll to position [112, 0]
click at [361, 410] on button "Add" at bounding box center [336, 422] width 174 height 25
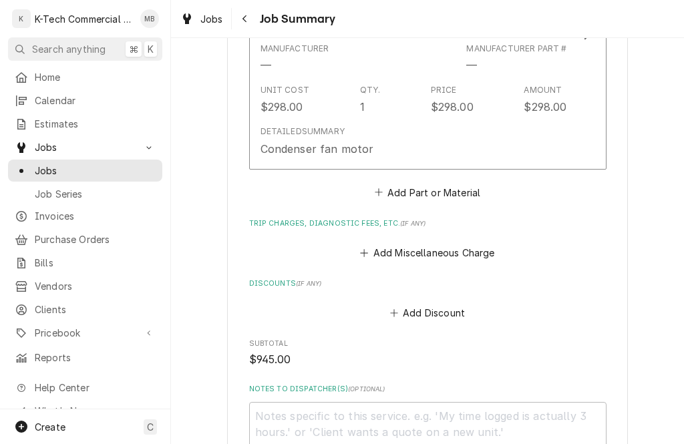
scroll to position [1068, 0]
click at [458, 190] on button "Add Part or Material" at bounding box center [427, 192] width 110 height 19
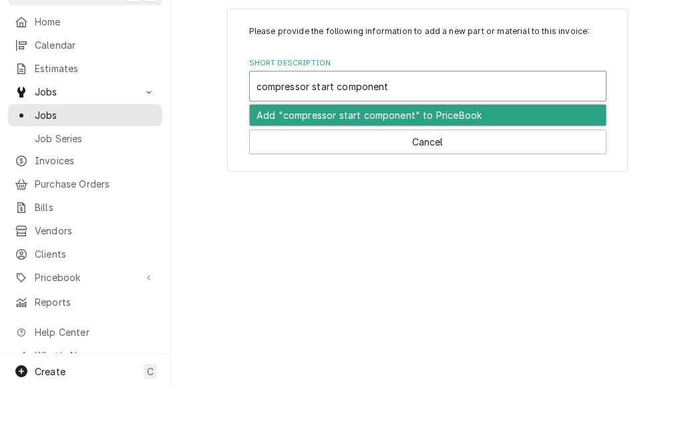
click at [440, 160] on div "Add "compressor start component" to PriceBook" at bounding box center [428, 170] width 356 height 21
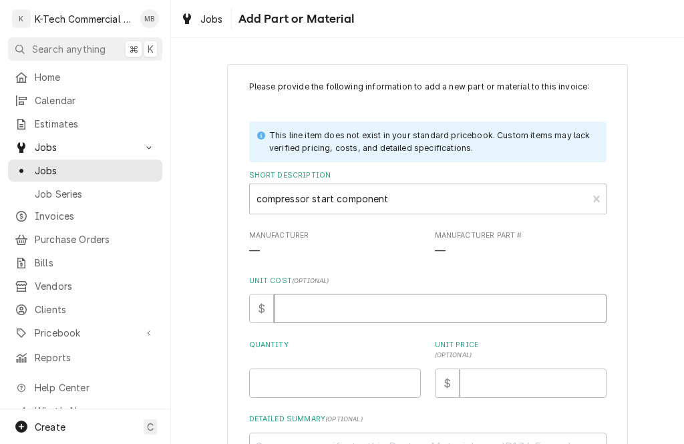
click at [392, 306] on input "Unit Cost ( optional )" at bounding box center [440, 308] width 333 height 29
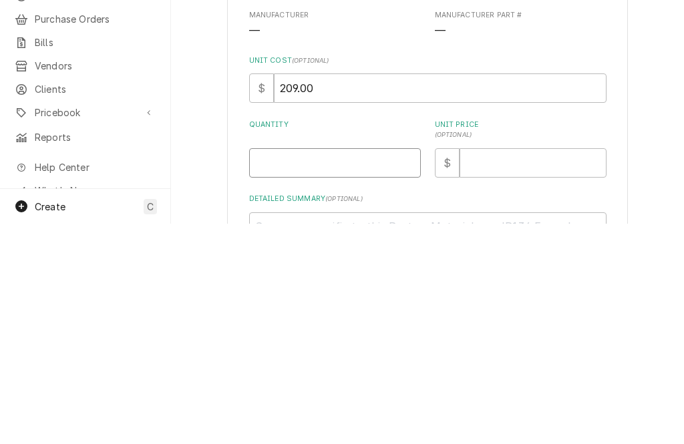
click at [394, 369] on input "Quantity" at bounding box center [335, 383] width 172 height 29
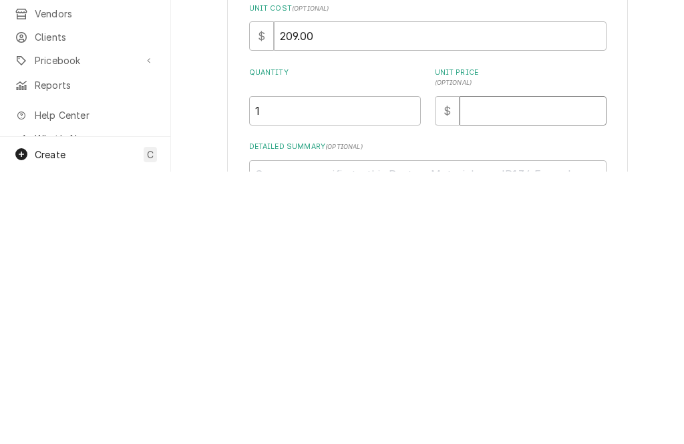
click at [540, 369] on input "Unit Price ( optional )" at bounding box center [533, 383] width 147 height 29
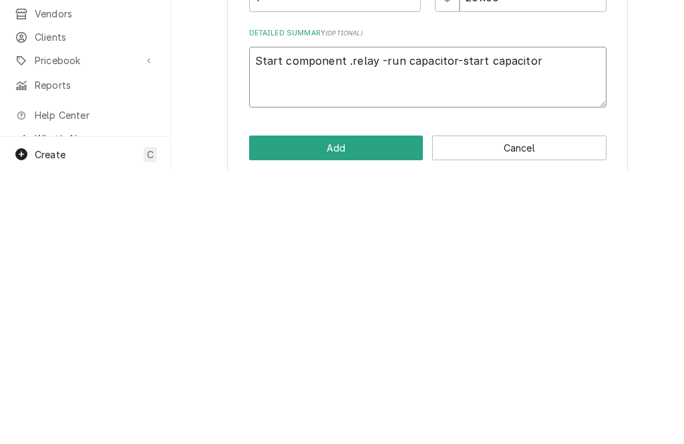
scroll to position [116, 0]
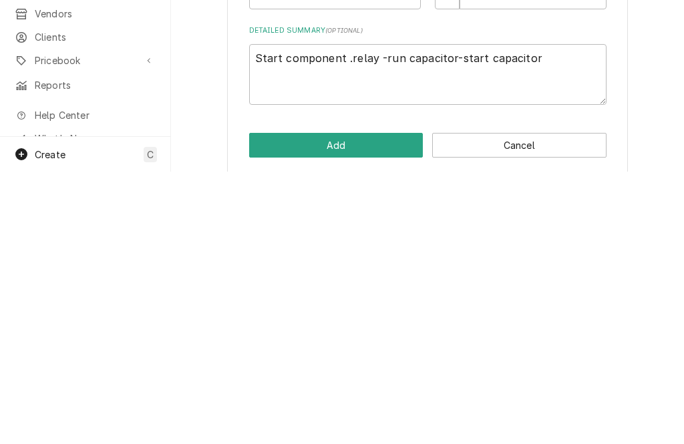
click at [363, 406] on button "Add" at bounding box center [336, 418] width 174 height 25
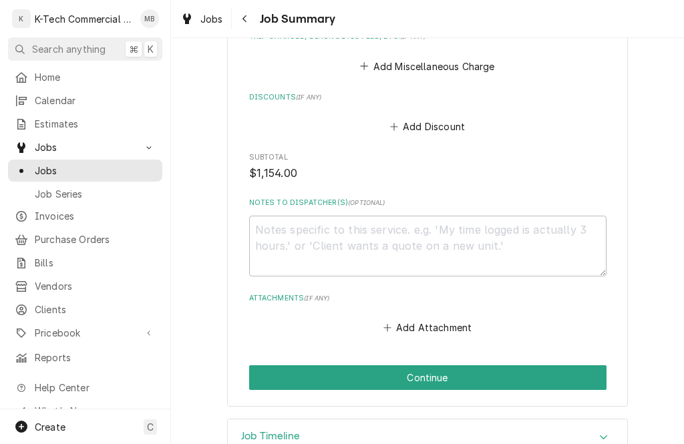
scroll to position [1532, 0]
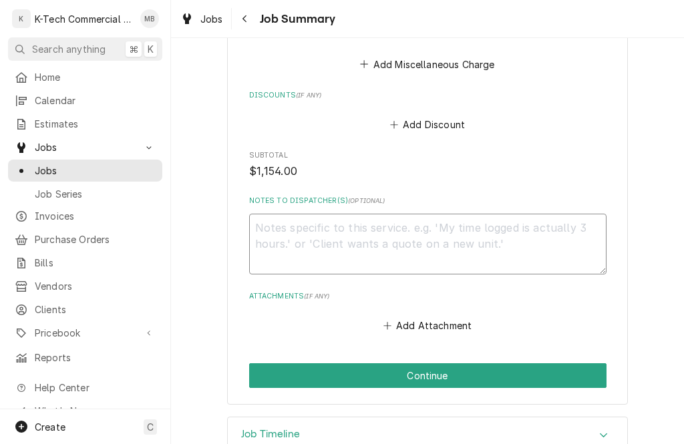
click at [558, 237] on textarea "Notes to Dispatcher(s) ( optional )" at bounding box center [427, 244] width 357 height 61
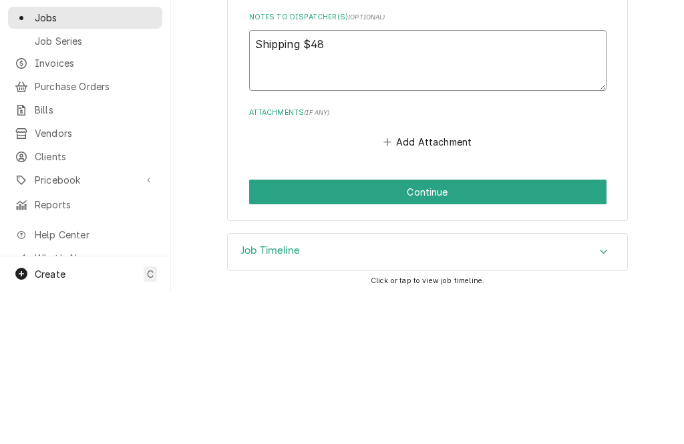
scroll to position [1561, 0]
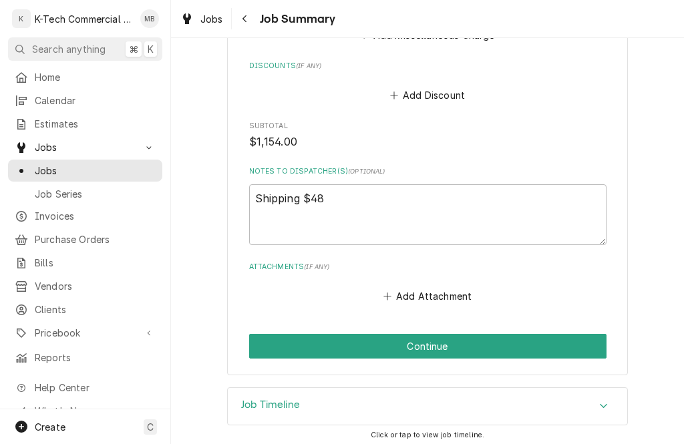
click at [480, 339] on button "Continue" at bounding box center [427, 346] width 357 height 25
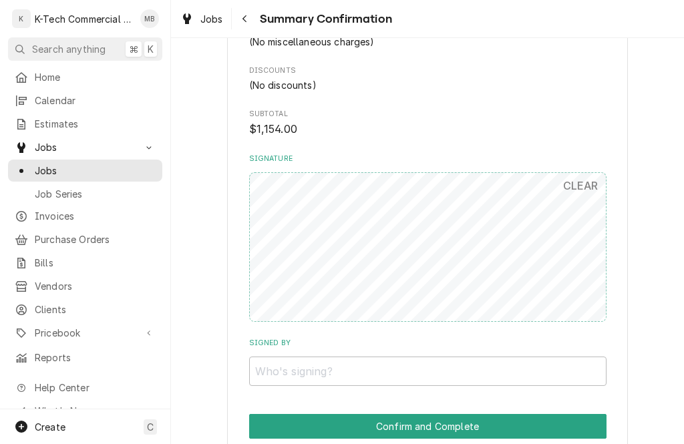
scroll to position [1269, 0]
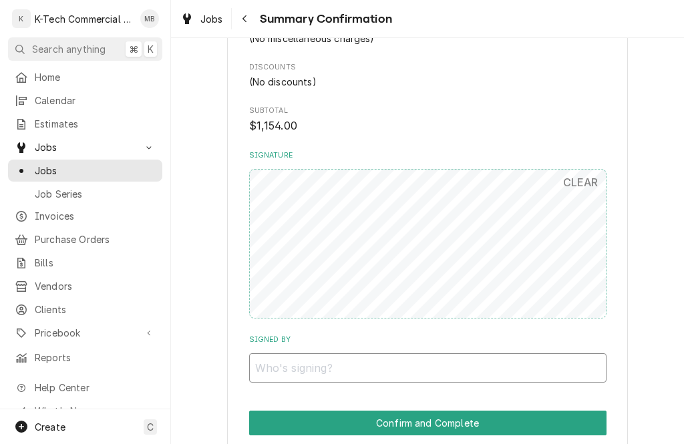
click at [446, 353] on input "Signed By" at bounding box center [427, 367] width 357 height 29
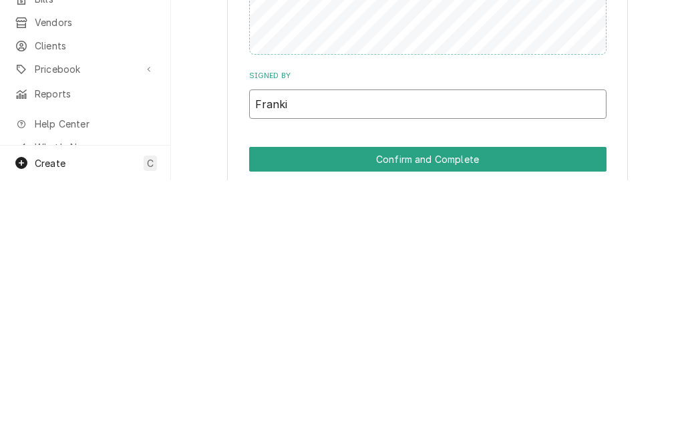
type input "Franki"
click at [501, 411] on button "Confirm and Complete" at bounding box center [427, 423] width 357 height 25
